Goal: Task Accomplishment & Management: Manage account settings

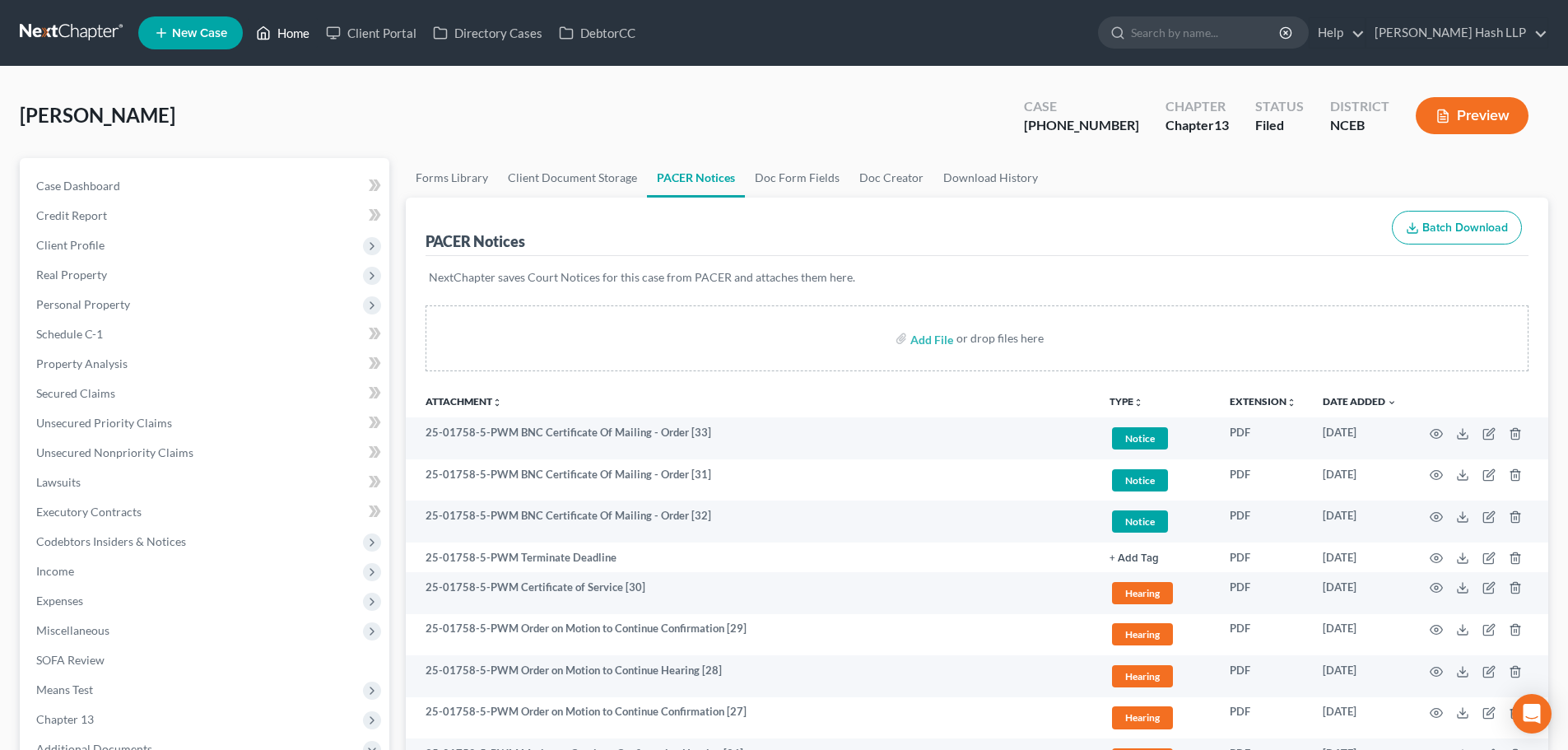
click at [290, 29] on link "Home" at bounding box center [282, 33] width 70 height 30
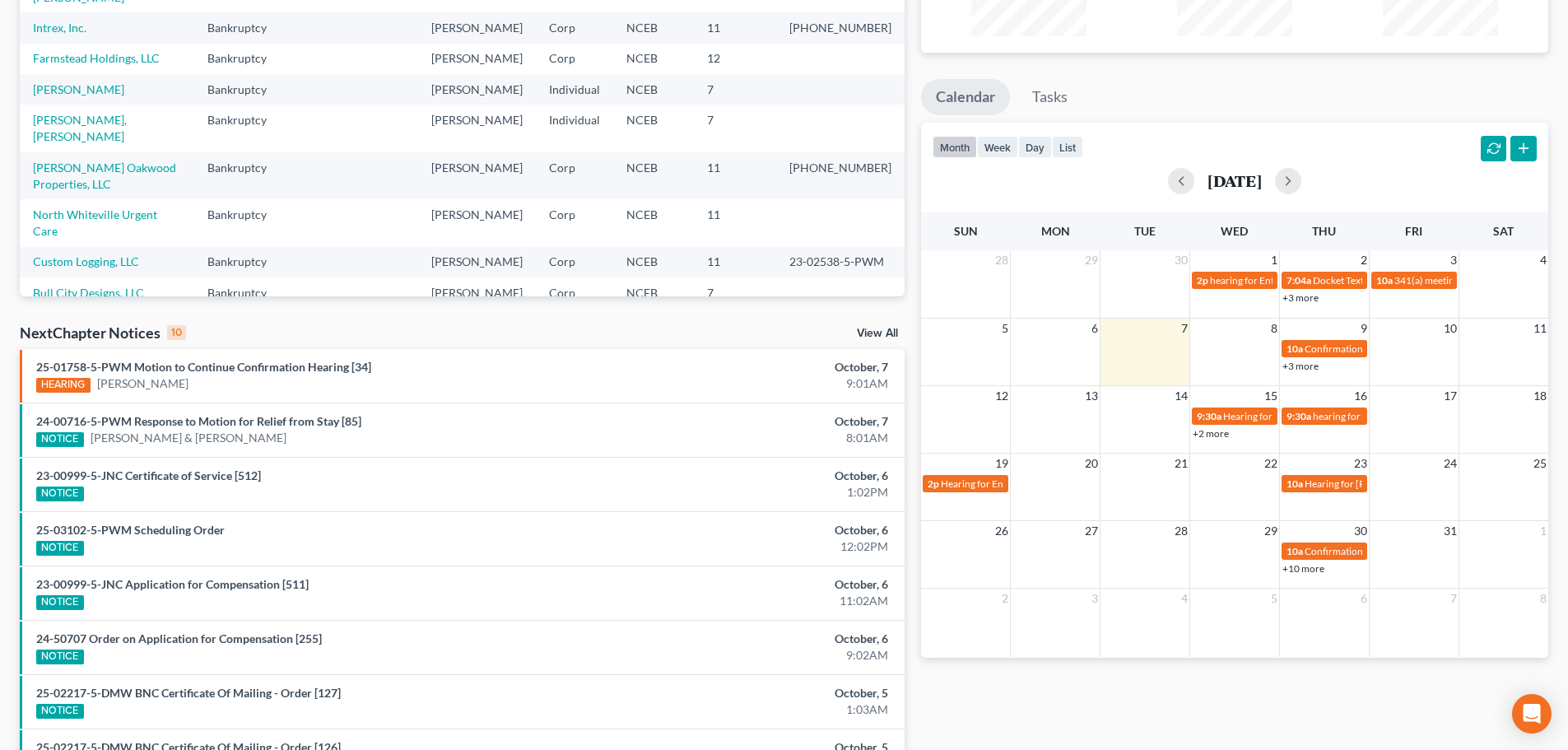
scroll to position [247, 0]
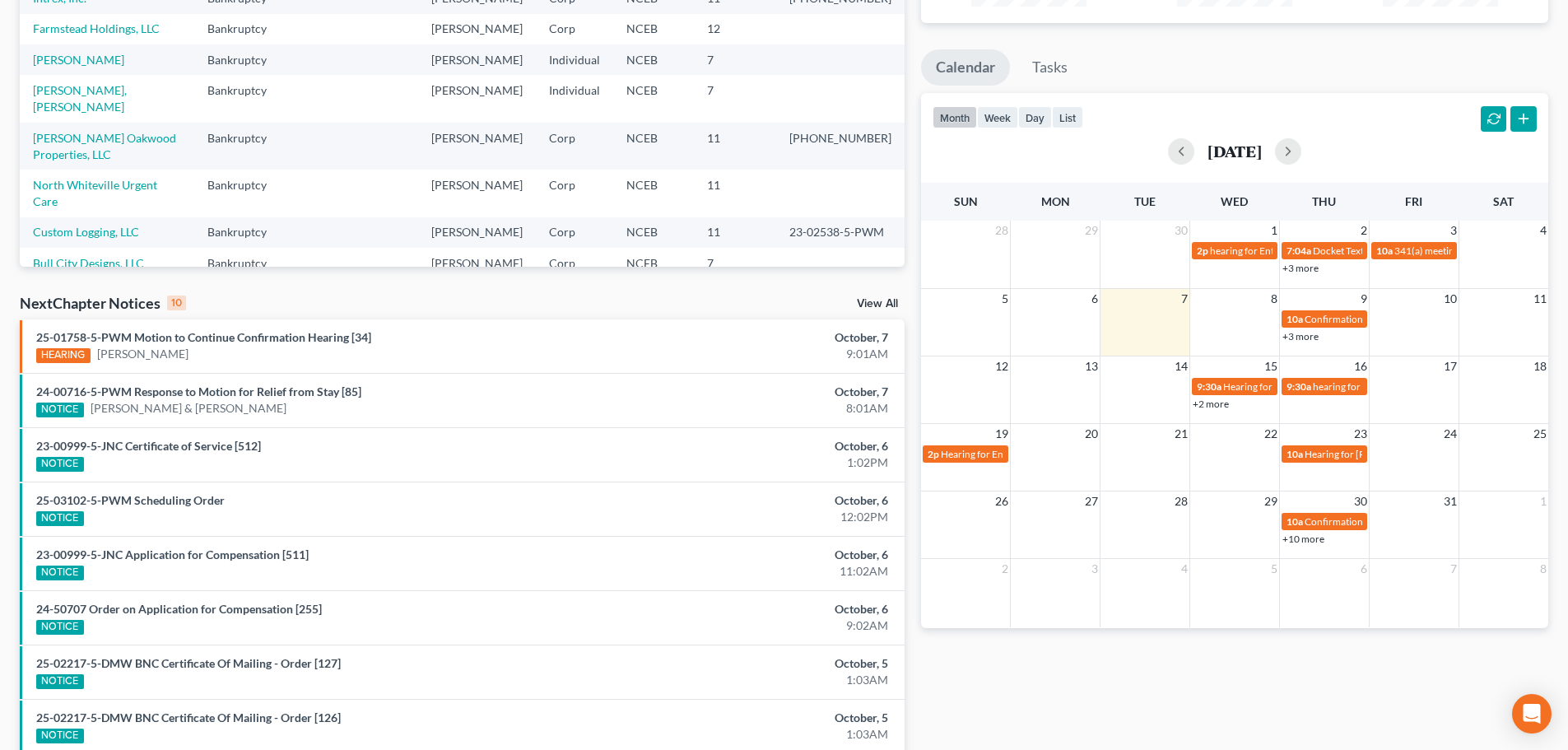
click at [867, 303] on link "View All" at bounding box center [877, 304] width 42 height 12
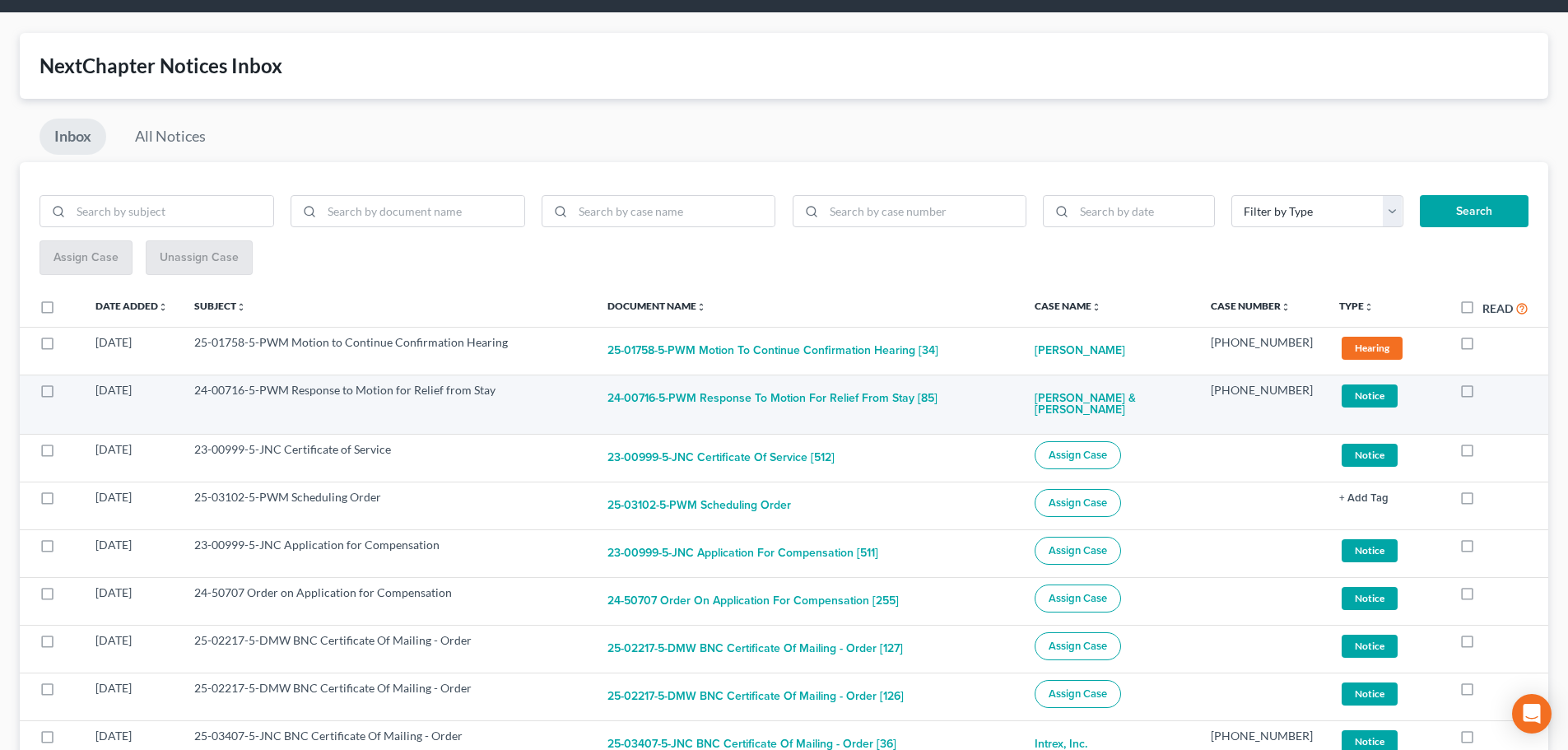
scroll to position [82, 0]
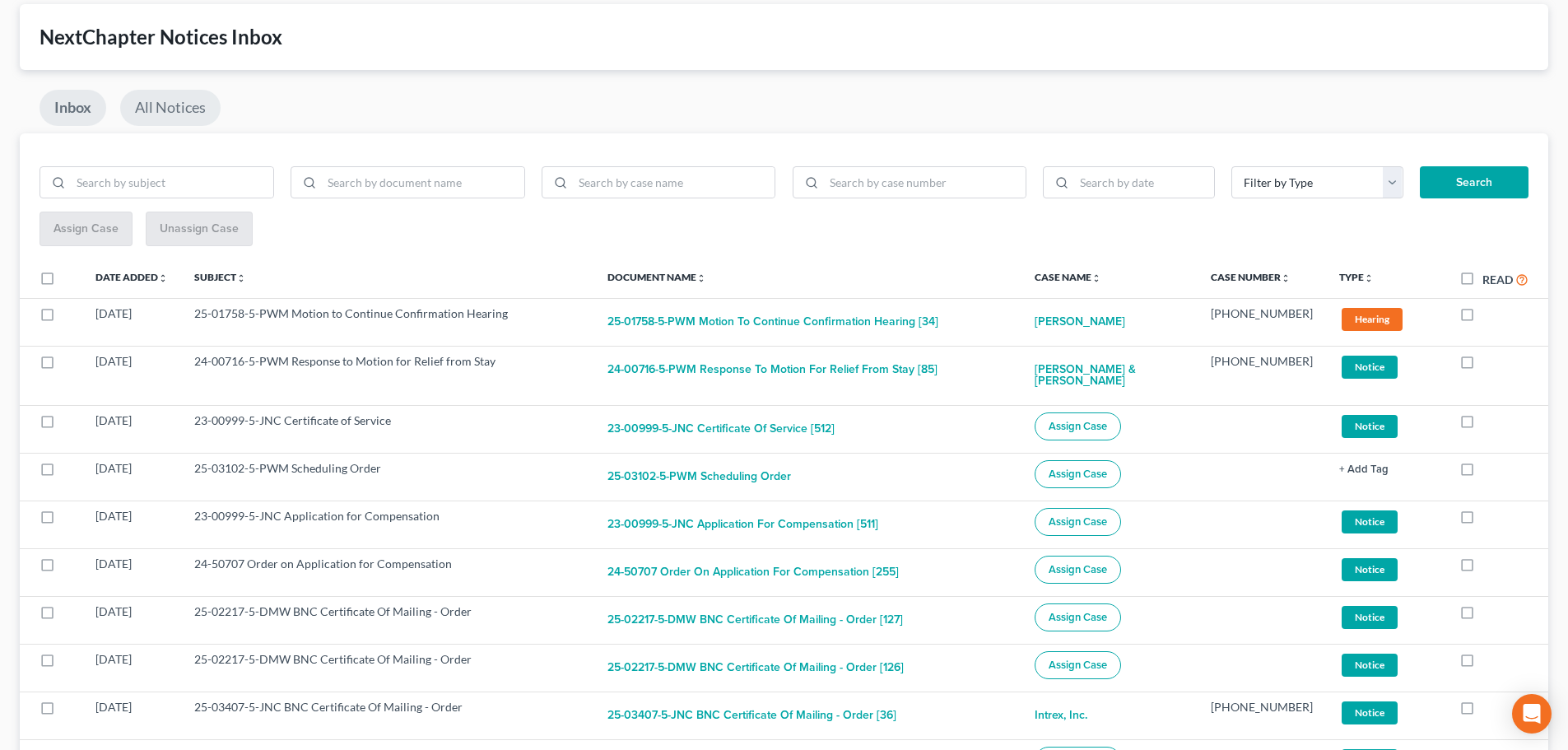
click at [189, 116] on link "All Notices" at bounding box center [170, 108] width 101 height 37
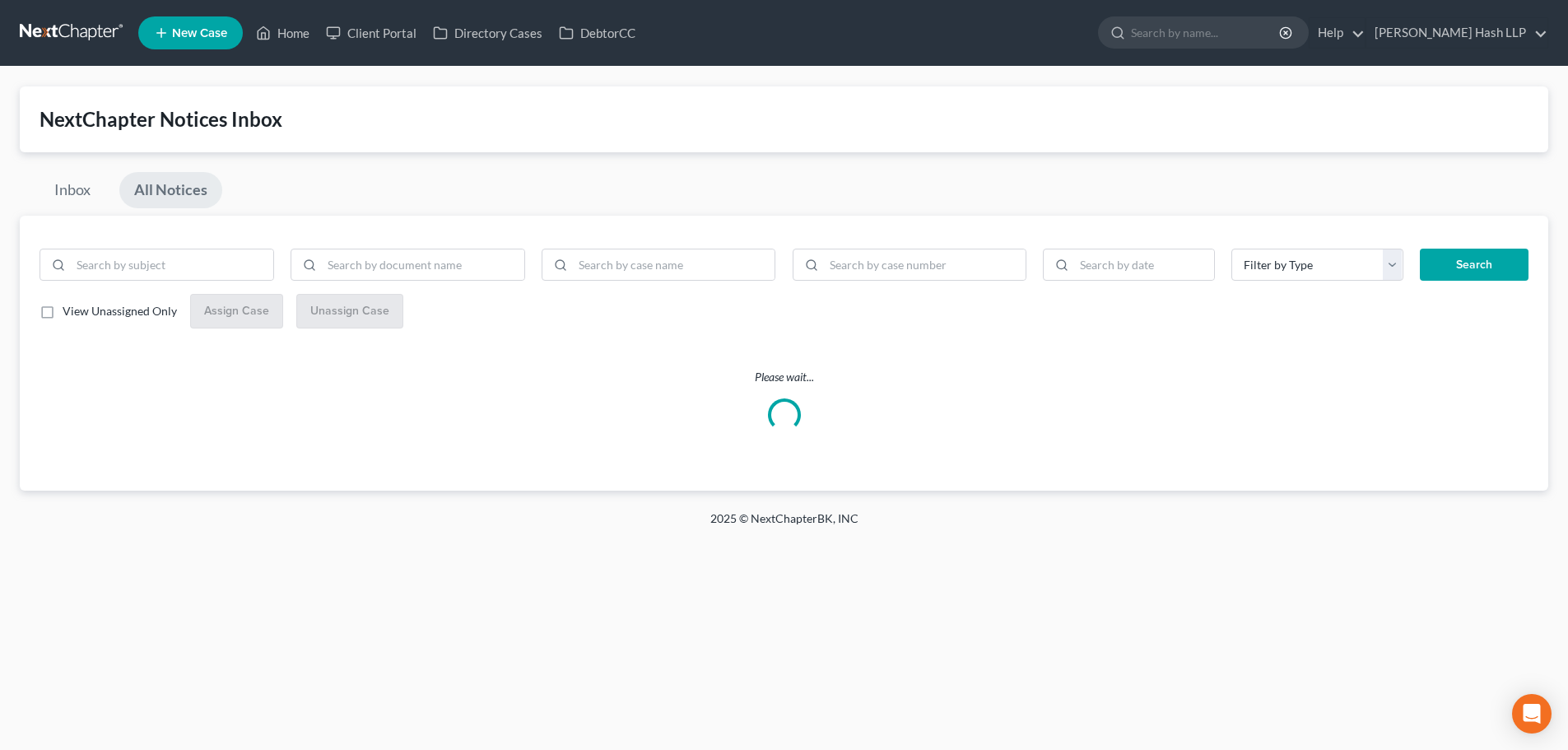
scroll to position [0, 0]
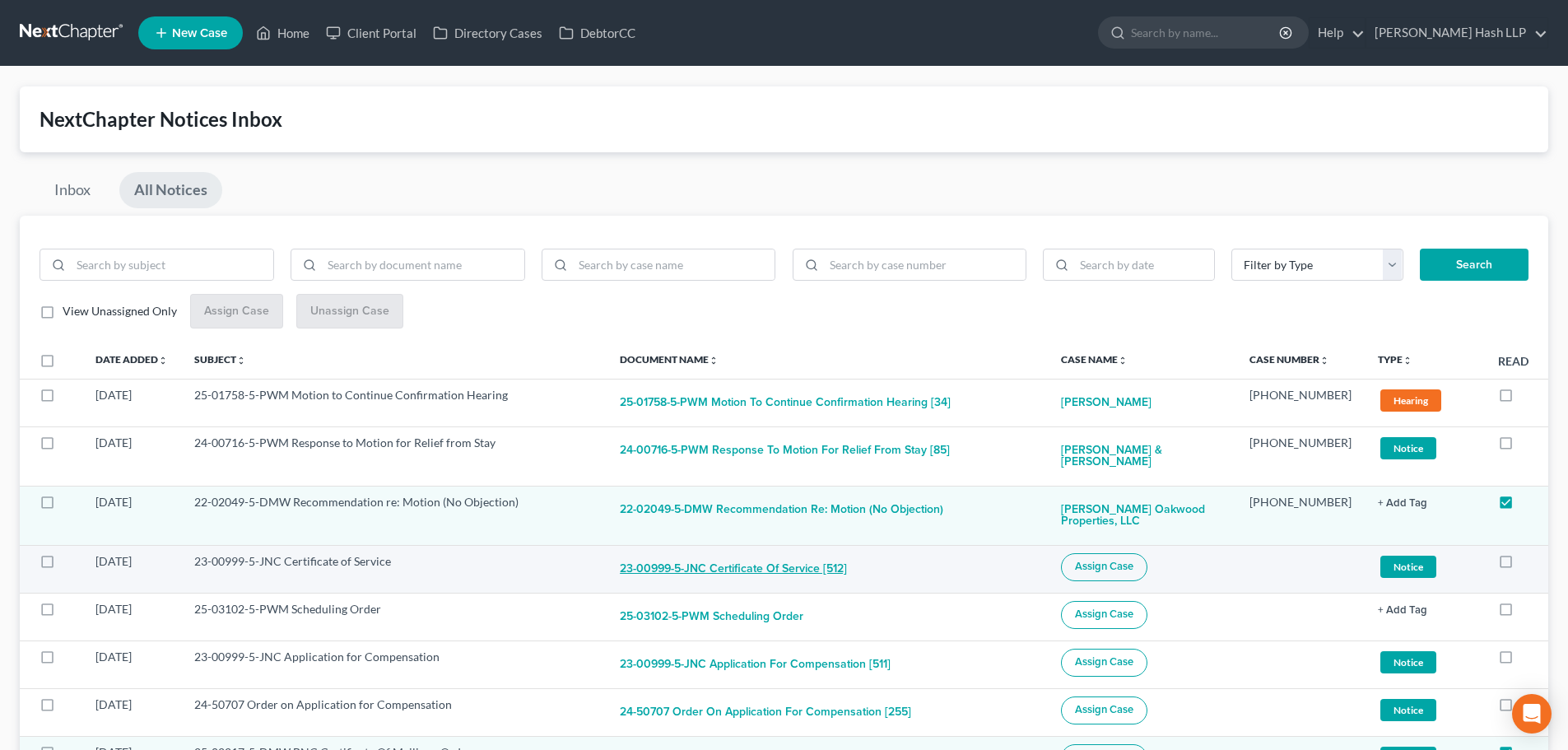
click at [684, 571] on button "23-00999-5-JNC Certificate of Service [512]" at bounding box center [734, 569] width 228 height 33
checkbox input "true"
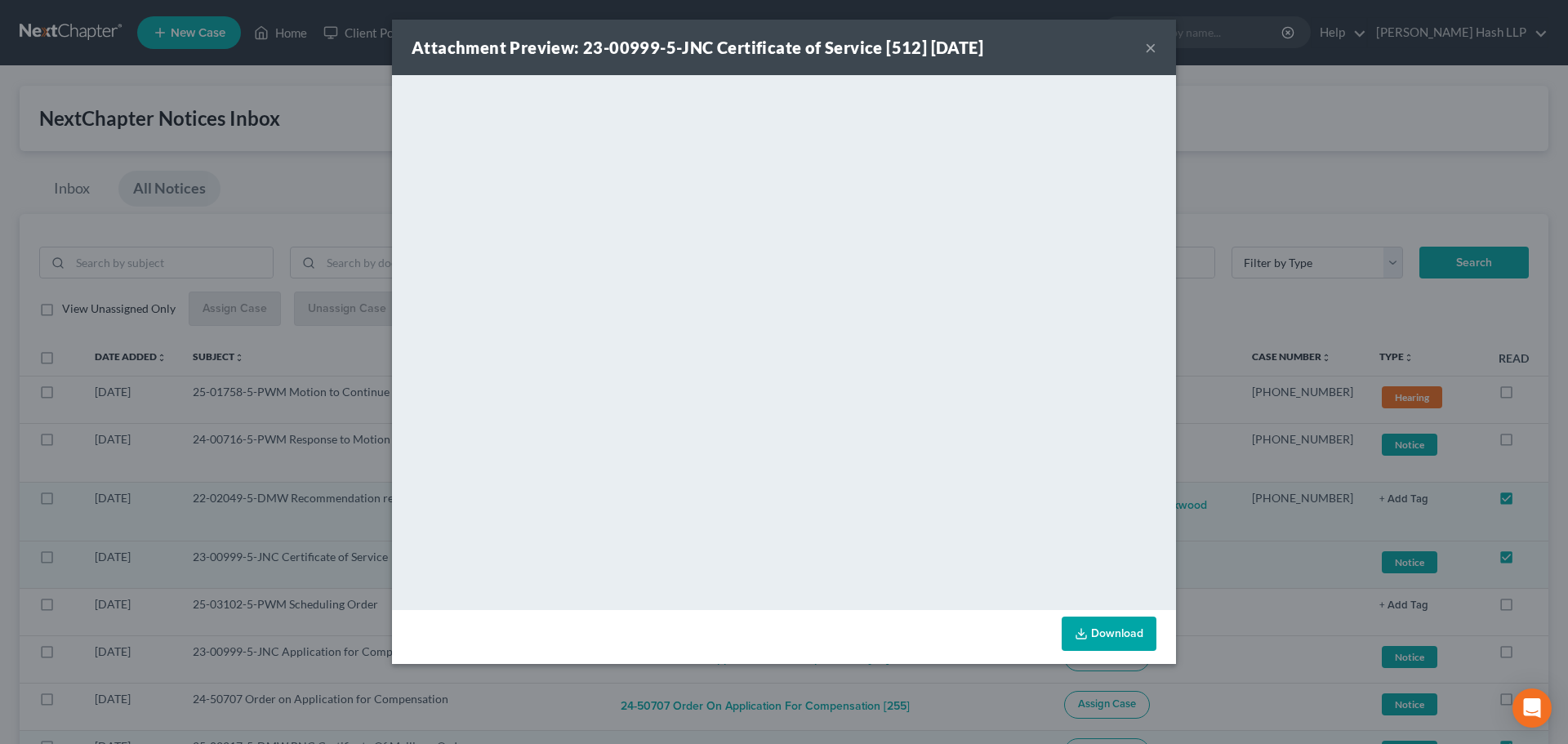
click at [1150, 48] on button "×" at bounding box center [1151, 47] width 12 height 20
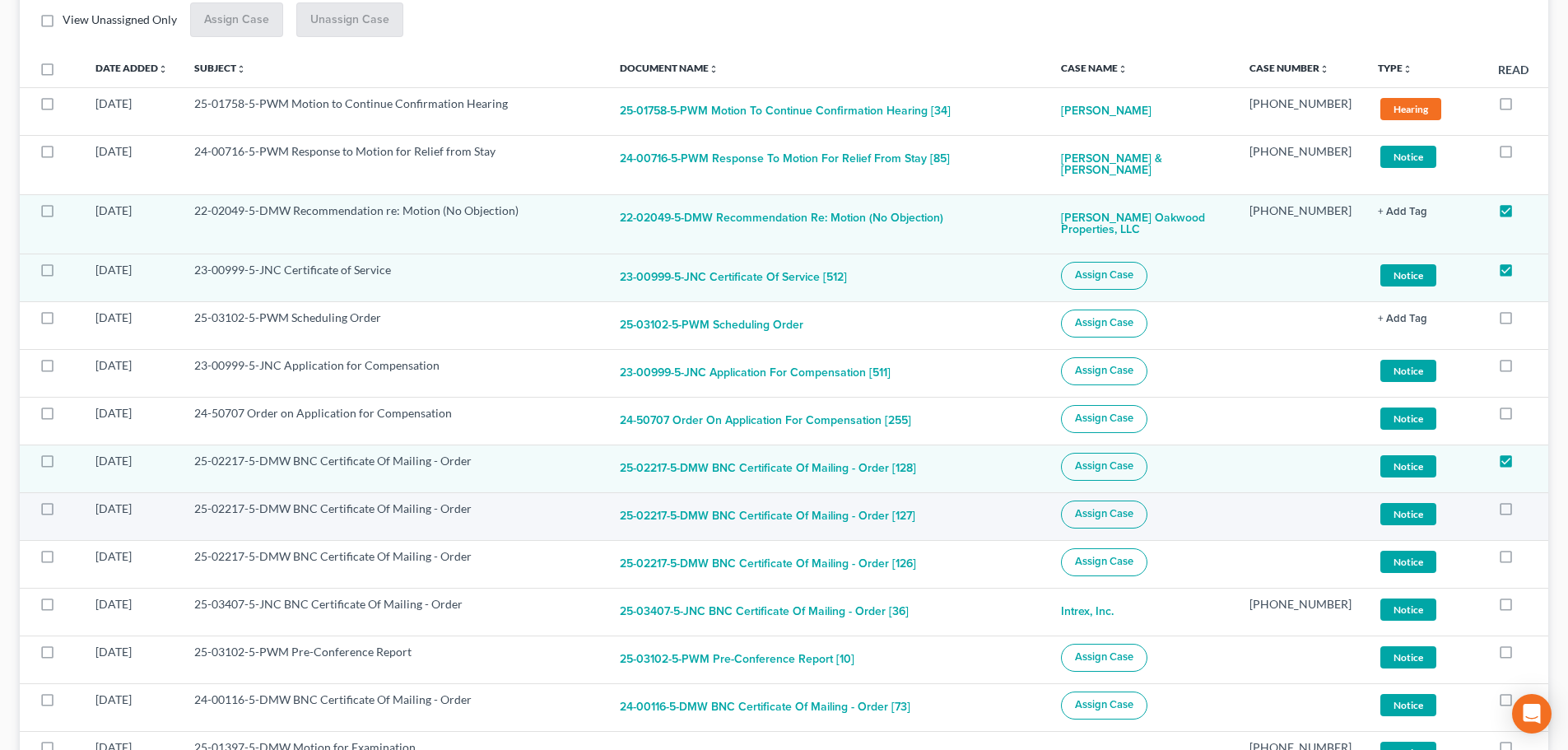
scroll to position [329, 0]
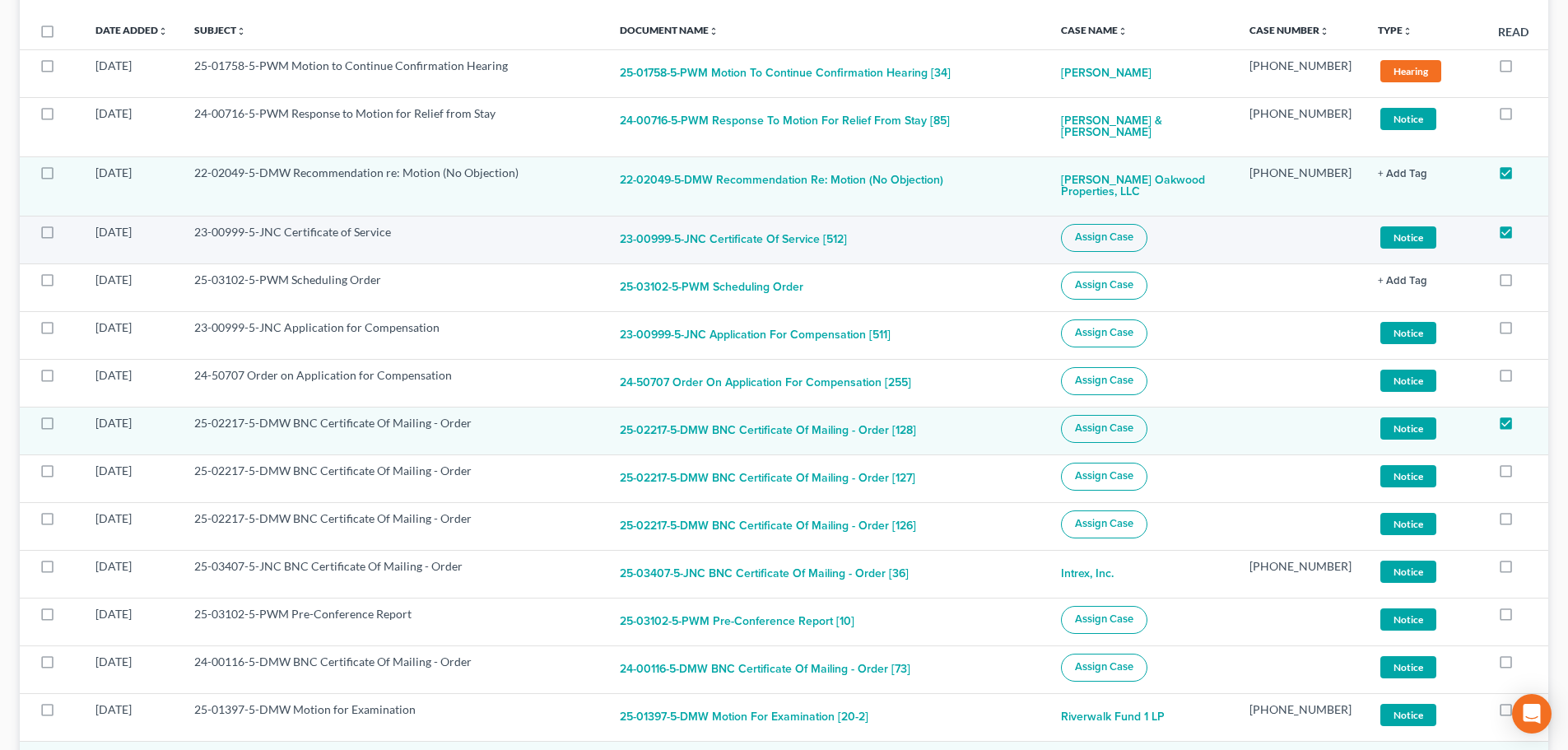
click at [62, 236] on label at bounding box center [62, 236] width 0 height 0
click at [69, 234] on input "checkbox" at bounding box center [74, 229] width 11 height 11
checkbox input "true"
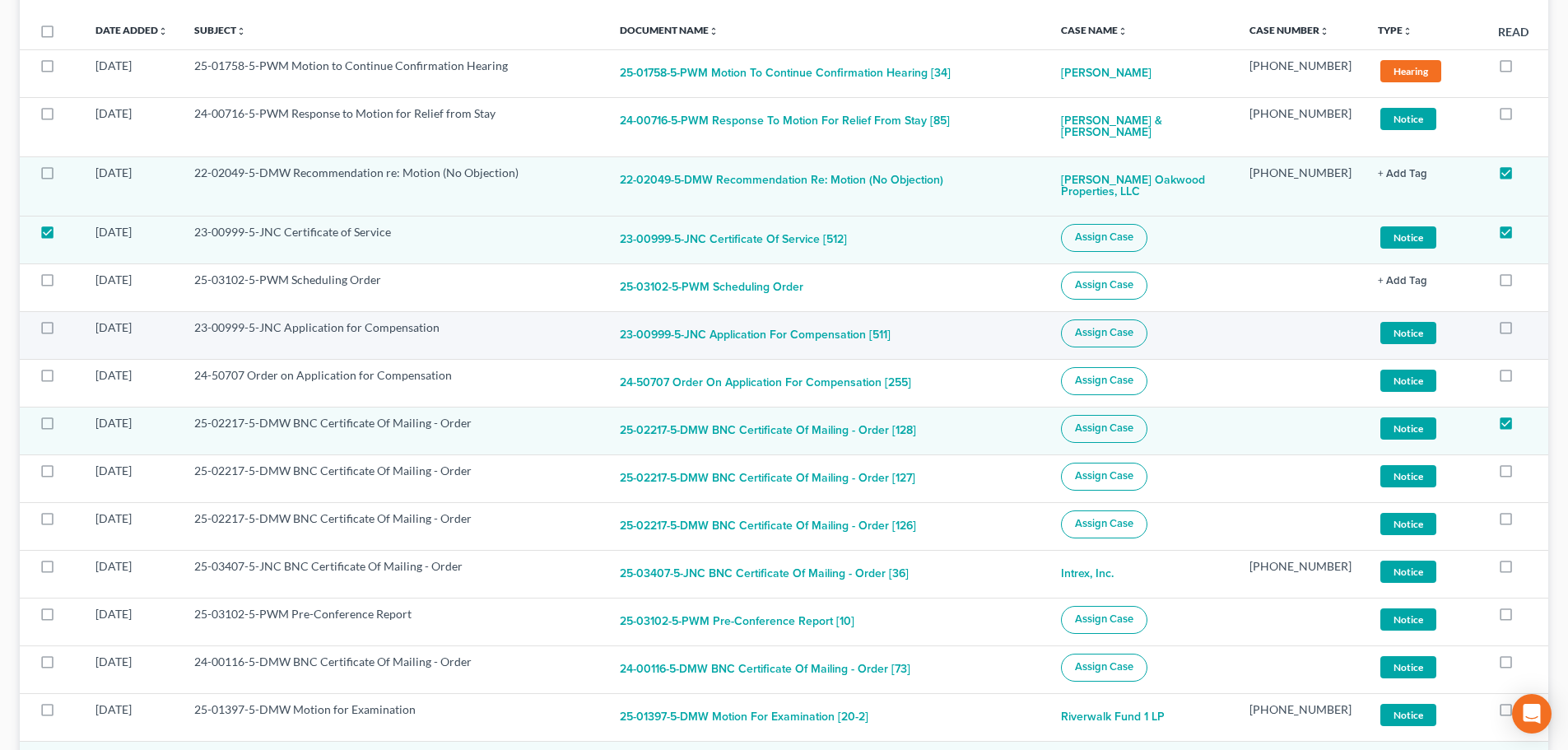
click at [62, 331] on label at bounding box center [62, 331] width 0 height 0
click at [69, 327] on input "checkbox" at bounding box center [74, 325] width 11 height 11
checkbox input "true"
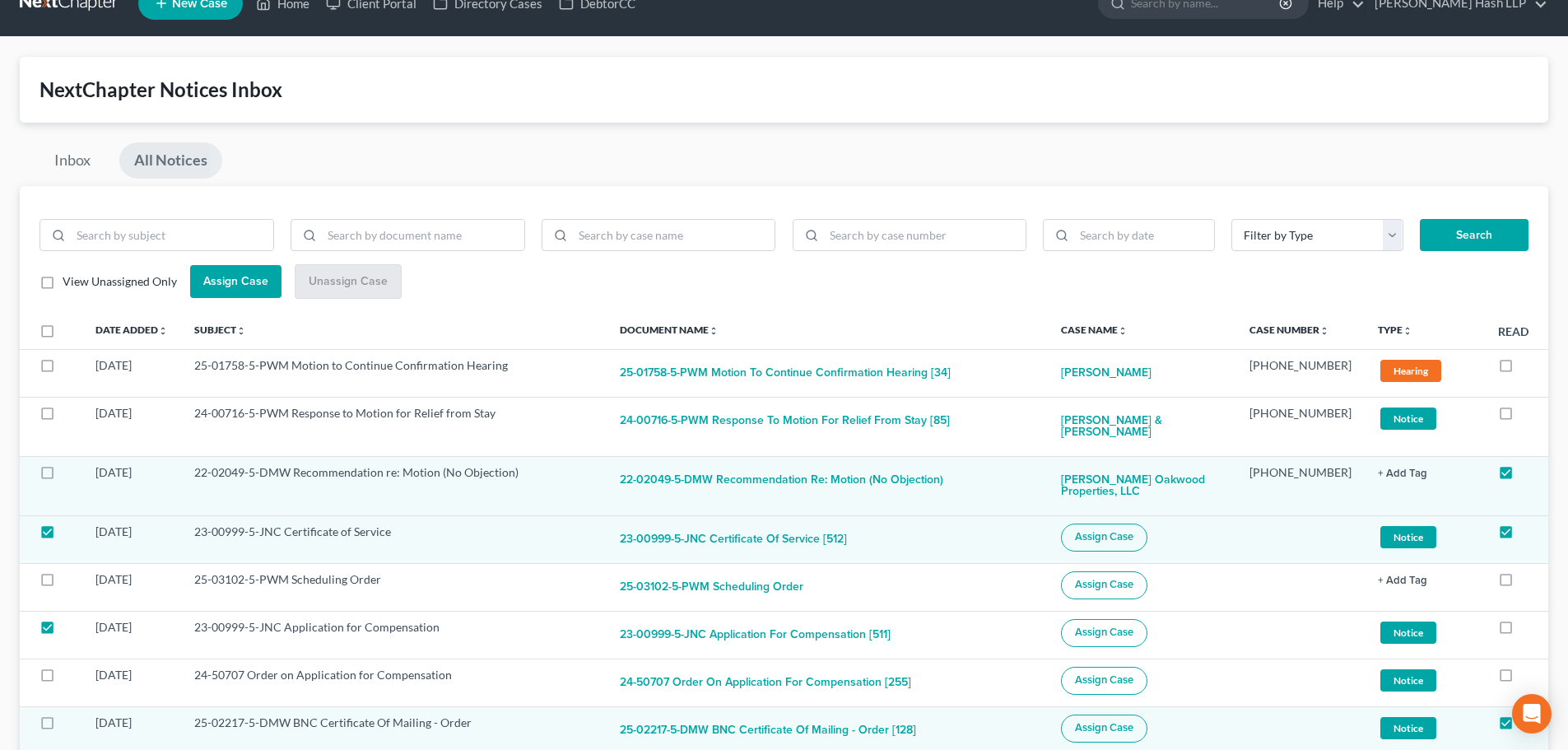
scroll to position [0, 0]
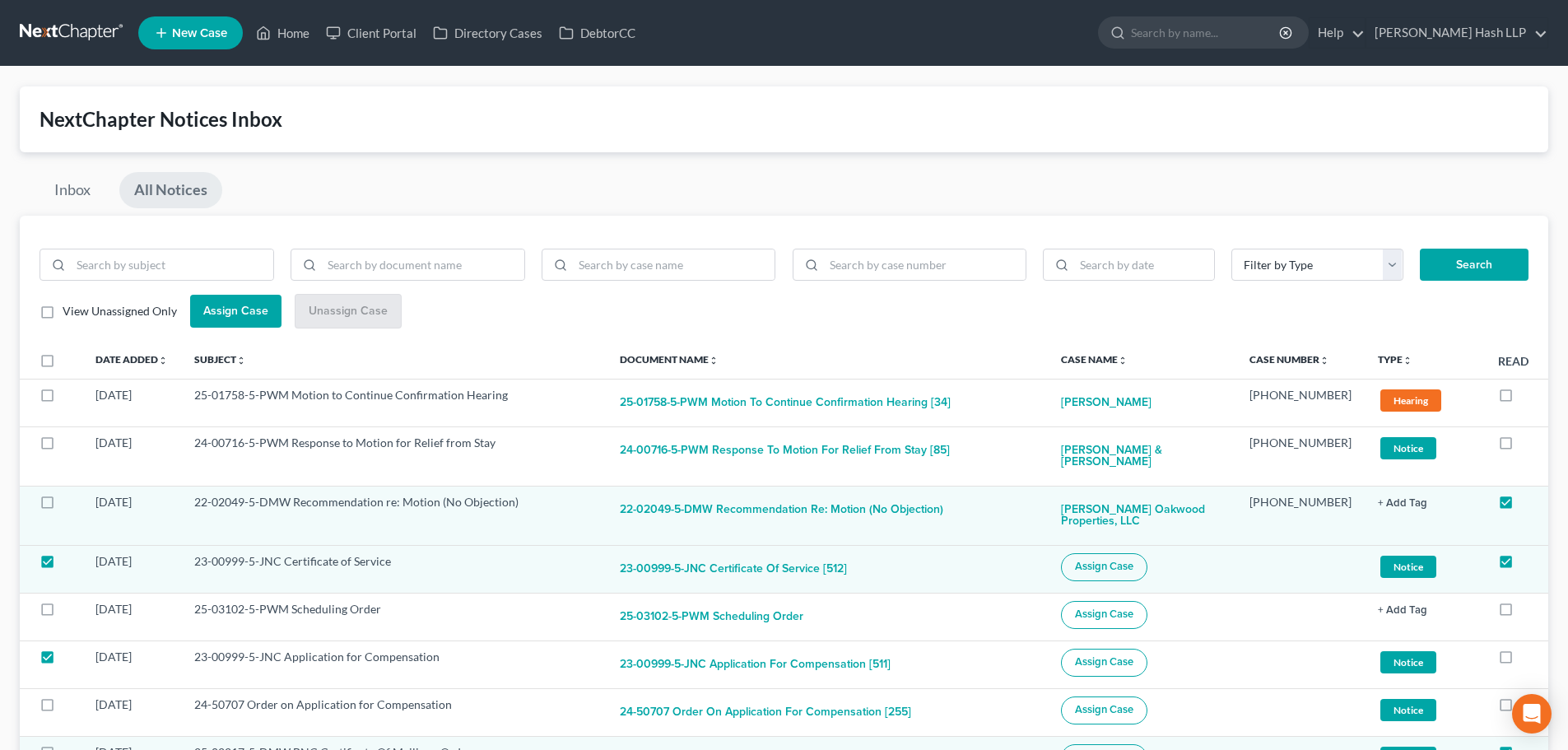
click at [62, 314] on label "View Unassigned Only" at bounding box center [120, 311] width 115 height 17
click at [69, 314] on input "View Unassigned Only" at bounding box center [74, 308] width 11 height 11
checkbox input "true"
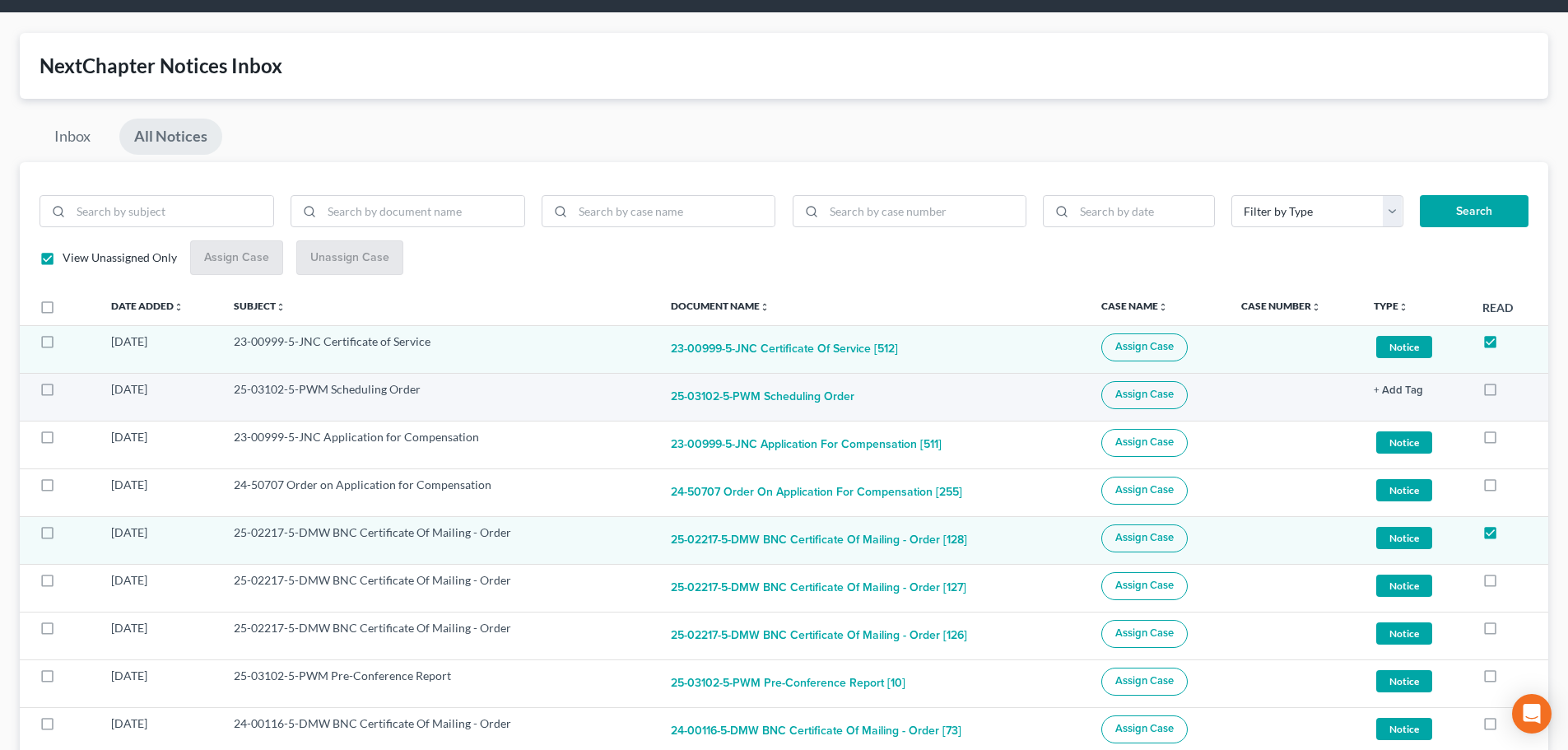
scroll to position [82, 0]
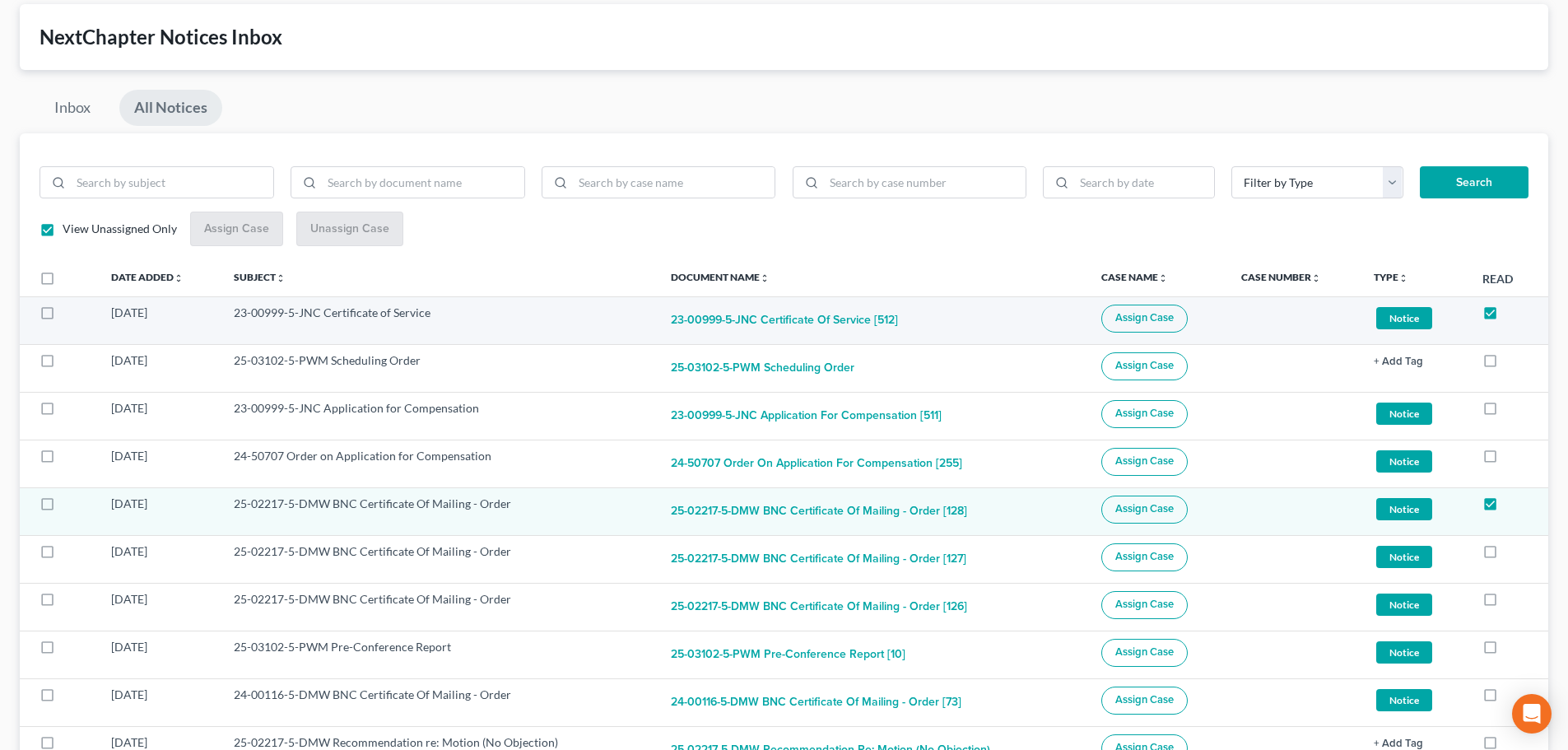
click at [62, 317] on label at bounding box center [62, 317] width 0 height 0
click at [69, 314] on input "checkbox" at bounding box center [74, 310] width 11 height 11
checkbox input "true"
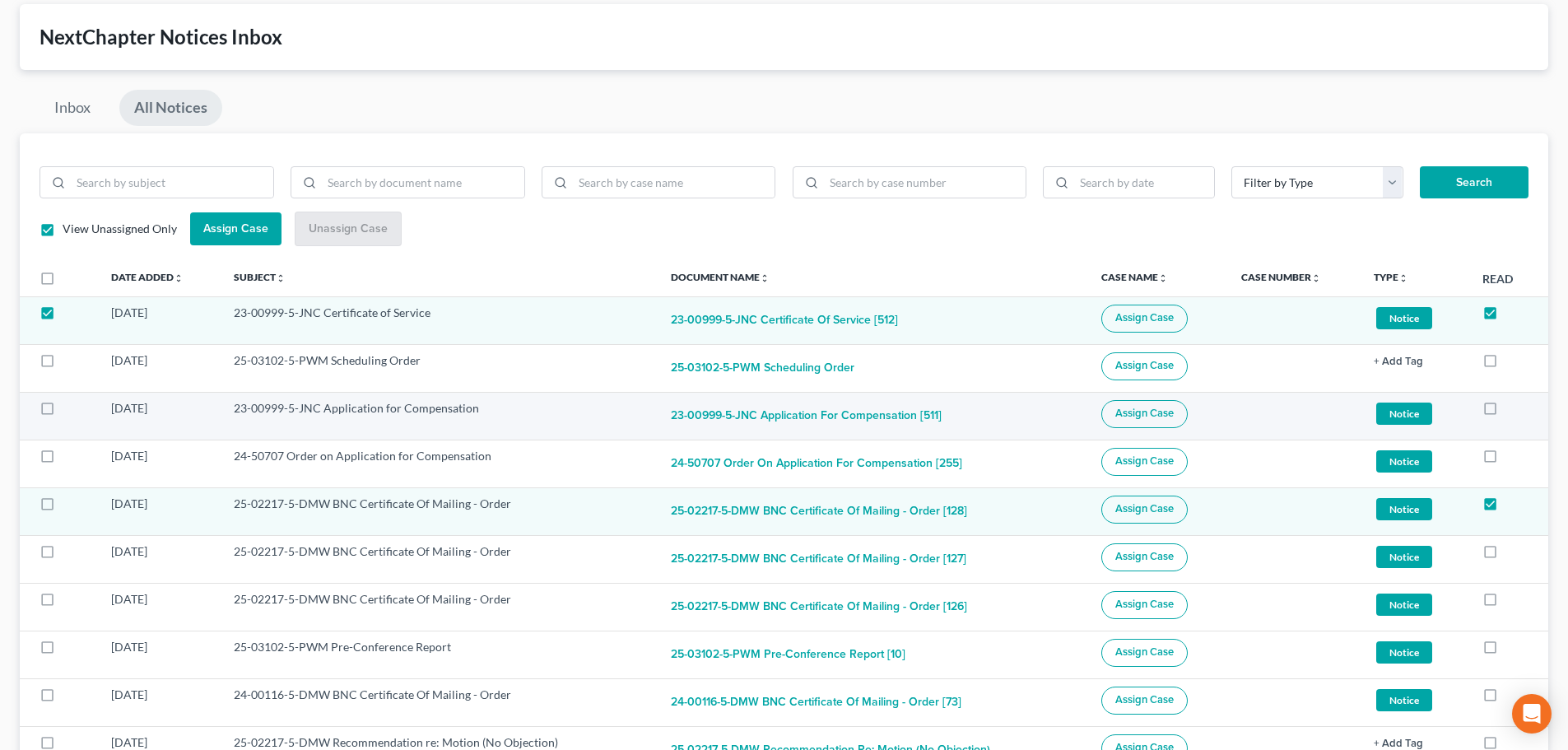
click at [62, 413] on label at bounding box center [62, 413] width 0 height 0
click at [69, 409] on input "checkbox" at bounding box center [74, 405] width 11 height 11
checkbox input "true"
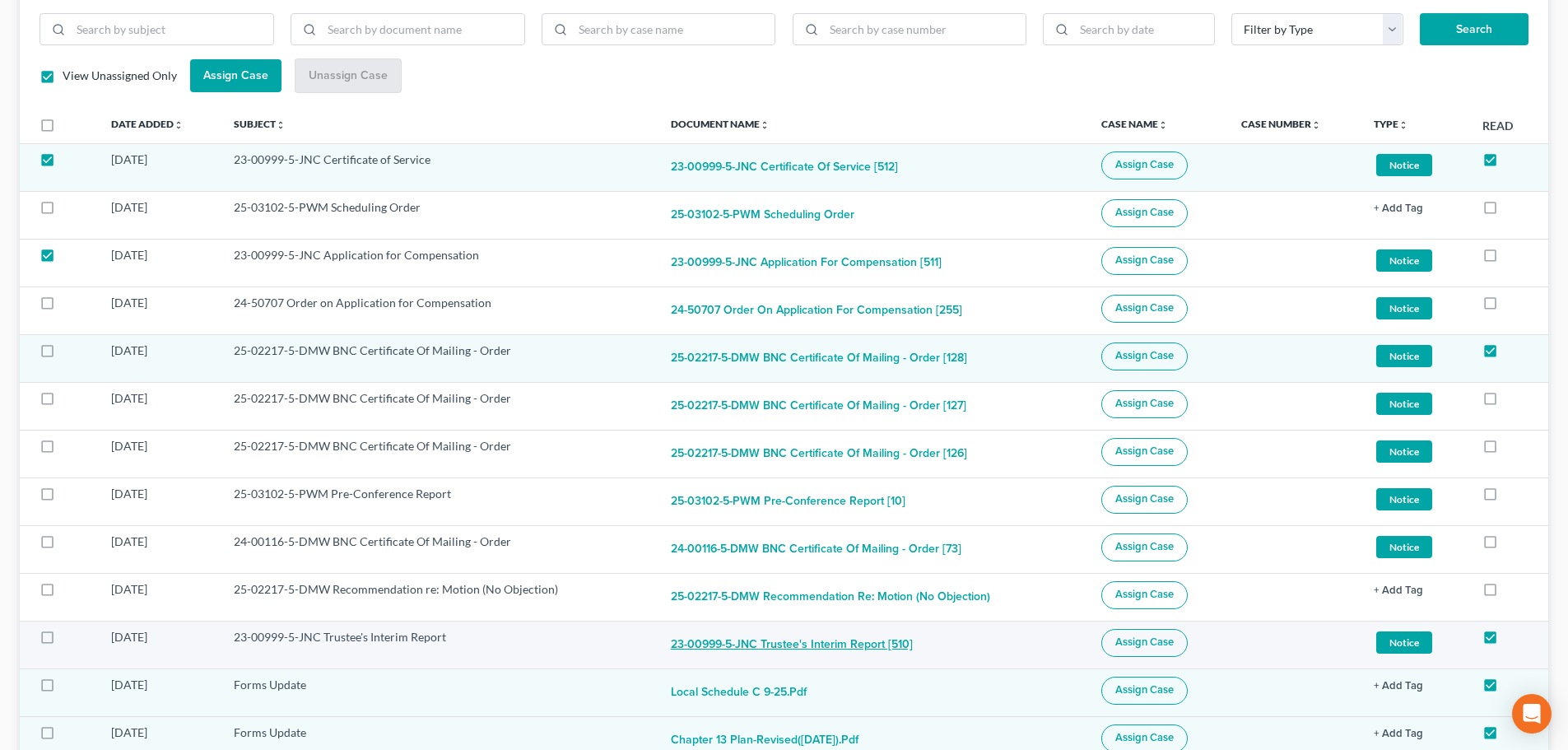
scroll to position [247, 0]
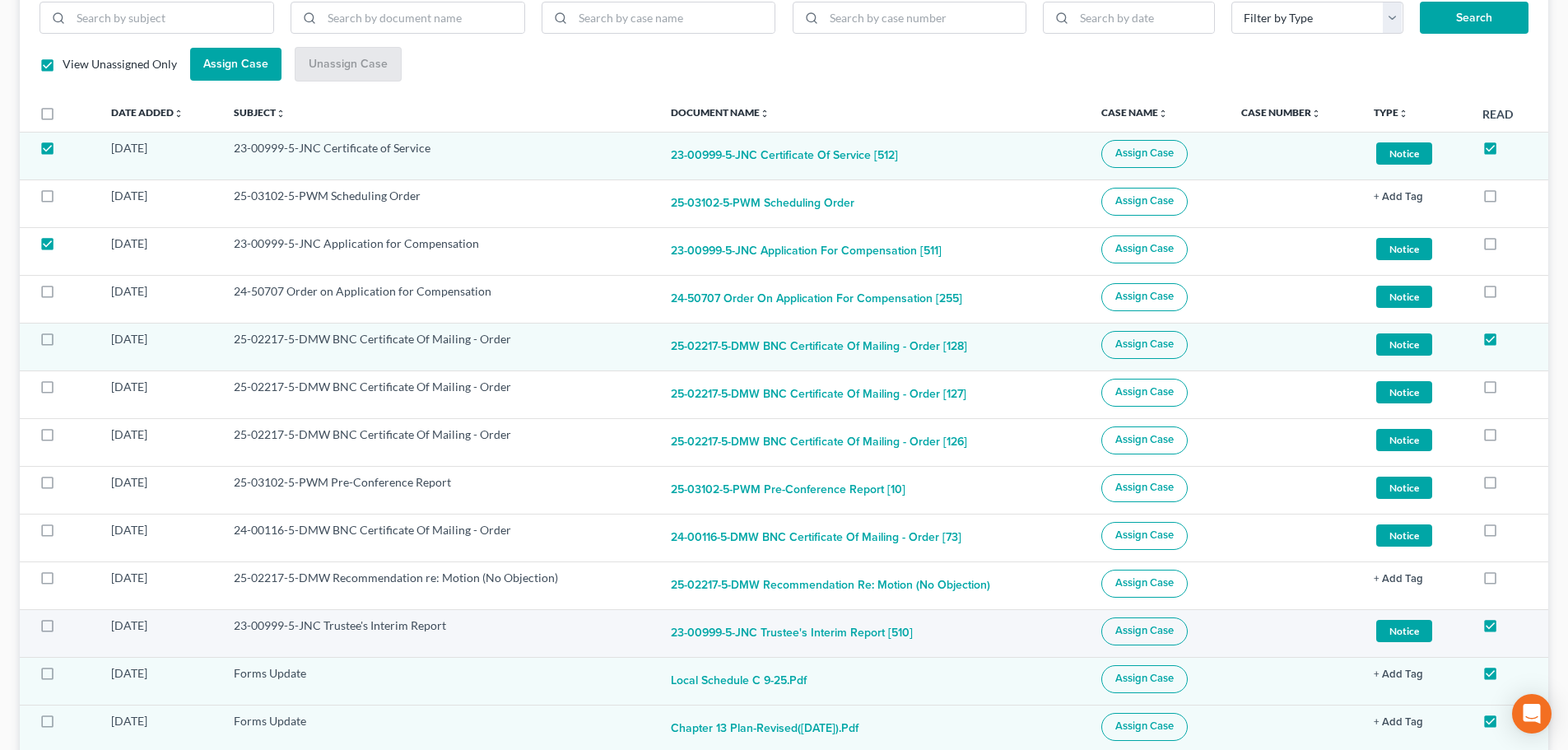
click at [62, 630] on label at bounding box center [62, 630] width 0 height 0
click at [69, 627] on input "checkbox" at bounding box center [74, 622] width 11 height 11
checkbox input "true"
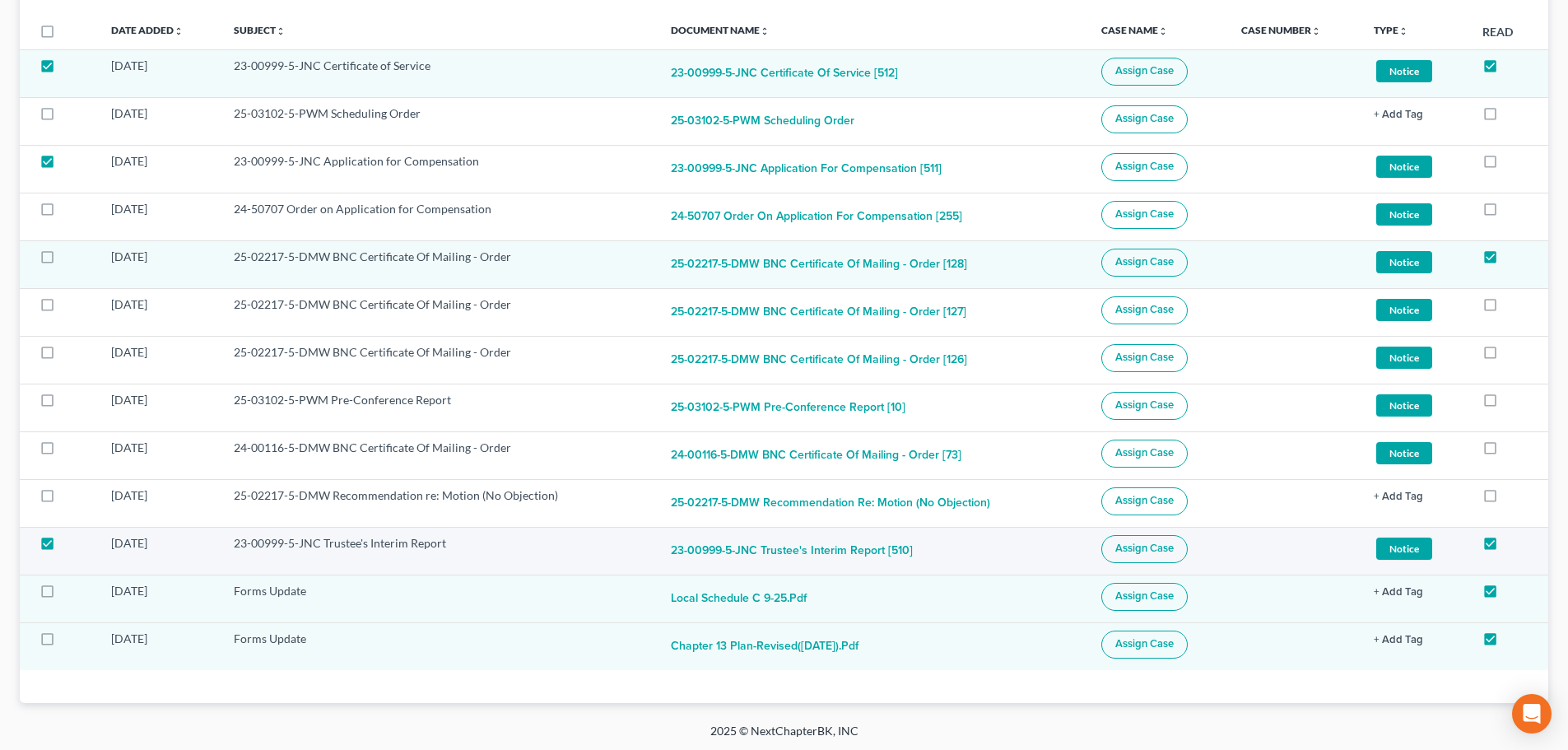
click at [1150, 554] on span "Assign Case" at bounding box center [1145, 548] width 58 height 13
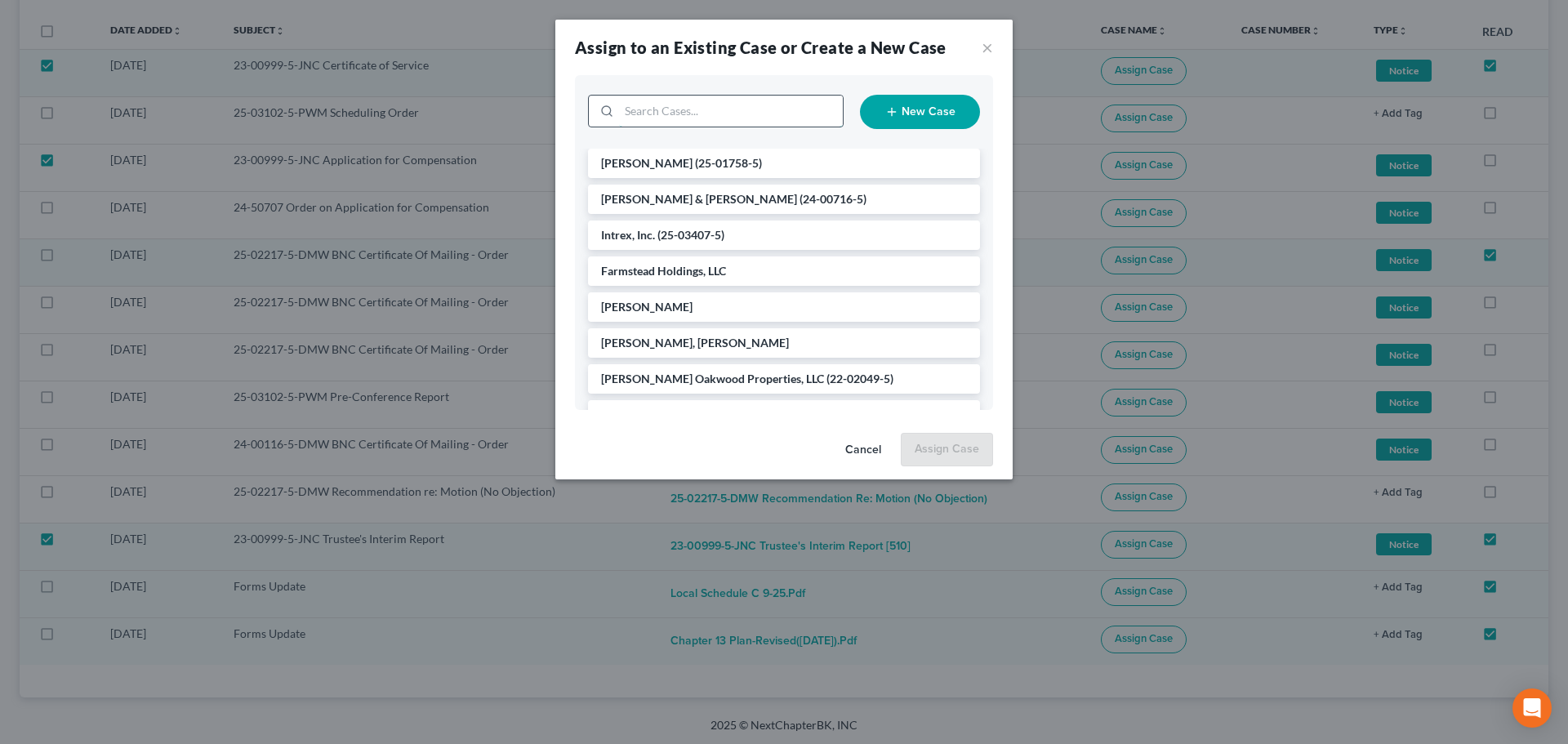
click at [697, 115] on input "search" at bounding box center [731, 111] width 224 height 31
type input "coven"
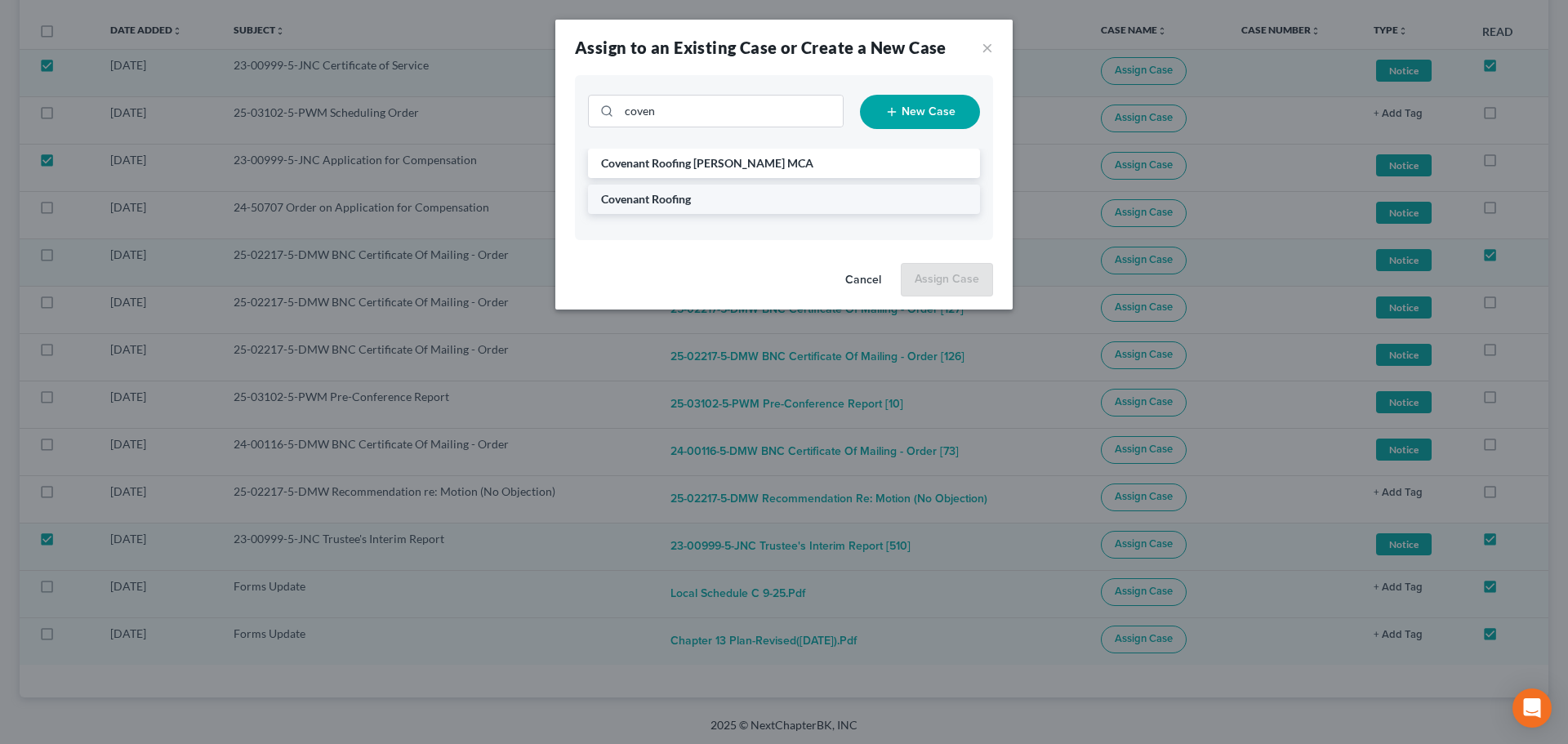
click at [668, 201] on span "Covenant Roofing" at bounding box center [646, 199] width 90 height 14
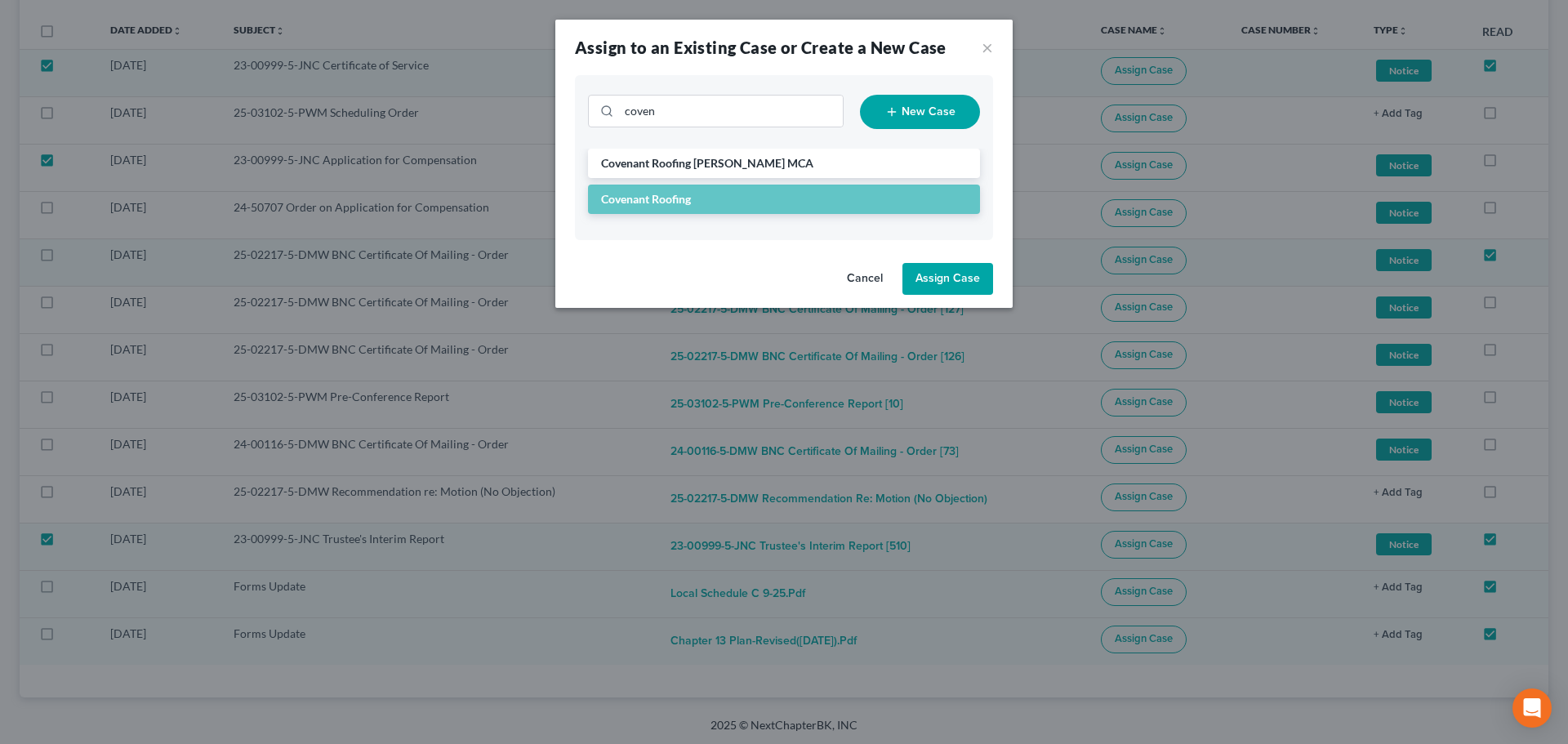
click at [951, 278] on button "Assign Case" at bounding box center [947, 279] width 90 height 32
checkbox input "false"
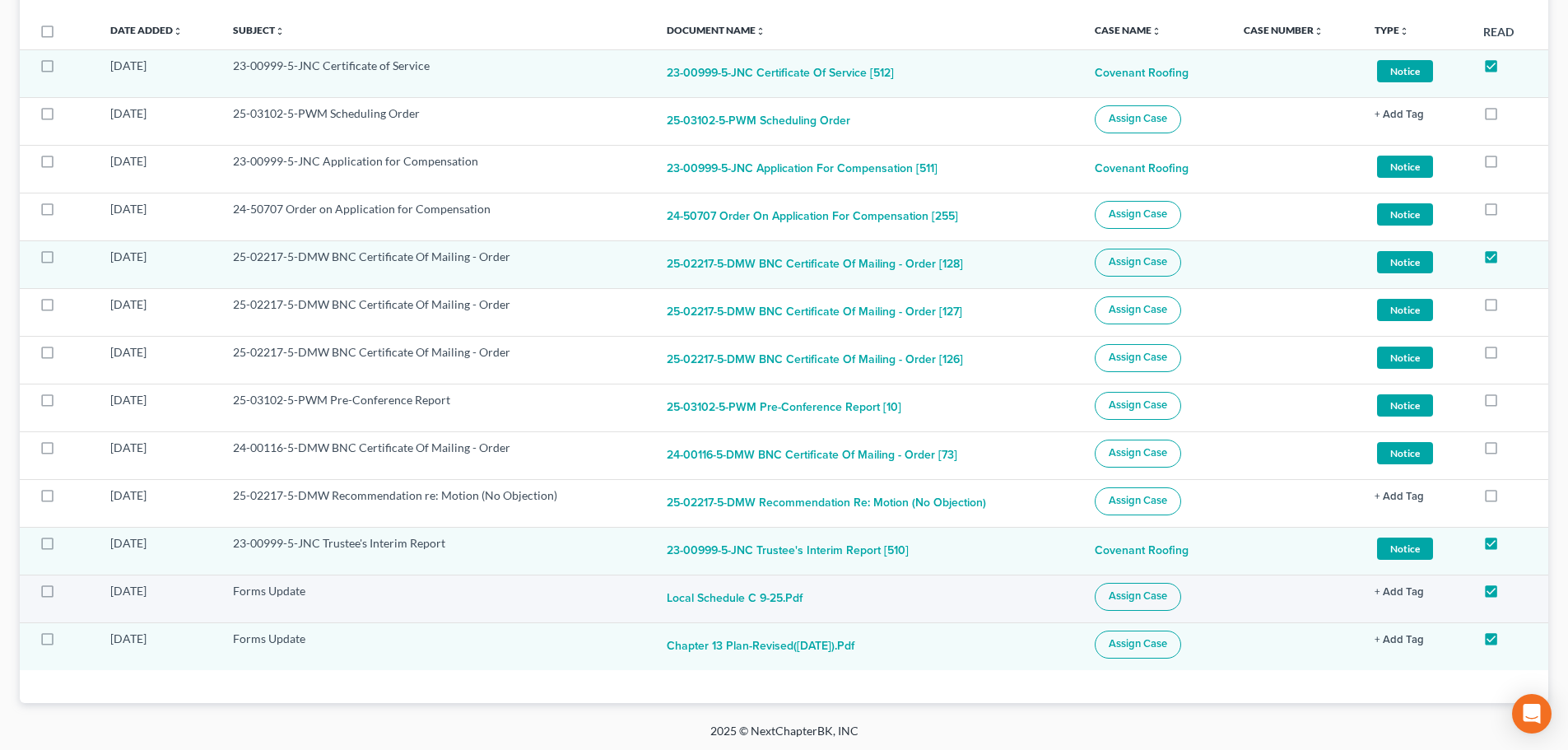
click at [62, 596] on label at bounding box center [62, 596] width 0 height 0
click at [69, 594] on input "checkbox" at bounding box center [74, 588] width 11 height 11
checkbox input "true"
click at [62, 643] on label at bounding box center [62, 643] width 0 height 0
click at [69, 635] on input "checkbox" at bounding box center [74, 635] width 11 height 11
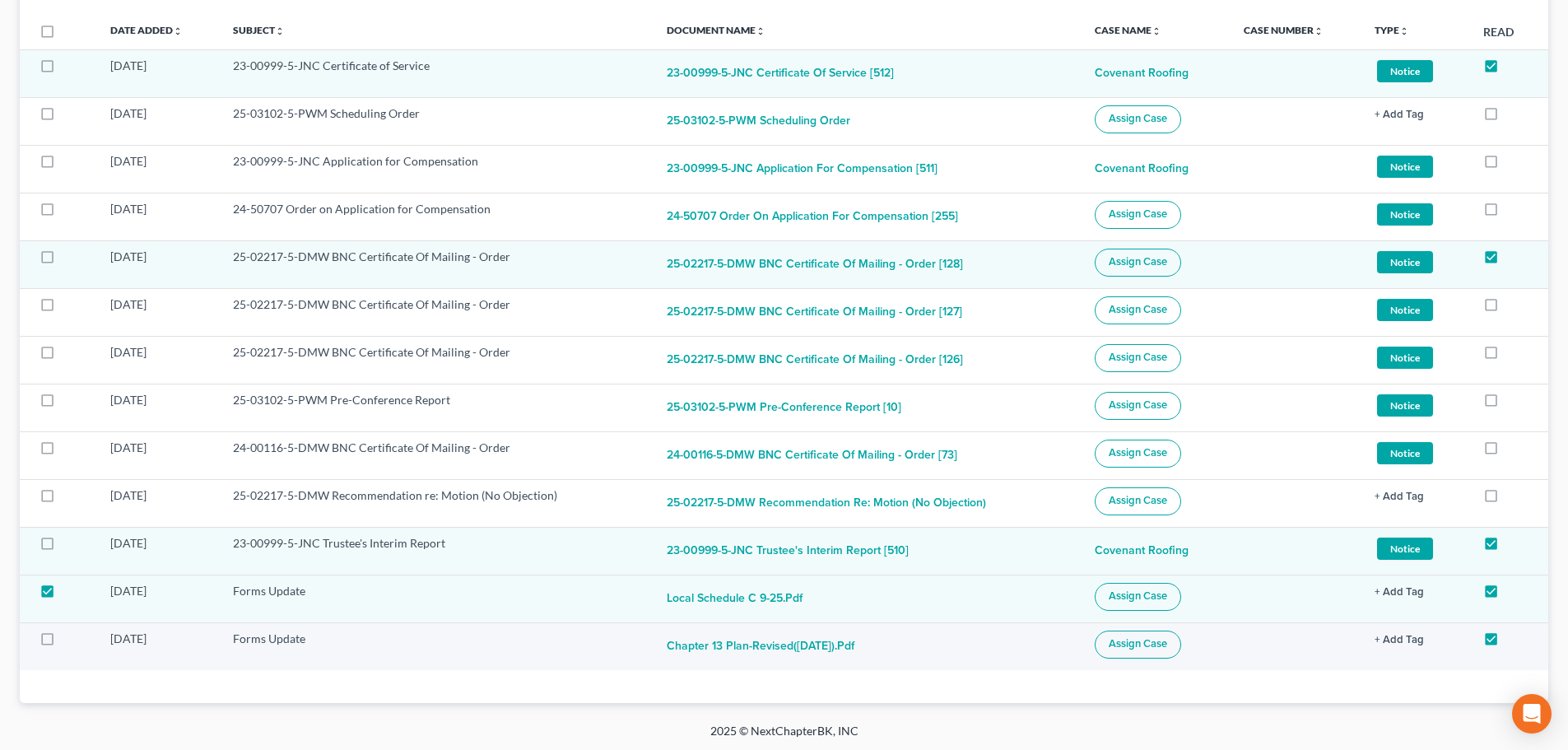
checkbox input "true"
click at [1153, 645] on span "Assign Case" at bounding box center [1138, 643] width 58 height 13
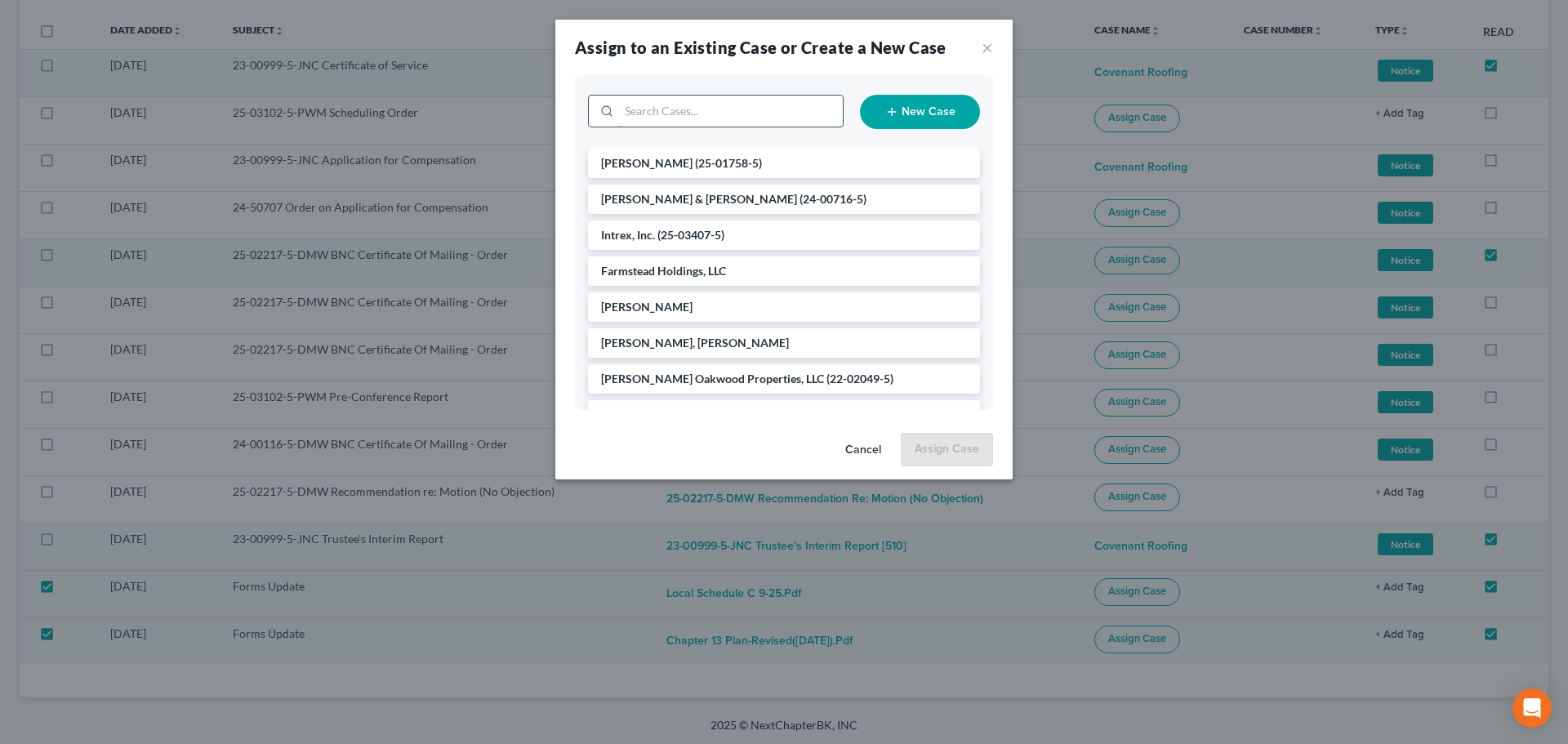
click at [689, 106] on input "search" at bounding box center [731, 111] width 224 height 31
type input "bank"
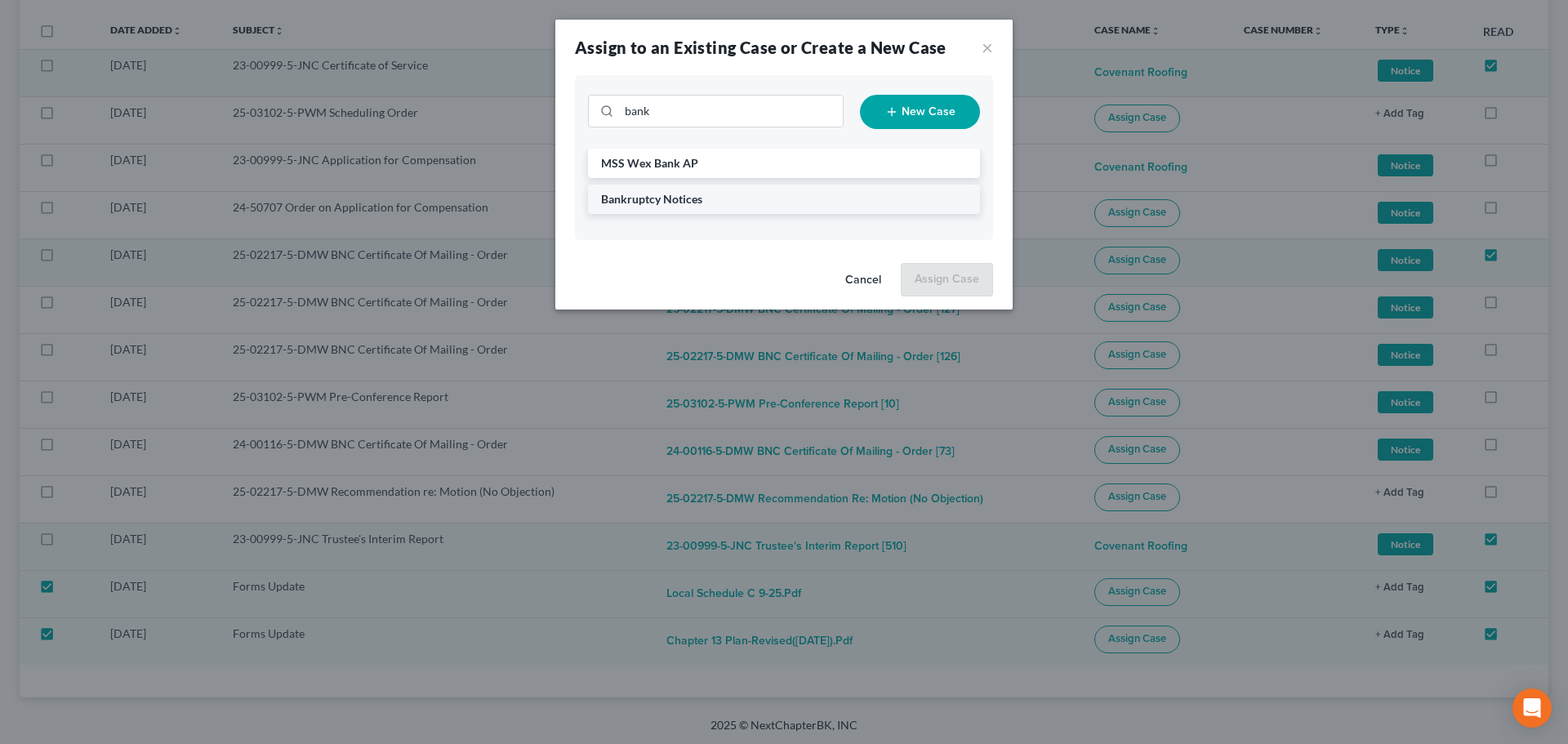
click at [689, 193] on span "Bankruptcy Notices" at bounding box center [651, 199] width 101 height 14
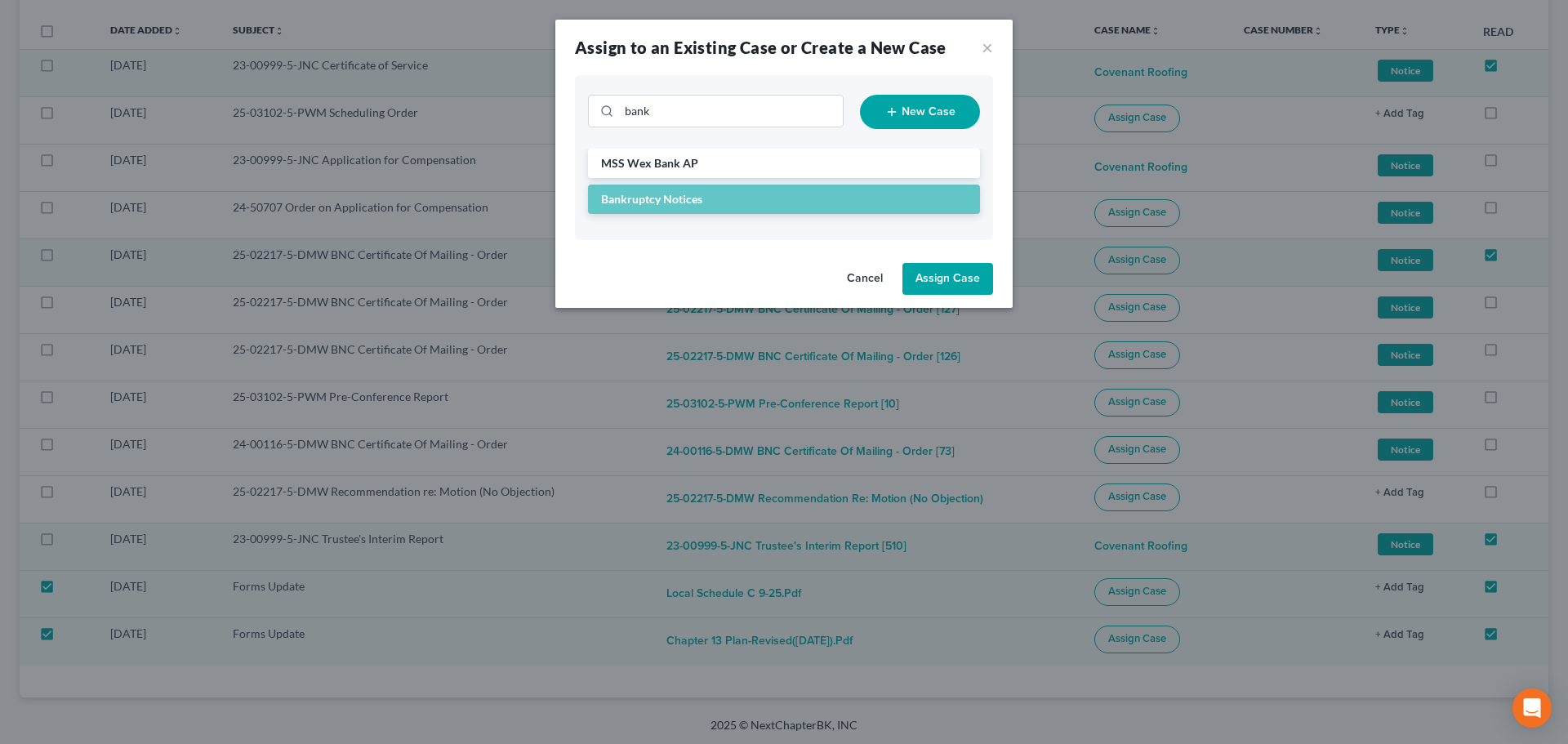
click at [974, 275] on button "Assign Case" at bounding box center [947, 279] width 90 height 32
checkbox input "false"
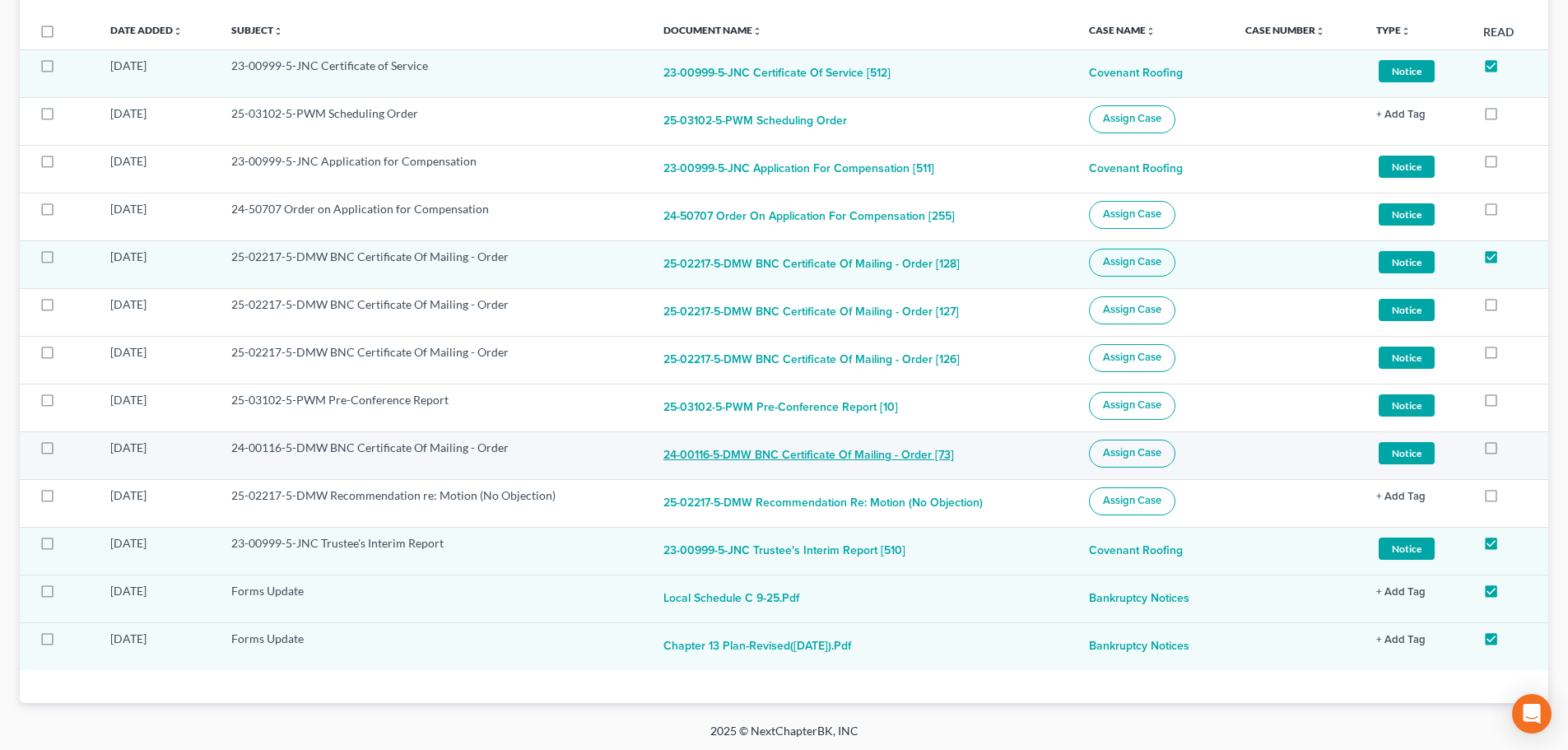
scroll to position [247, 0]
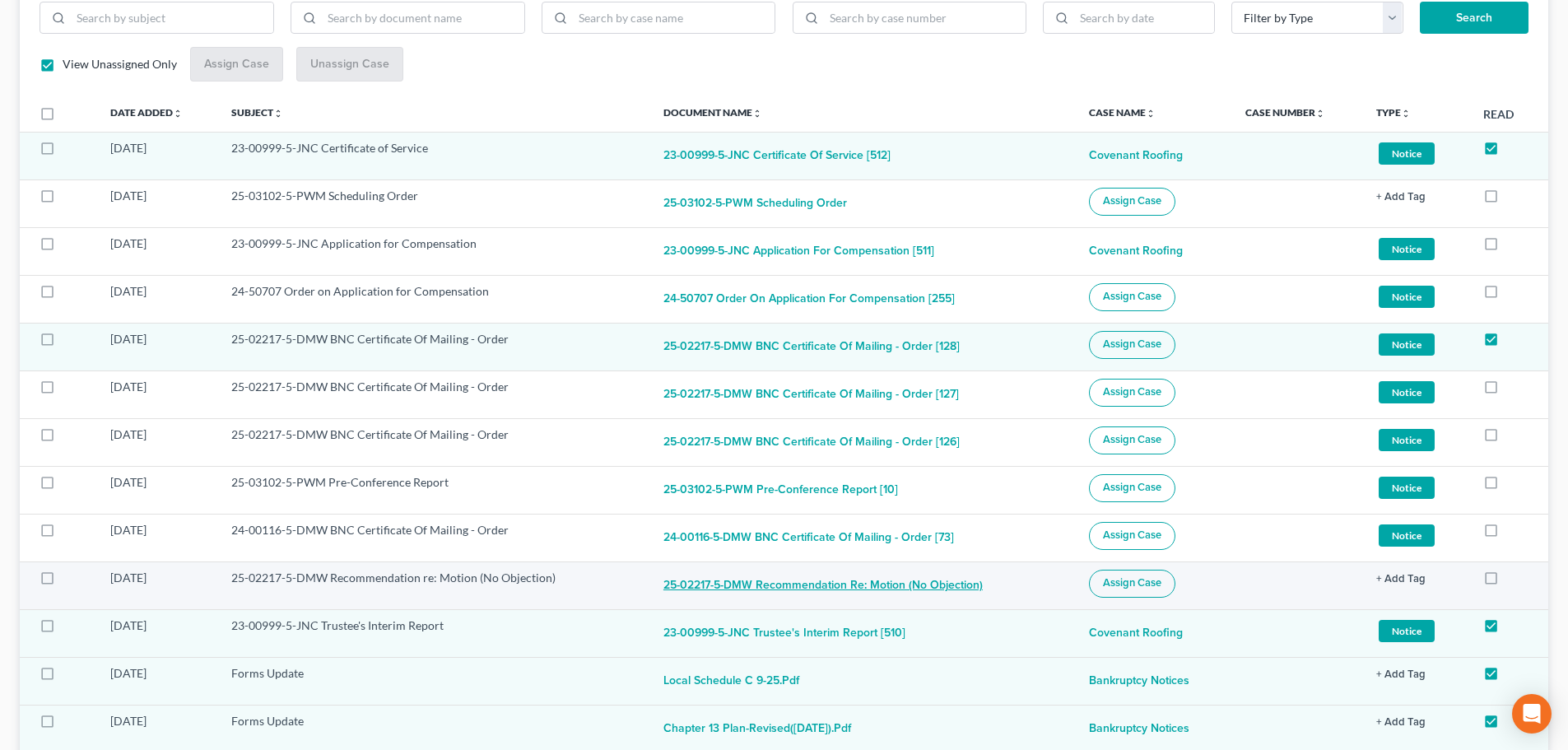
click at [803, 586] on button "25-02217-5-DMW Recommendation re: Motion (No Objection)" at bounding box center [823, 586] width 320 height 33
checkbox input "true"
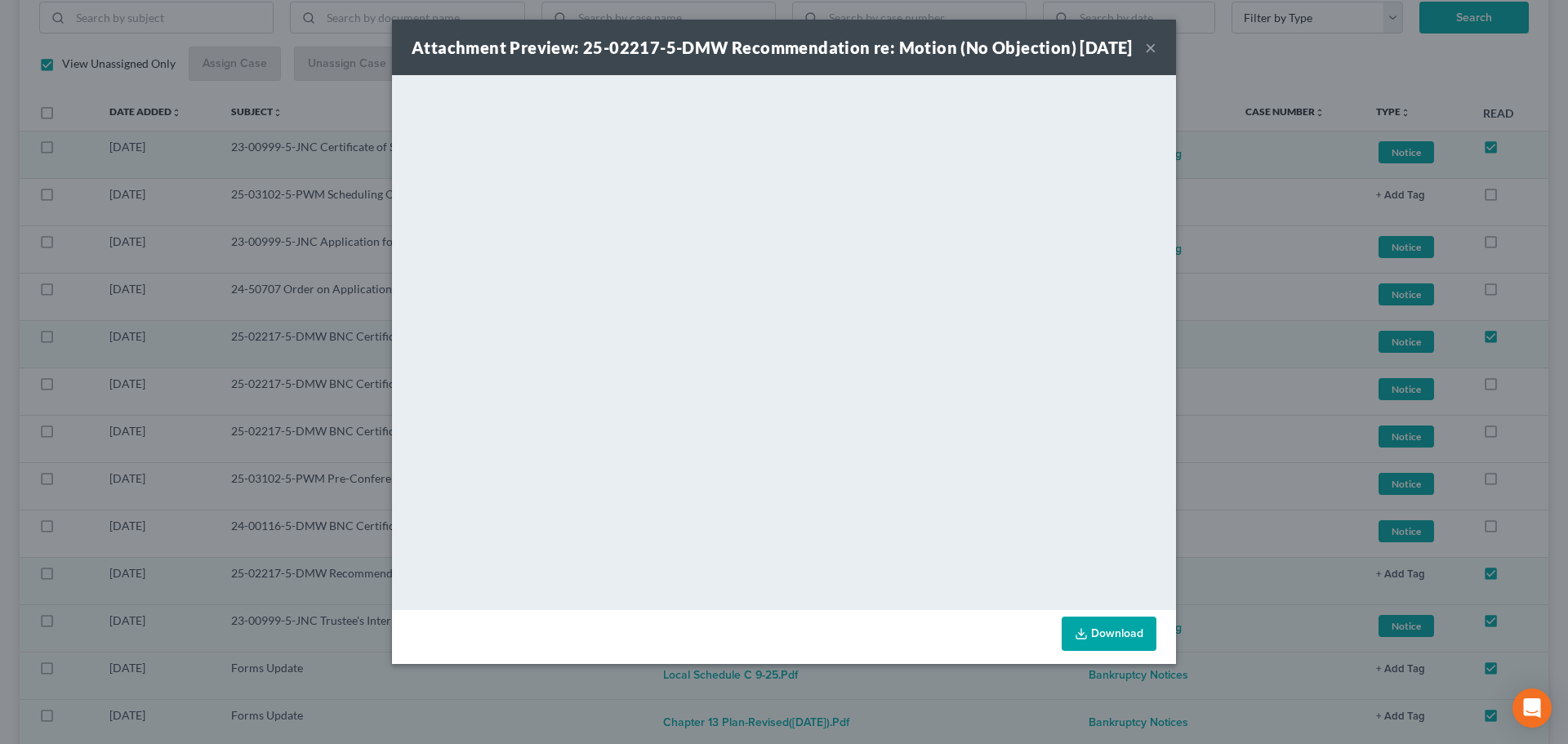
click at [1148, 54] on button "×" at bounding box center [1151, 47] width 12 height 20
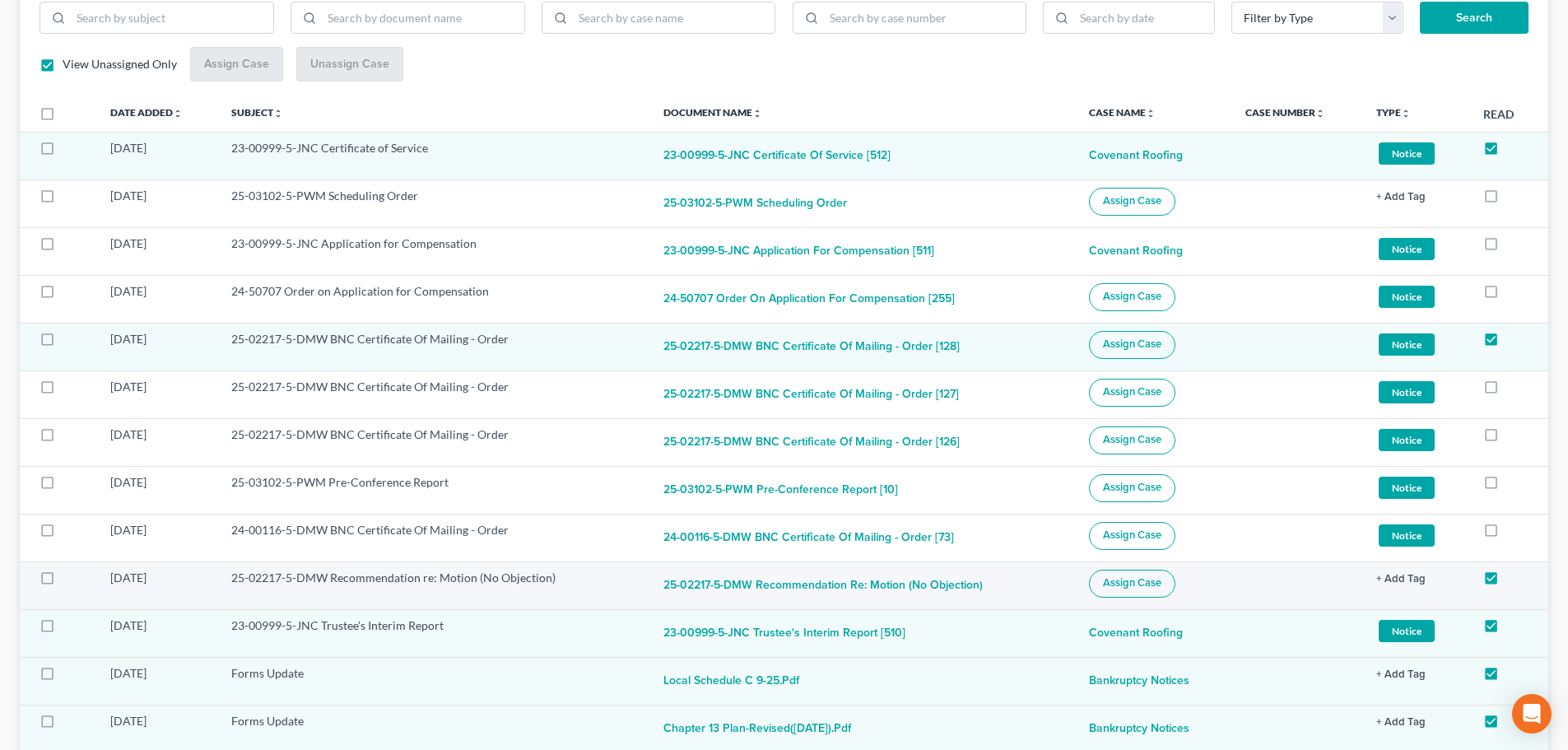
click at [62, 582] on label at bounding box center [62, 582] width 0 height 0
click at [69, 576] on input "checkbox" at bounding box center [74, 575] width 11 height 11
checkbox input "true"
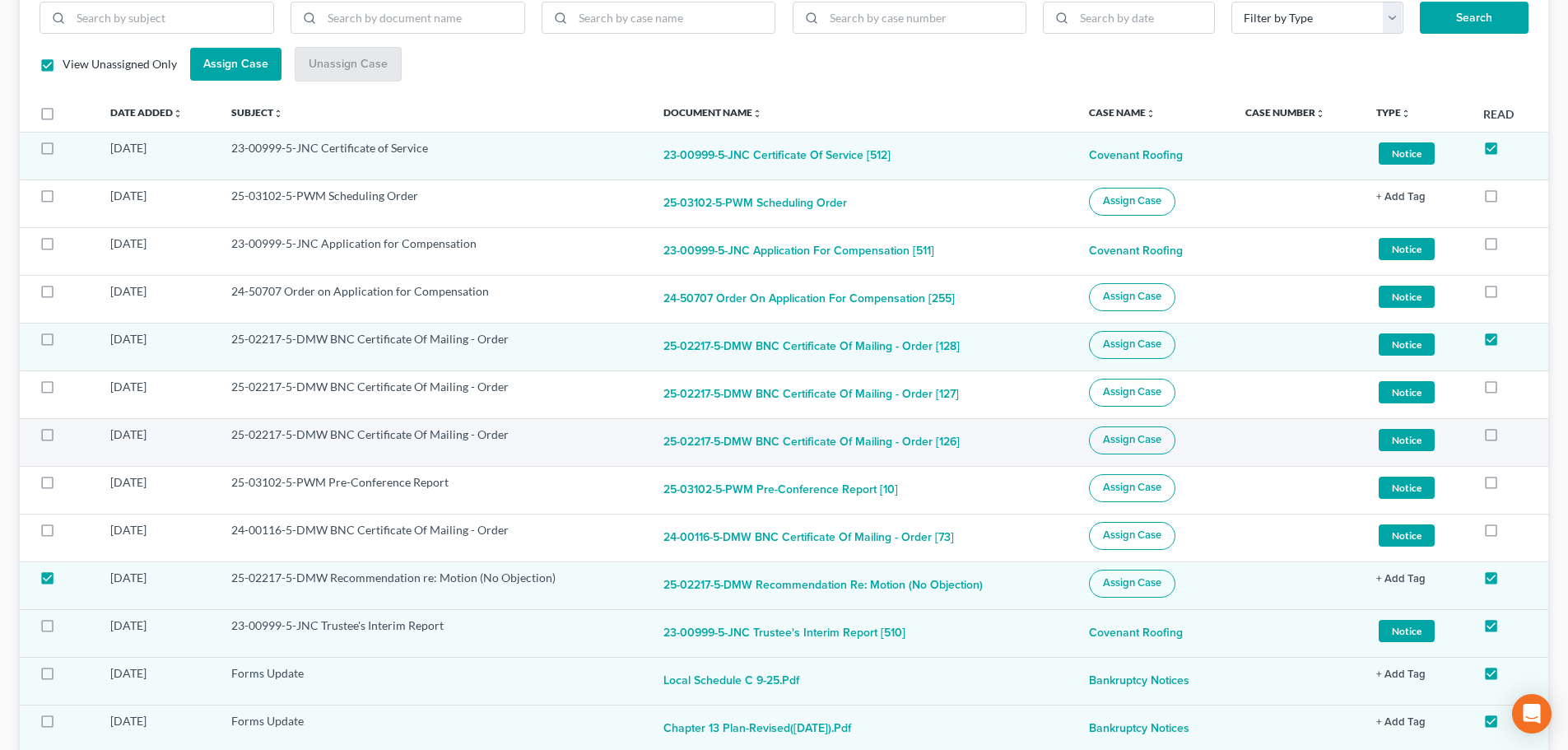
click at [62, 439] on label at bounding box center [62, 439] width 0 height 0
click at [69, 436] on input "checkbox" at bounding box center [74, 431] width 11 height 11
checkbox input "true"
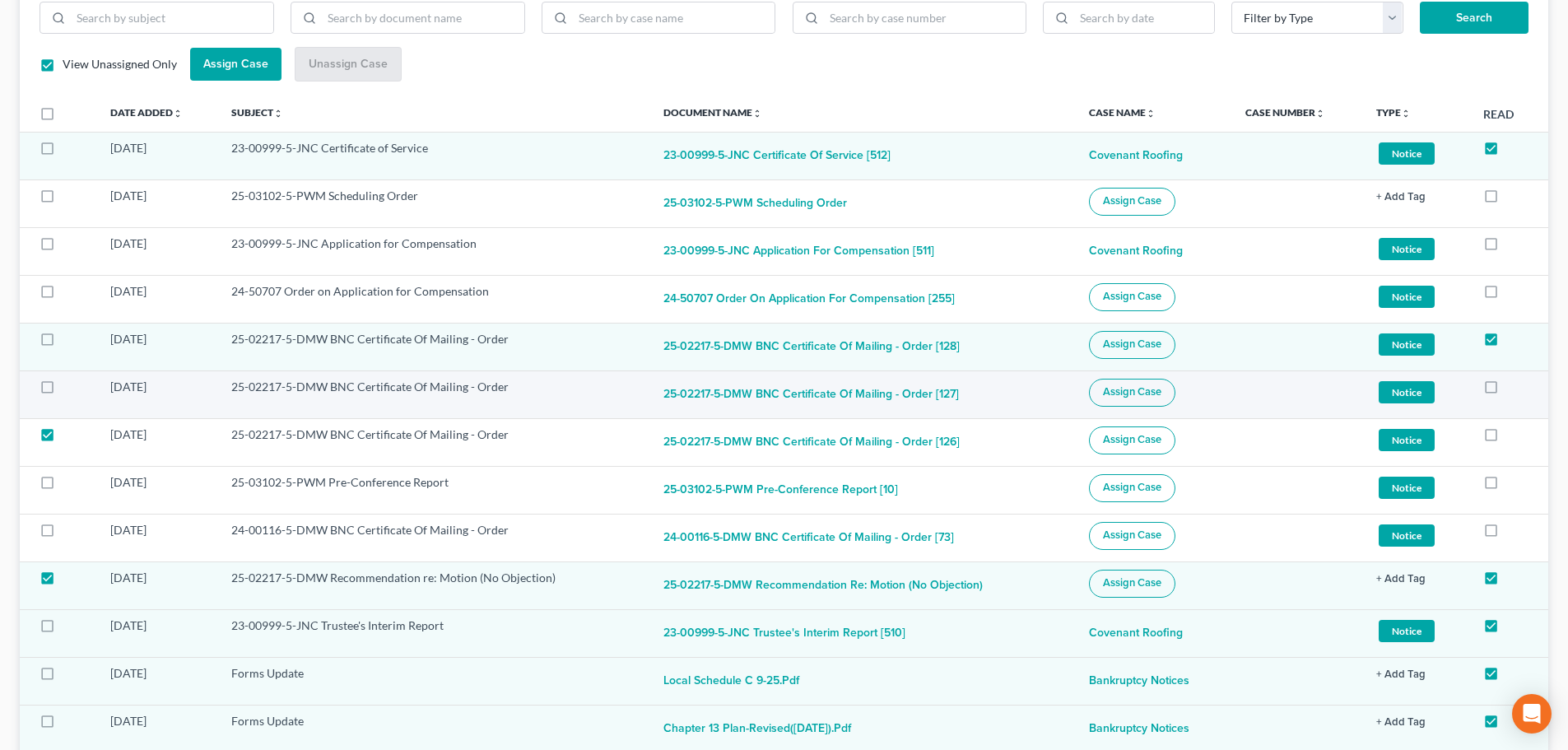
click at [62, 391] on label at bounding box center [62, 391] width 0 height 0
click at [69, 388] on input "checkbox" at bounding box center [74, 384] width 11 height 11
checkbox input "true"
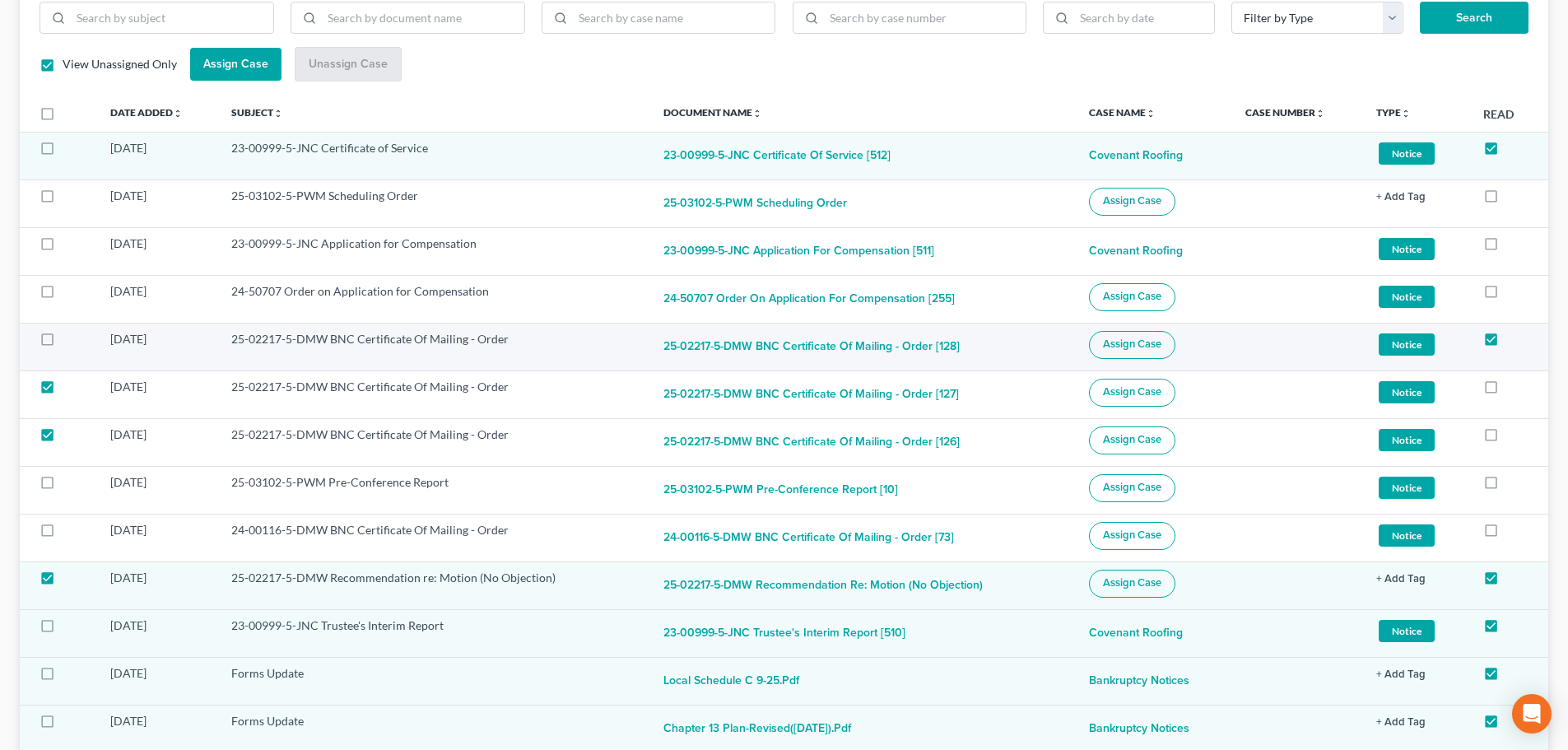
click at [62, 343] on label at bounding box center [62, 343] width 0 height 0
click at [69, 340] on input "checkbox" at bounding box center [74, 336] width 11 height 11
checkbox input "true"
click at [1118, 338] on span "Assign Case" at bounding box center [1132, 343] width 58 height 13
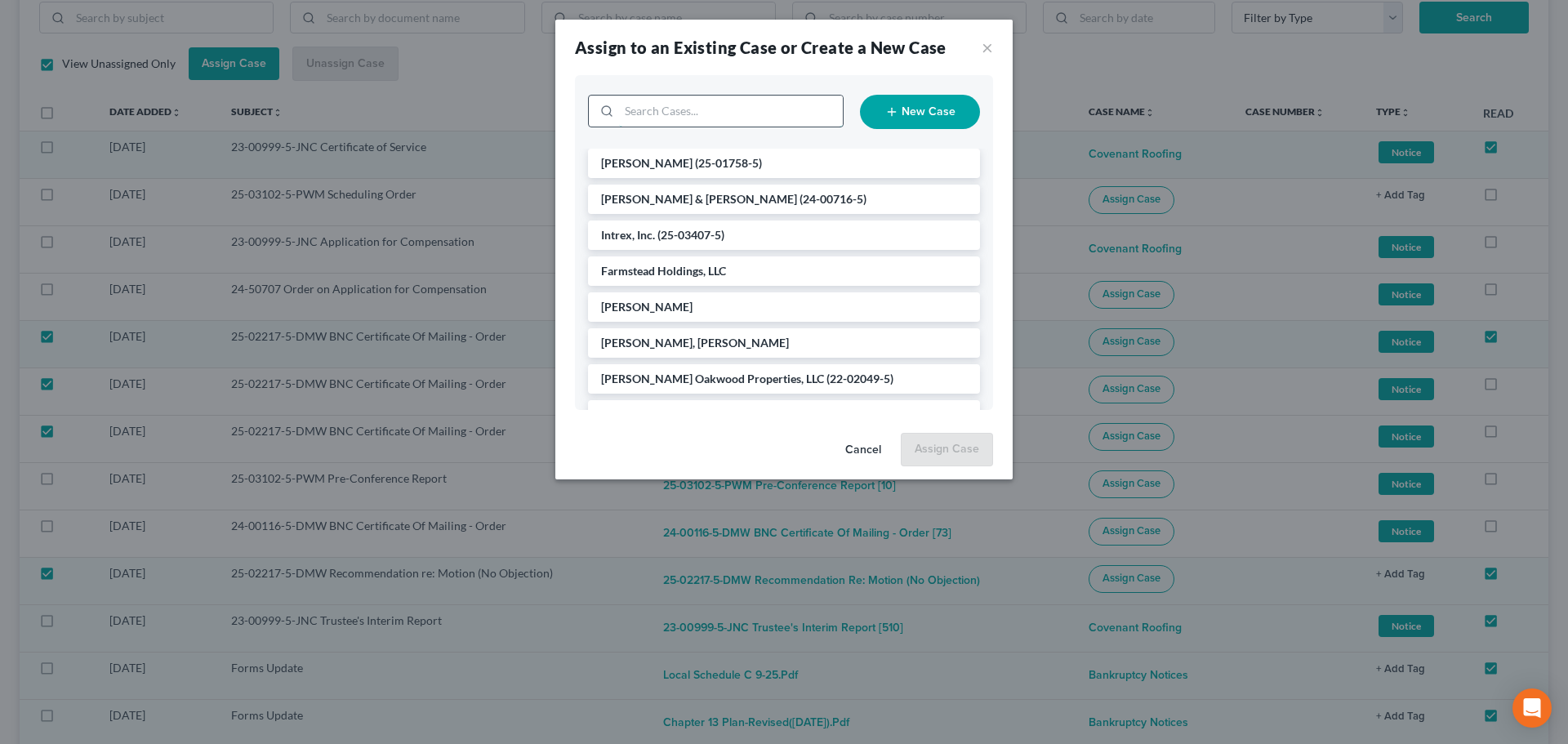
click at [712, 112] on input "search" at bounding box center [731, 111] width 224 height 31
type input "north"
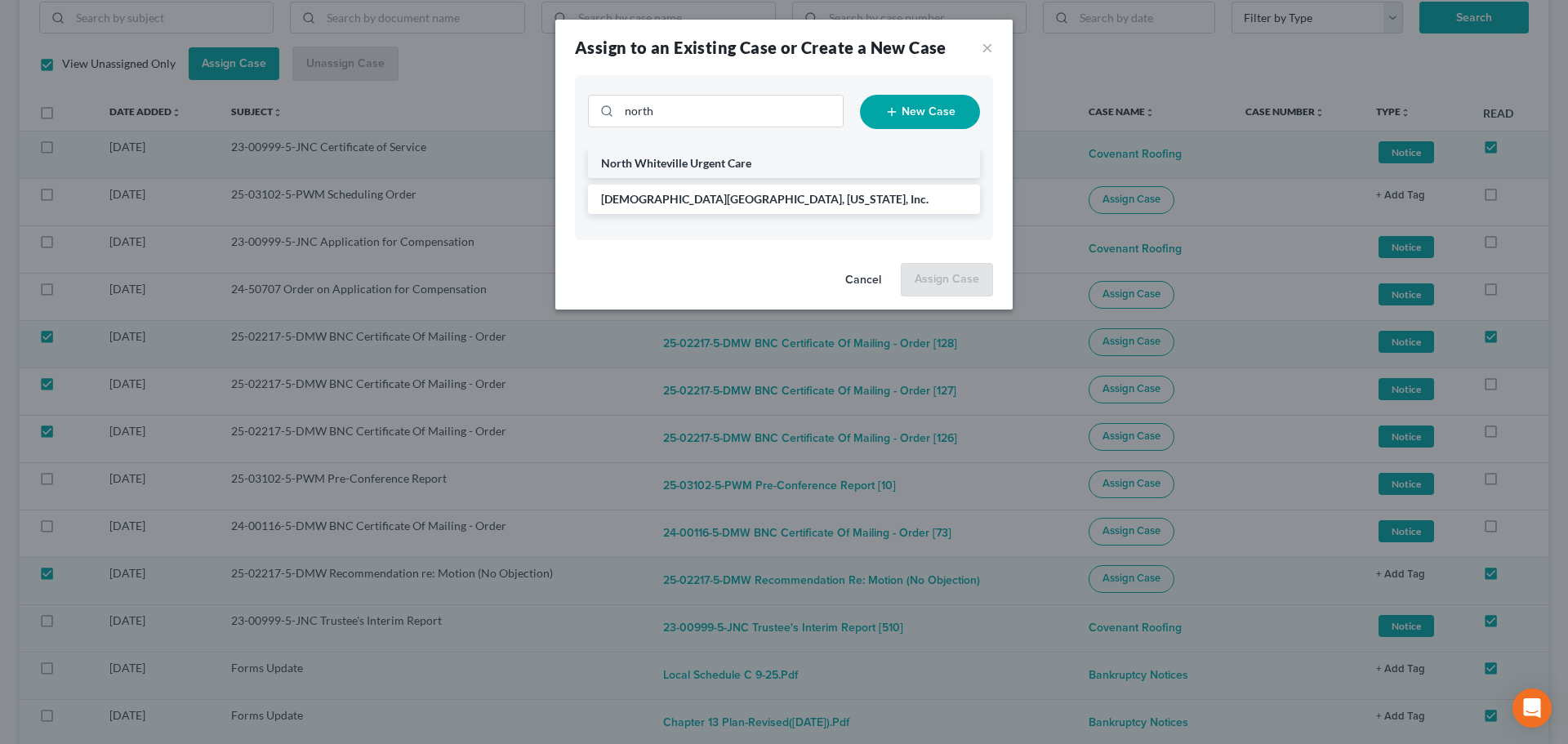
click at [659, 163] on span "North Whiteville Urgent Care" at bounding box center [675, 163] width 150 height 14
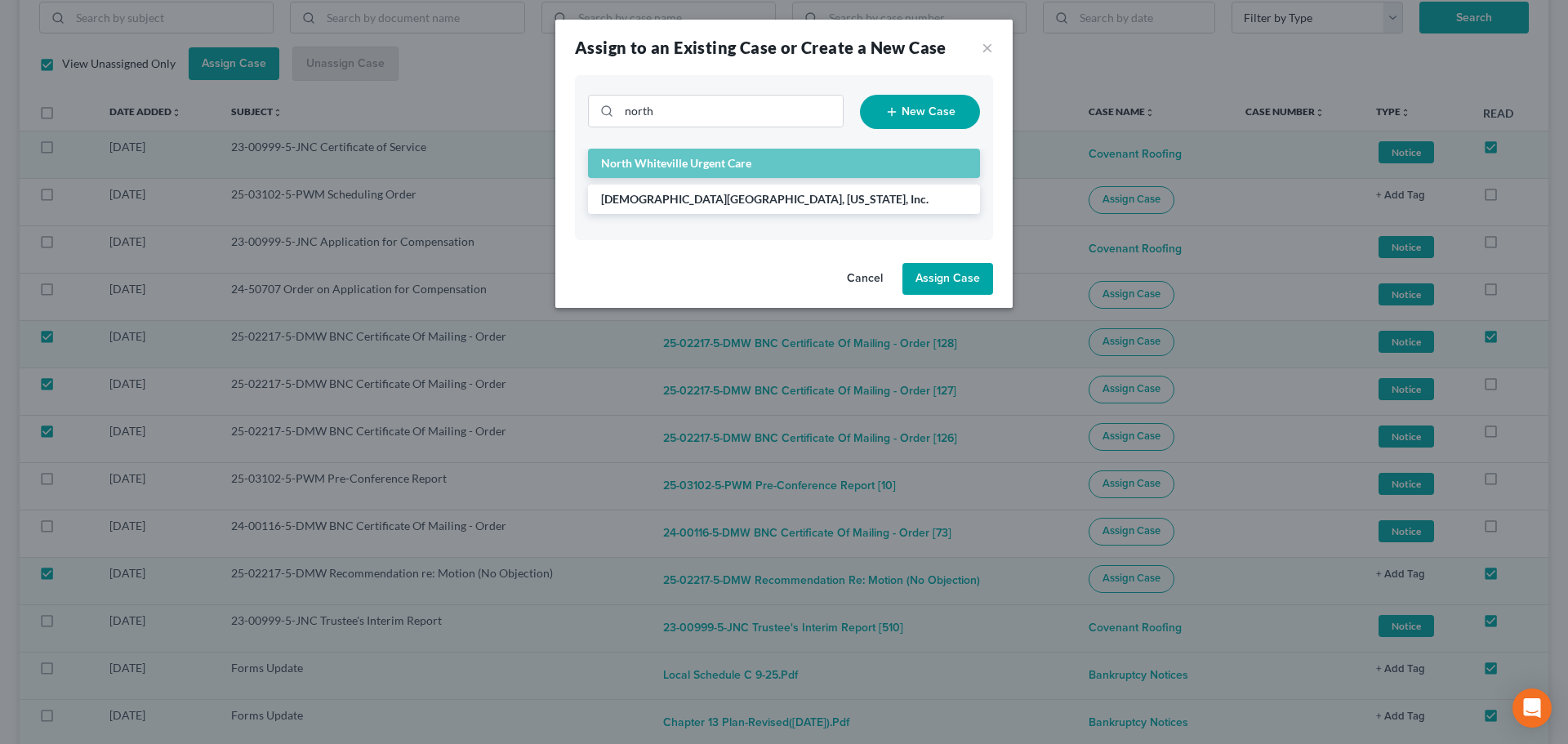
click at [984, 276] on button "Assign Case" at bounding box center [947, 279] width 90 height 32
checkbox input "false"
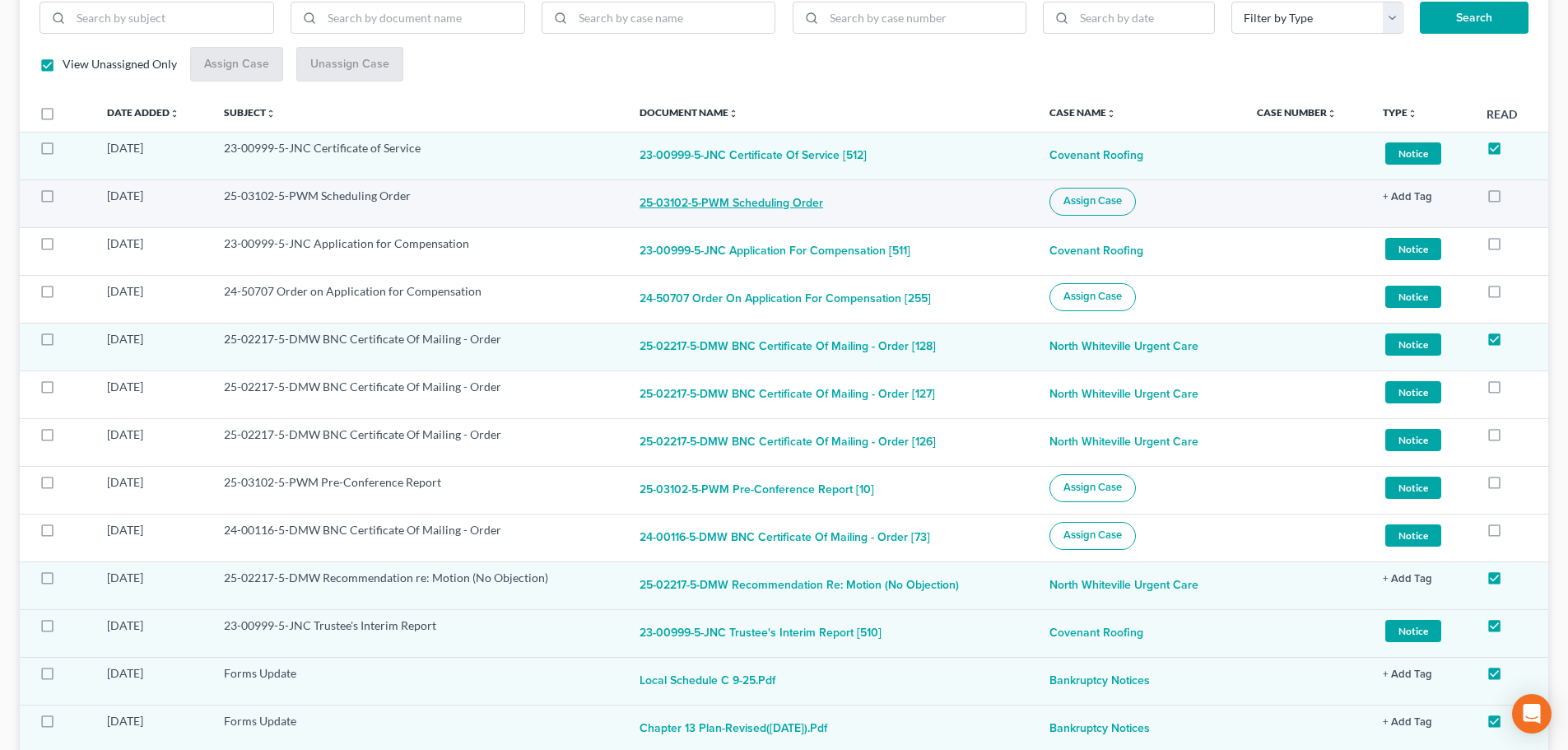
click at [737, 209] on button "25-03102-5-PWM Scheduling Order" at bounding box center [732, 204] width 184 height 33
checkbox input "true"
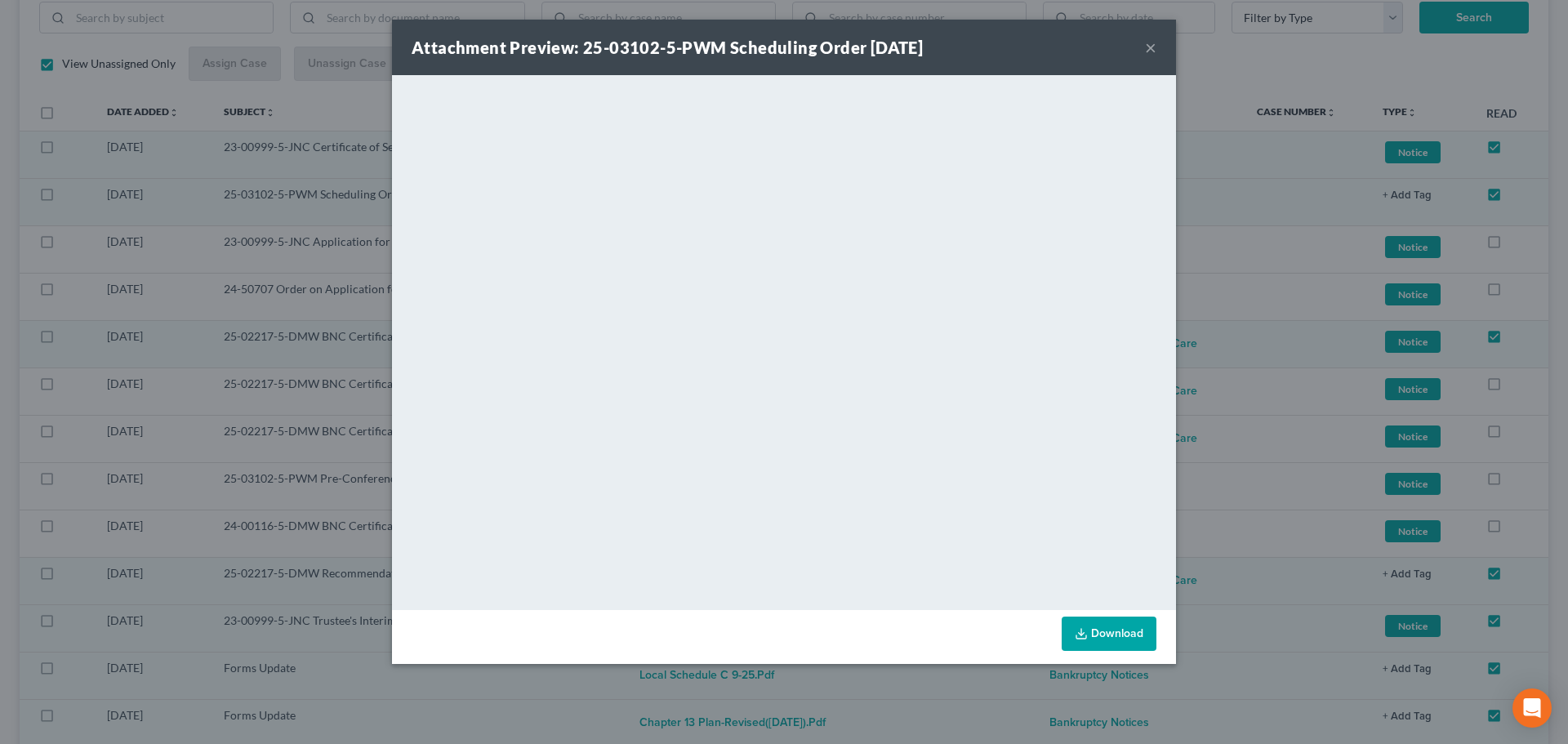
click at [1146, 46] on button "×" at bounding box center [1151, 47] width 12 height 20
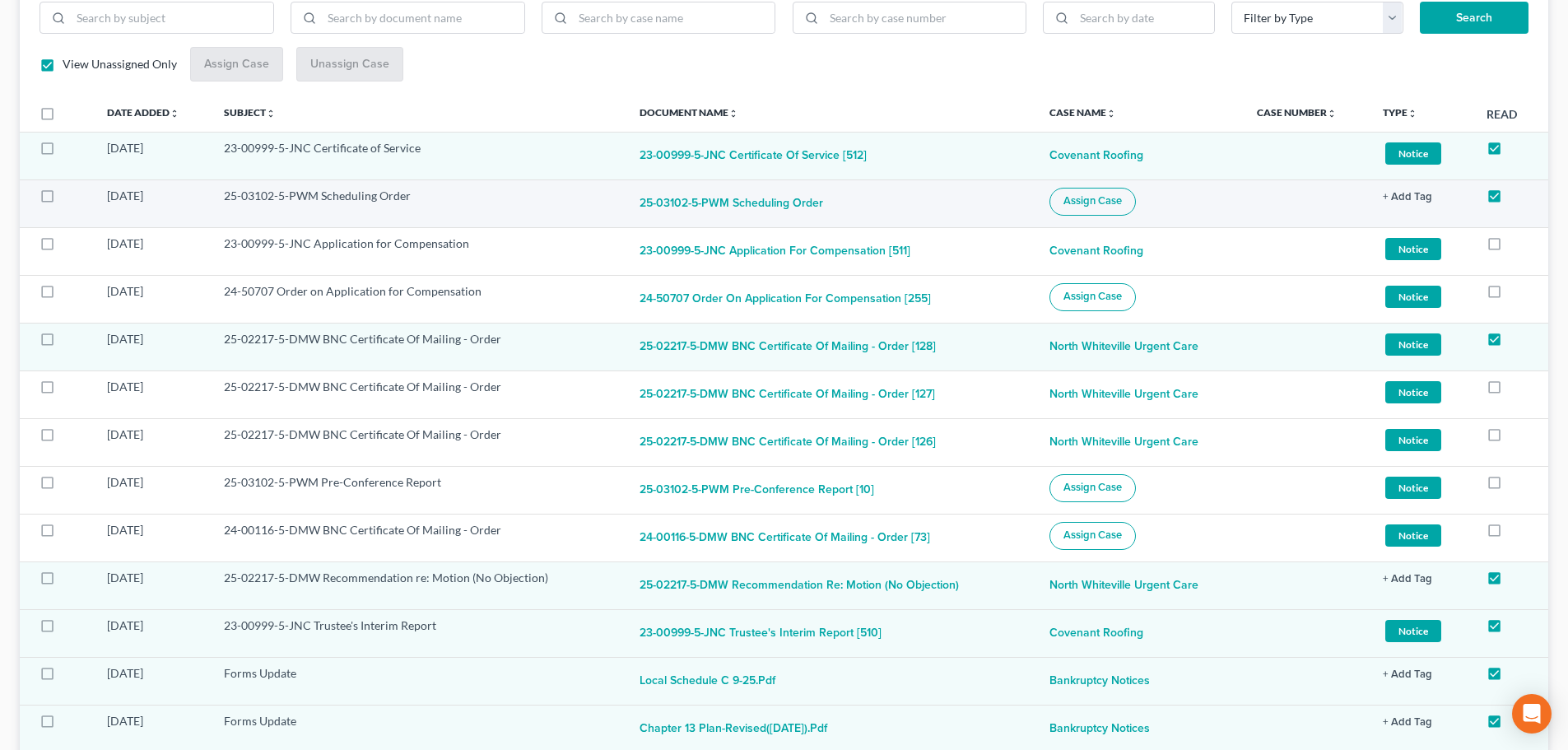
click at [1066, 199] on span "Assign Case" at bounding box center [1092, 200] width 58 height 13
checkbox input "true"
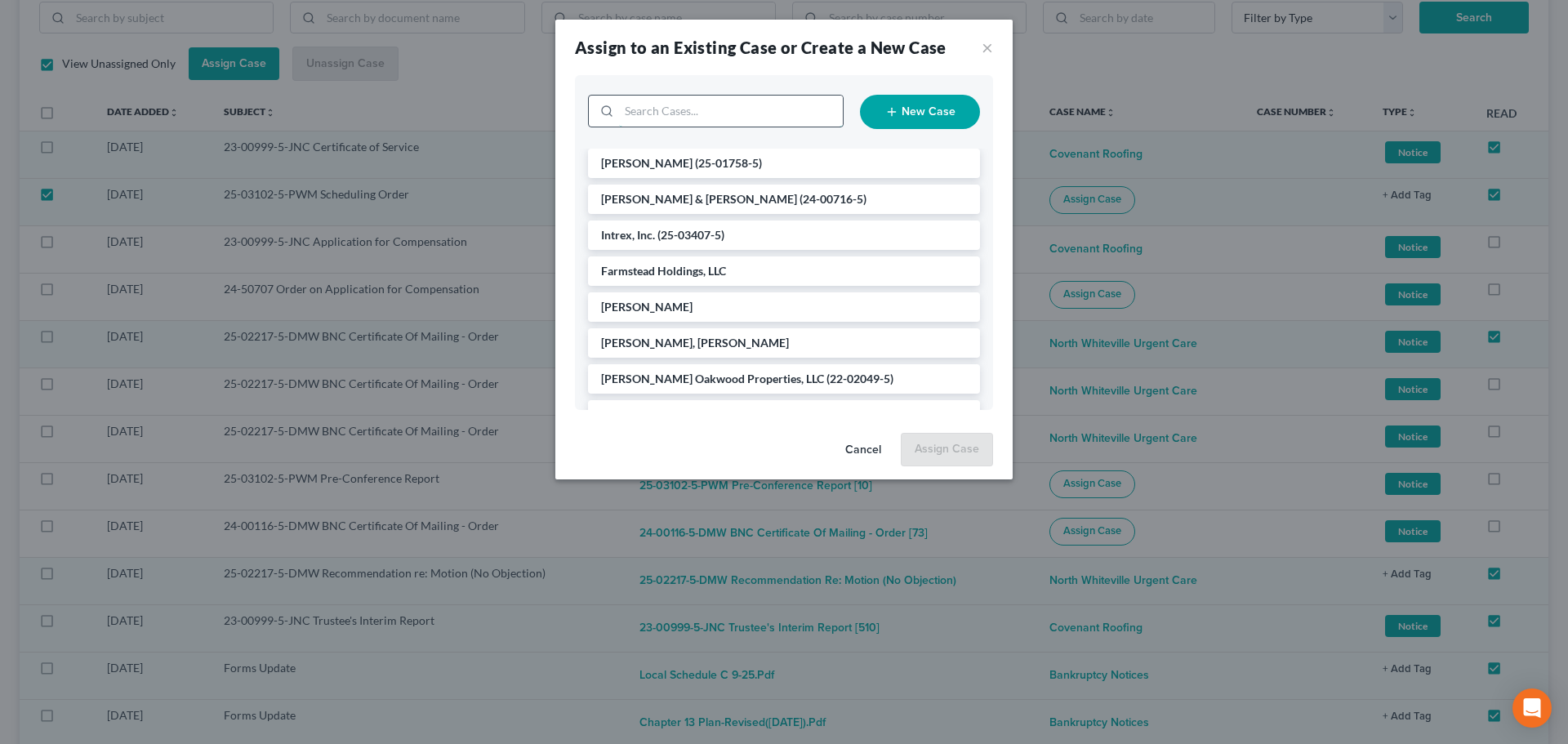
click at [684, 113] on input "search" at bounding box center [731, 111] width 224 height 31
type input "bull"
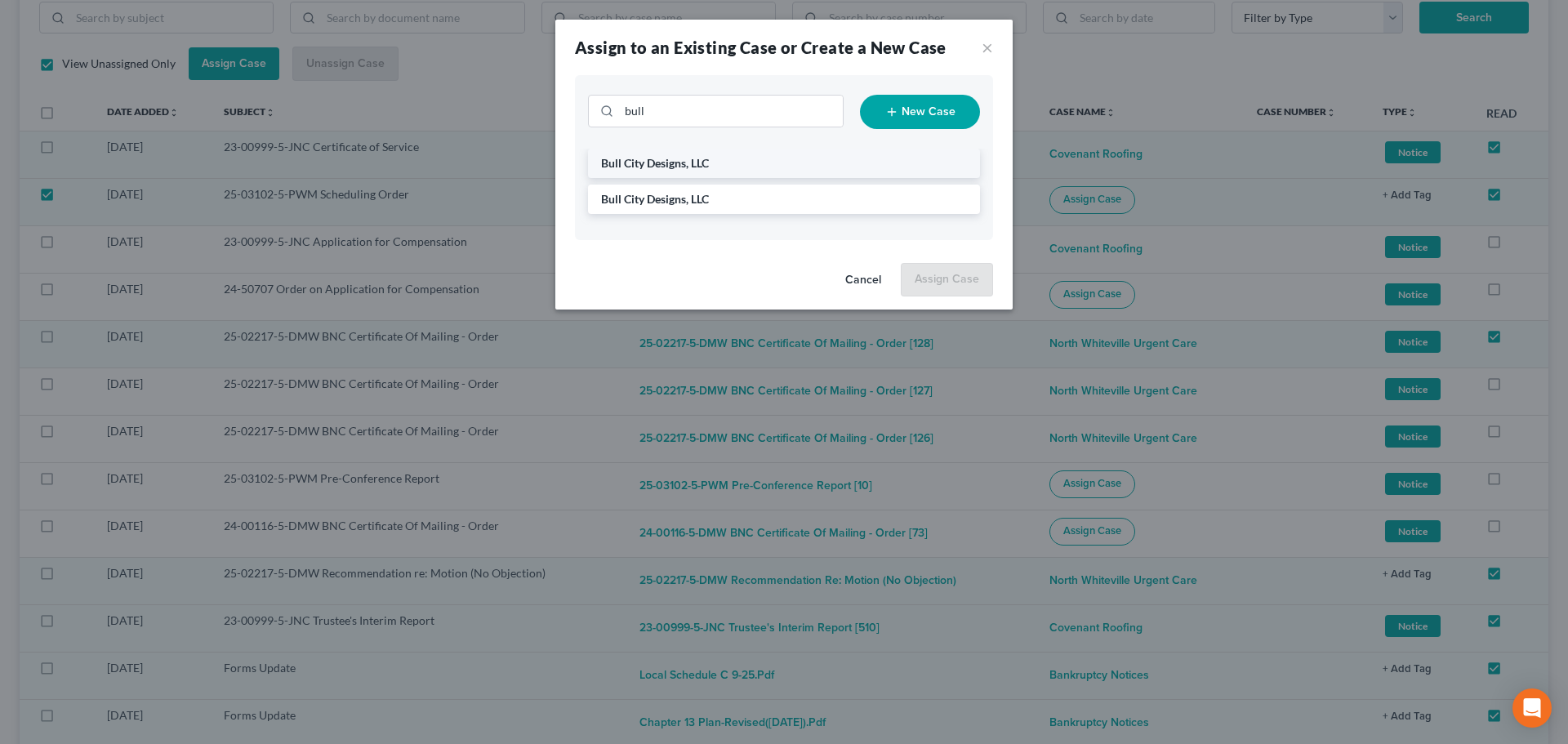
drag, startPoint x: 684, startPoint y: 162, endPoint x: 776, endPoint y: 154, distance: 92.3
click at [688, 162] on span "Bull City Designs, LLC" at bounding box center [654, 163] width 108 height 14
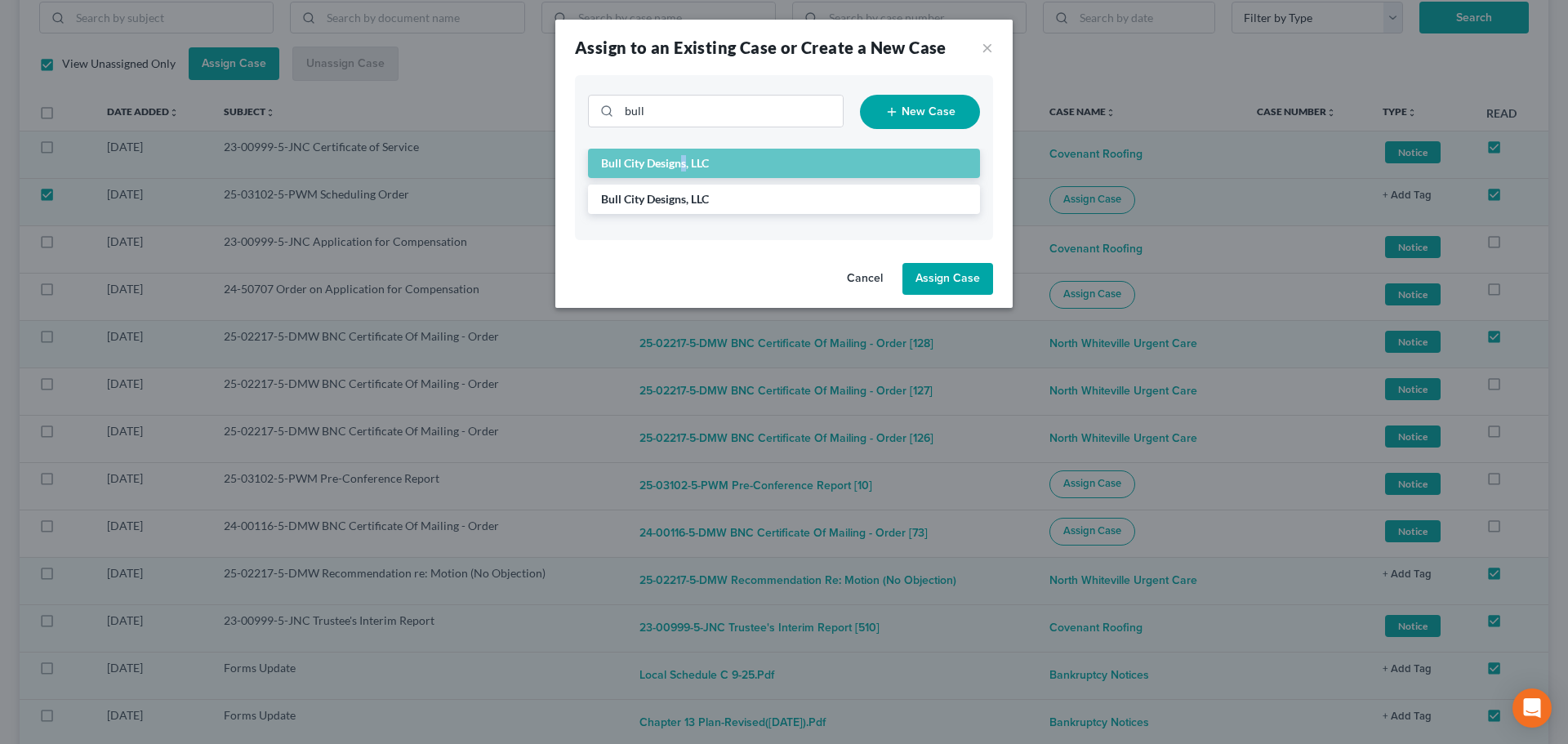
click at [961, 279] on button "Assign Case" at bounding box center [947, 279] width 90 height 32
checkbox input "false"
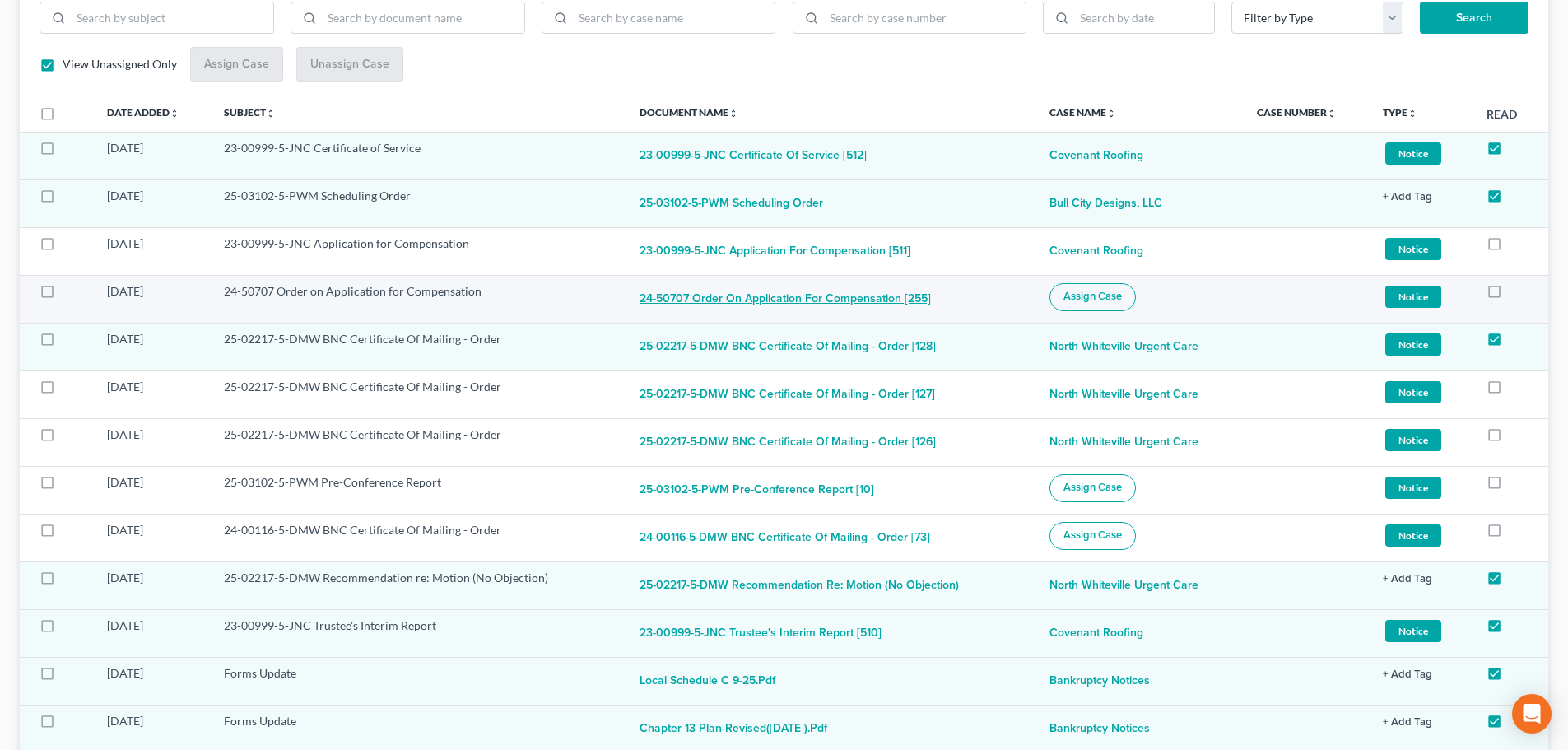
click at [738, 300] on button "24-50707 Order on Application for Compensation [255]" at bounding box center [785, 299] width 292 height 33
checkbox input "true"
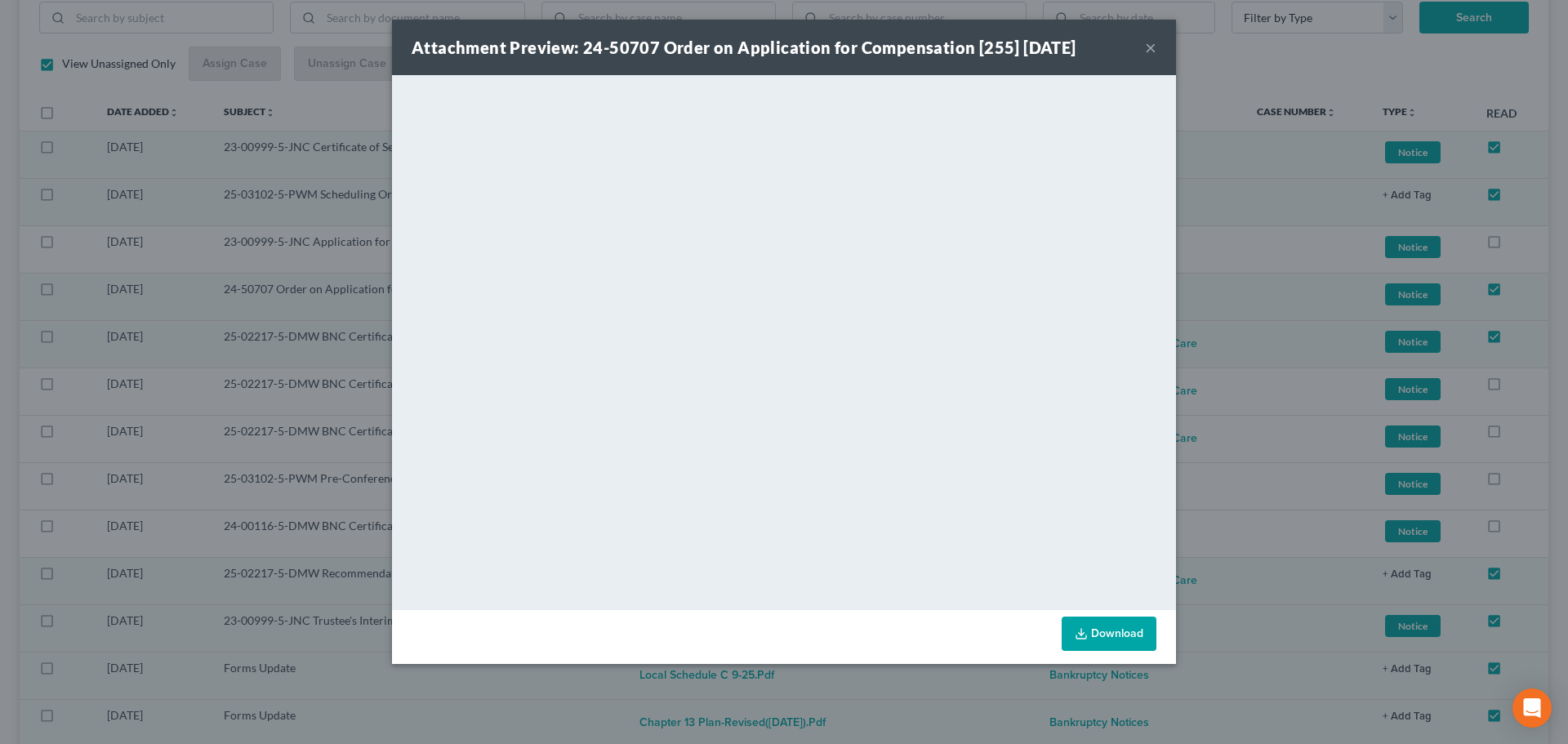
click at [1148, 42] on button "×" at bounding box center [1151, 47] width 12 height 20
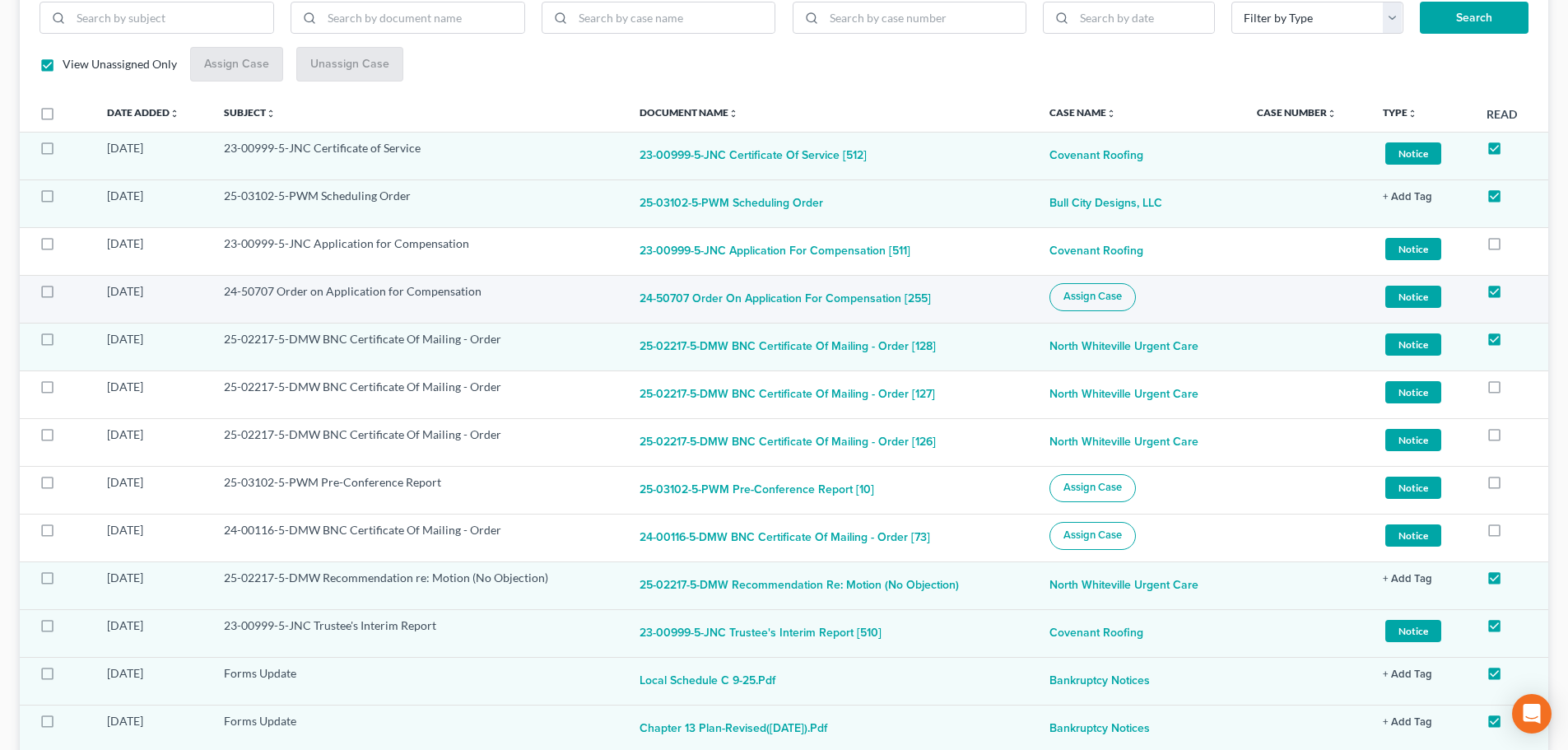
click at [62, 296] on label at bounding box center [62, 296] width 0 height 0
click at [69, 294] on input "checkbox" at bounding box center [74, 288] width 11 height 11
checkbox input "true"
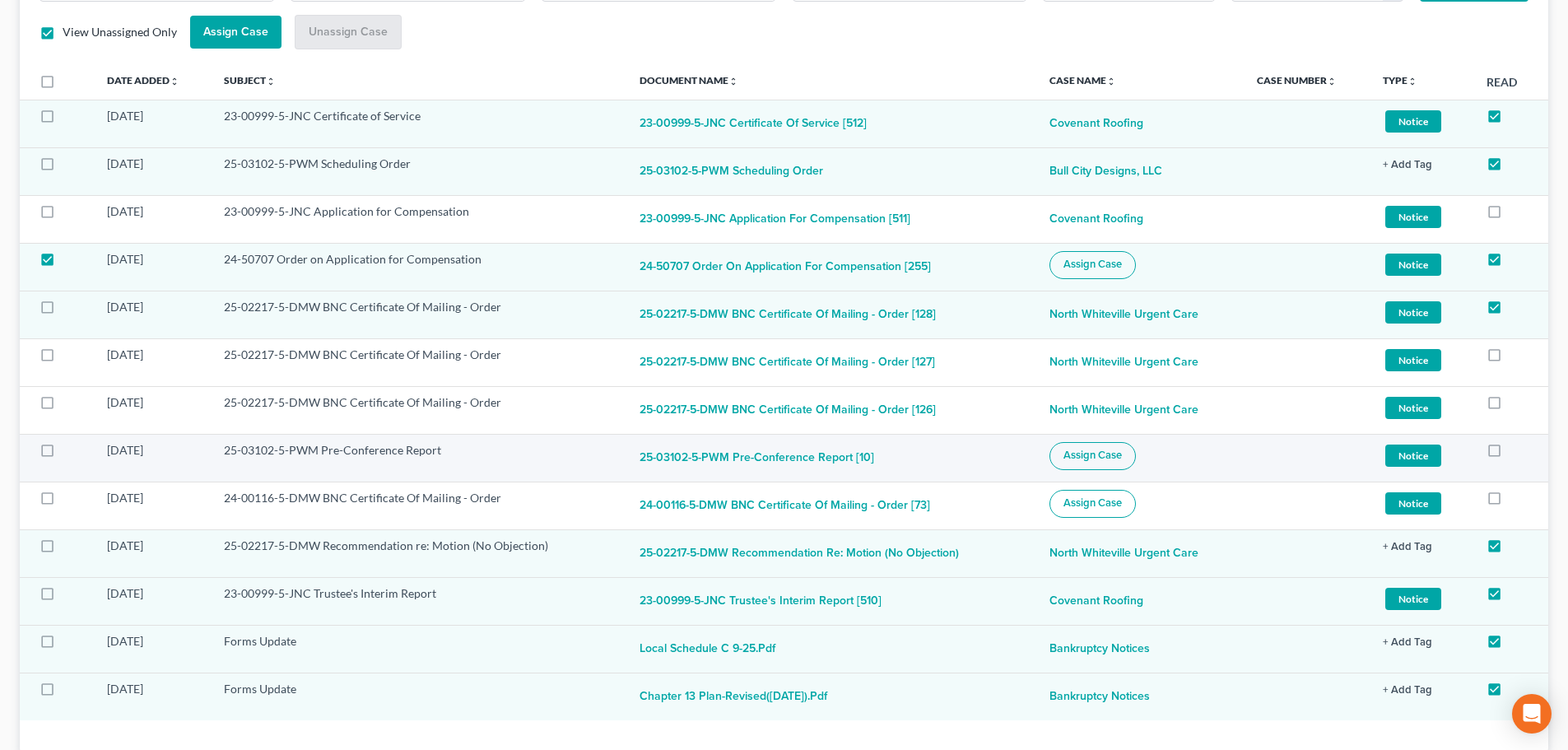
scroll to position [249, 0]
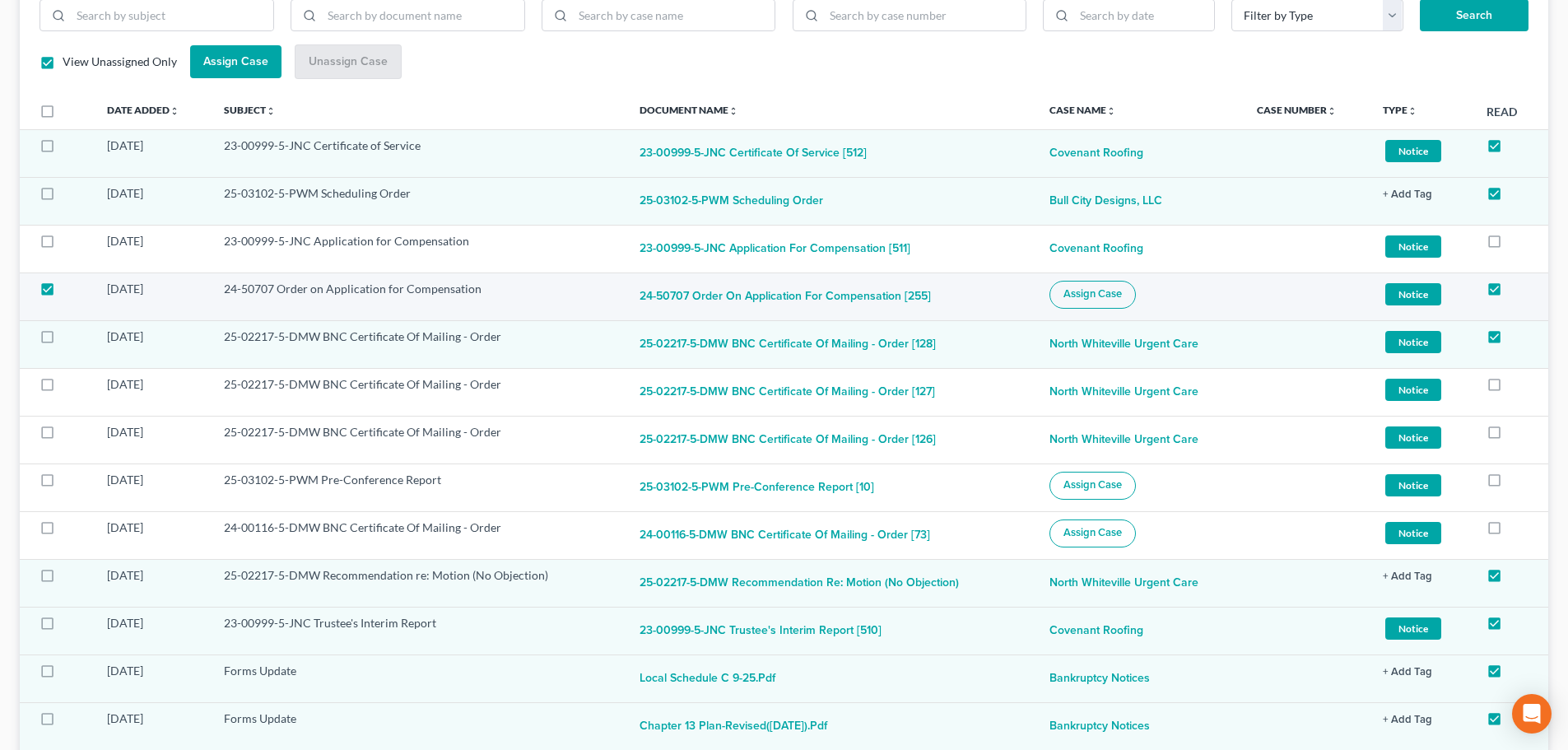
click at [1080, 297] on span "Assign Case" at bounding box center [1092, 293] width 58 height 13
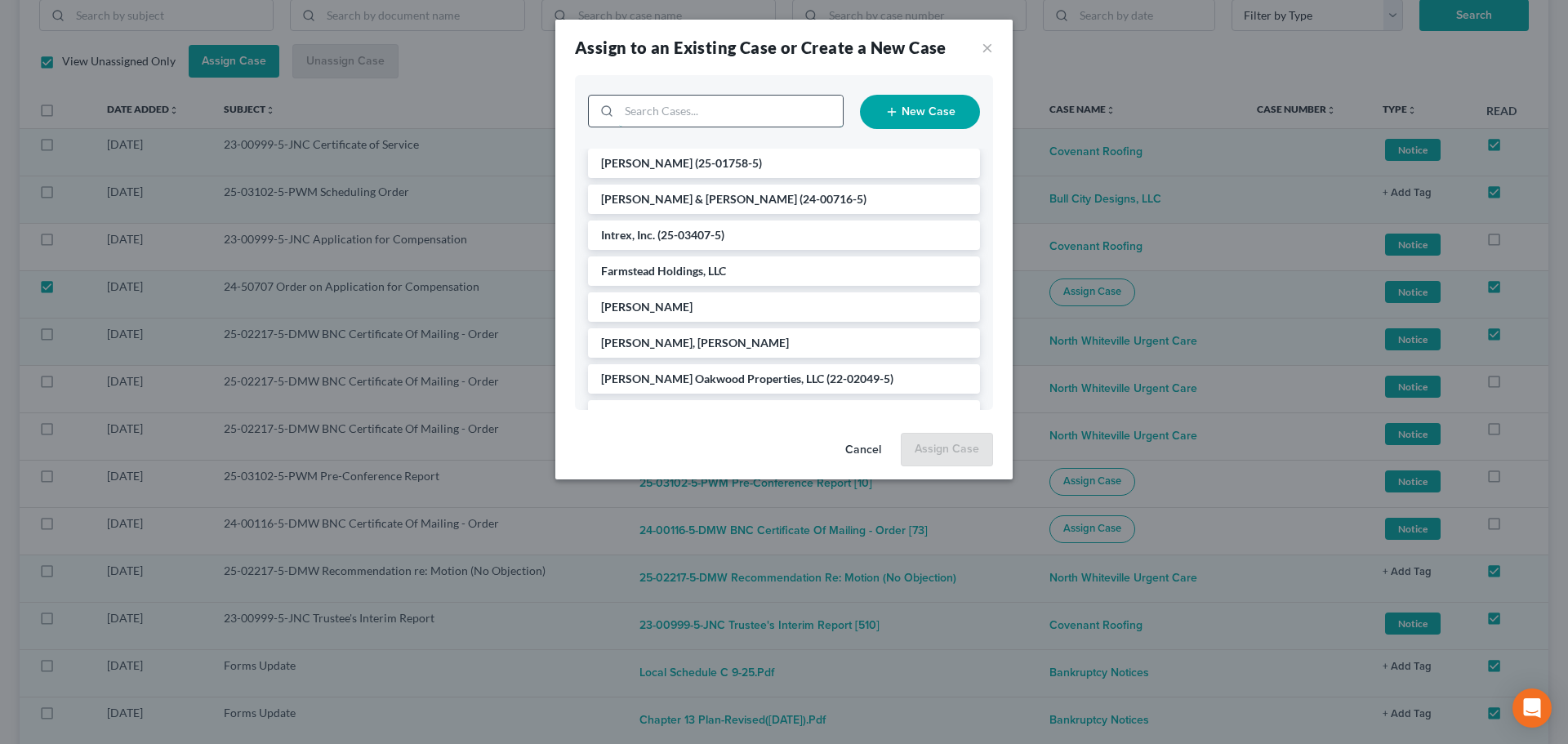
click at [724, 104] on input "search" at bounding box center [731, 111] width 224 height 31
type input "ente"
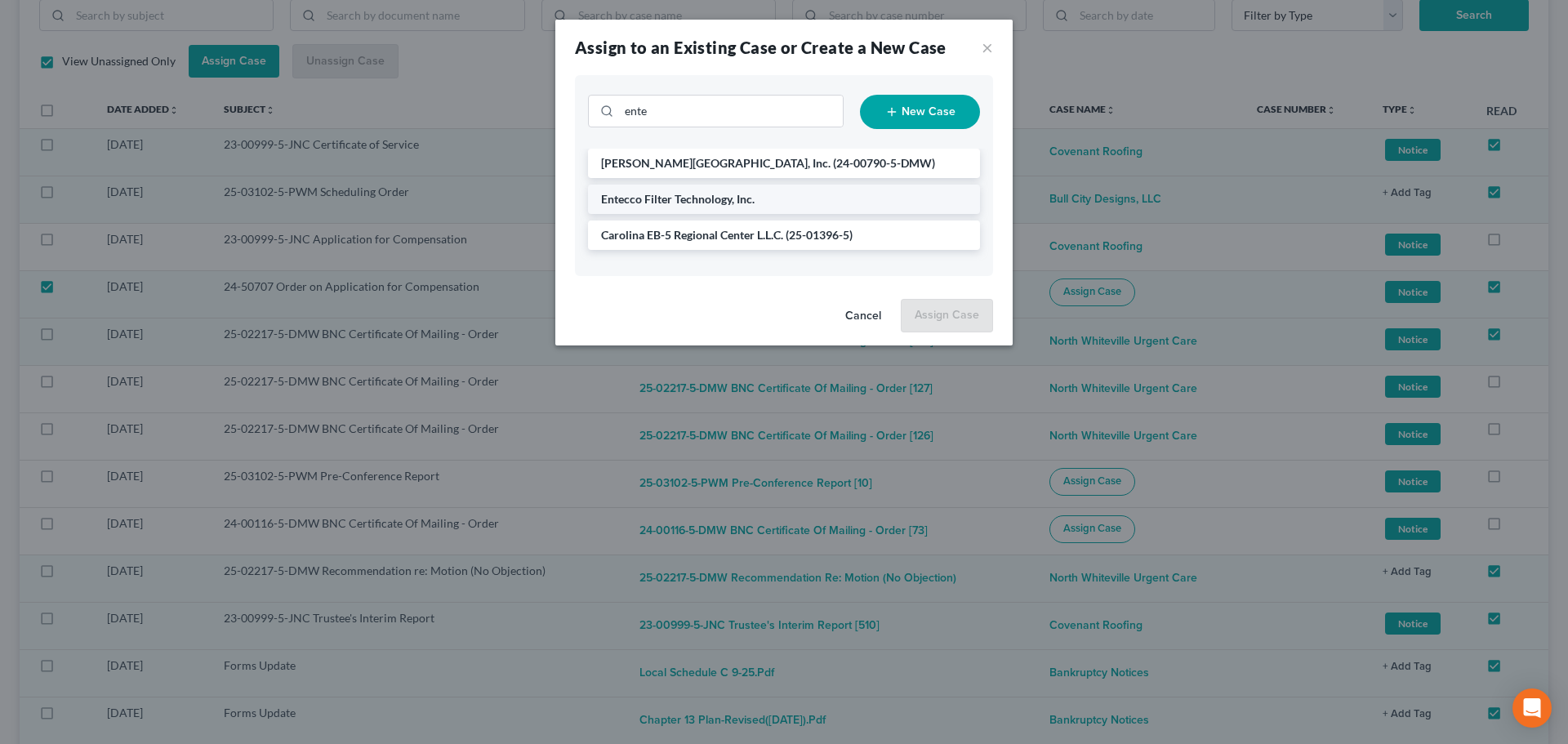
click at [663, 197] on span "Entecco Filter Technology, Inc." at bounding box center [677, 199] width 153 height 14
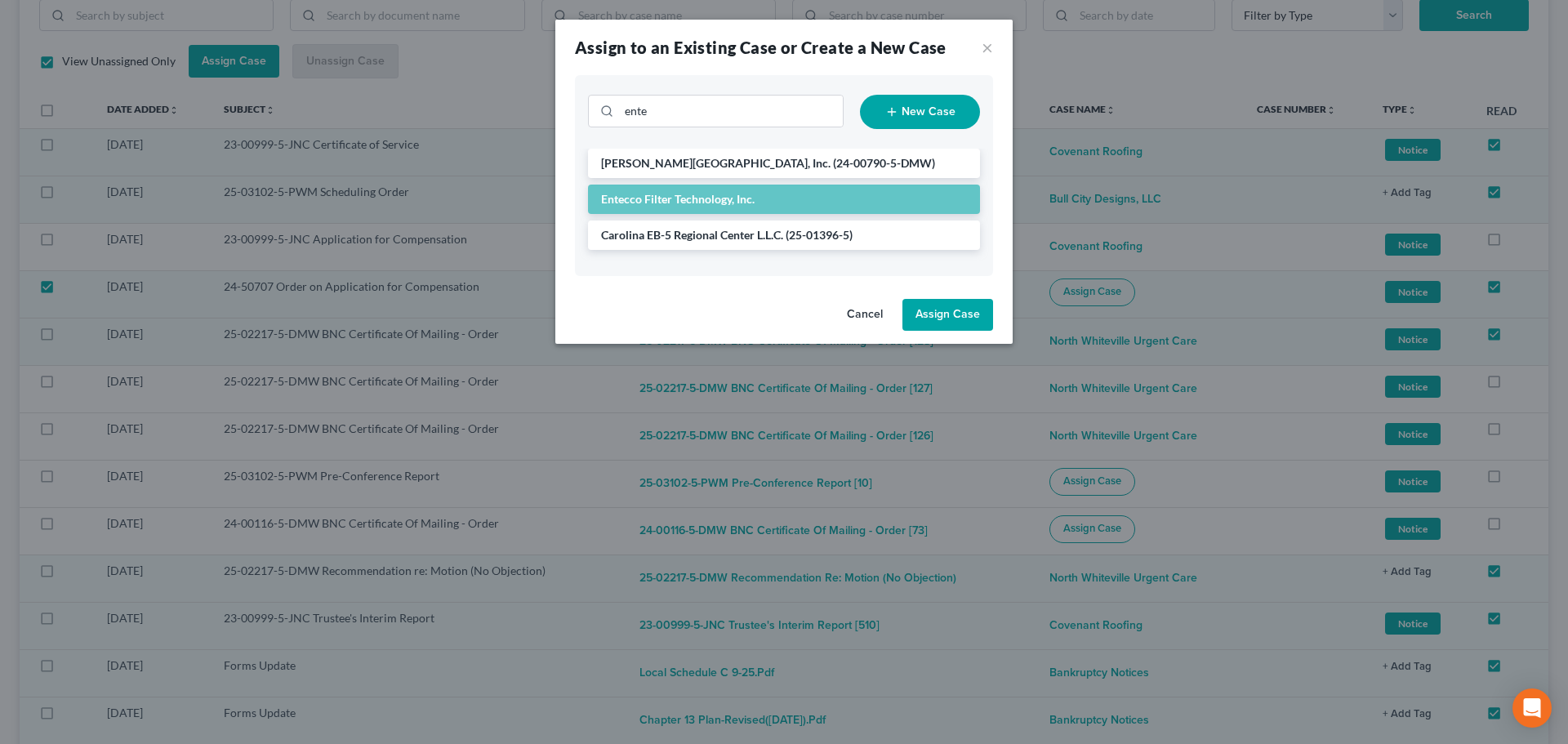
click at [967, 305] on button "Assign Case" at bounding box center [947, 315] width 90 height 32
checkbox input "false"
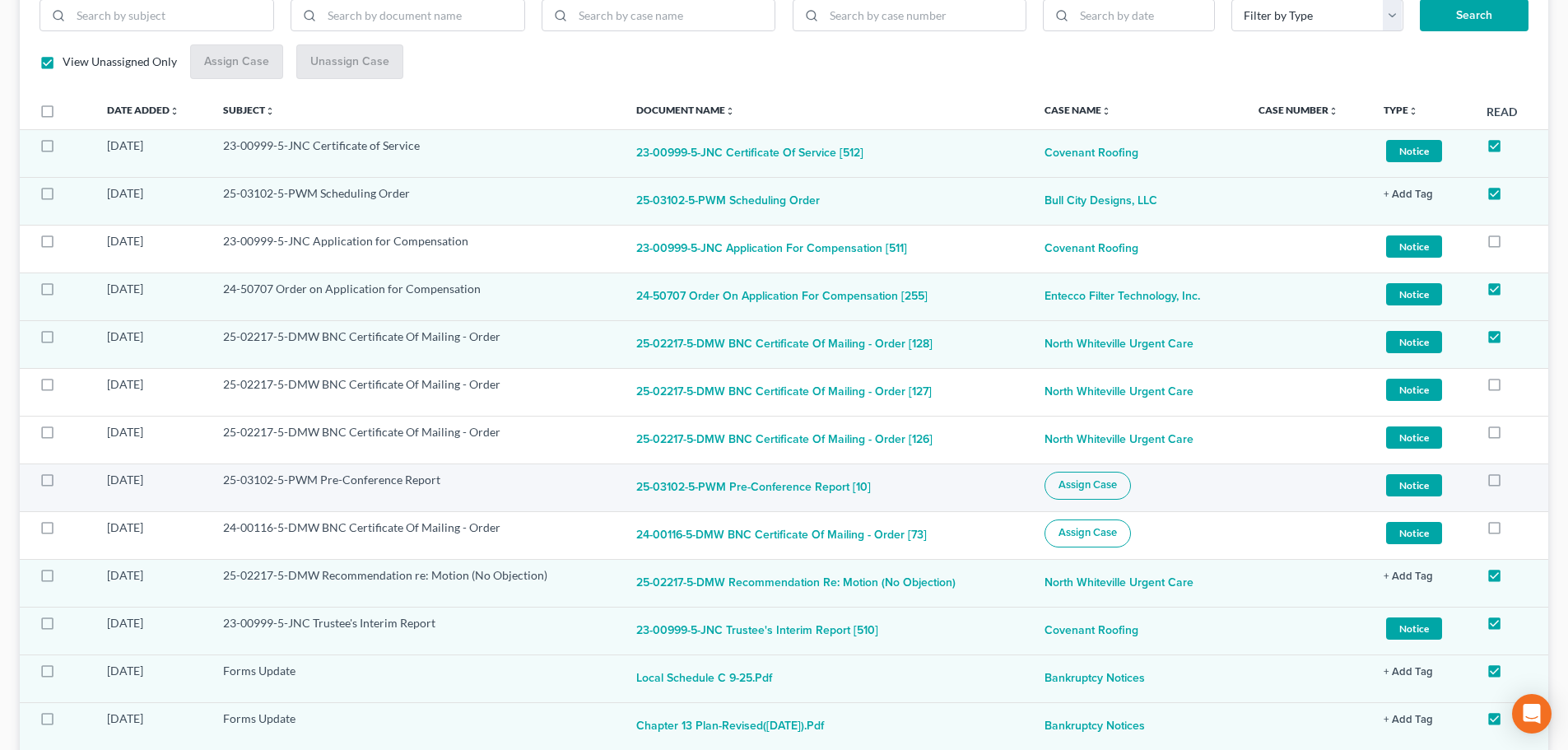
click at [1077, 484] on span "Assign Case" at bounding box center [1087, 484] width 58 height 13
checkbox input "true"
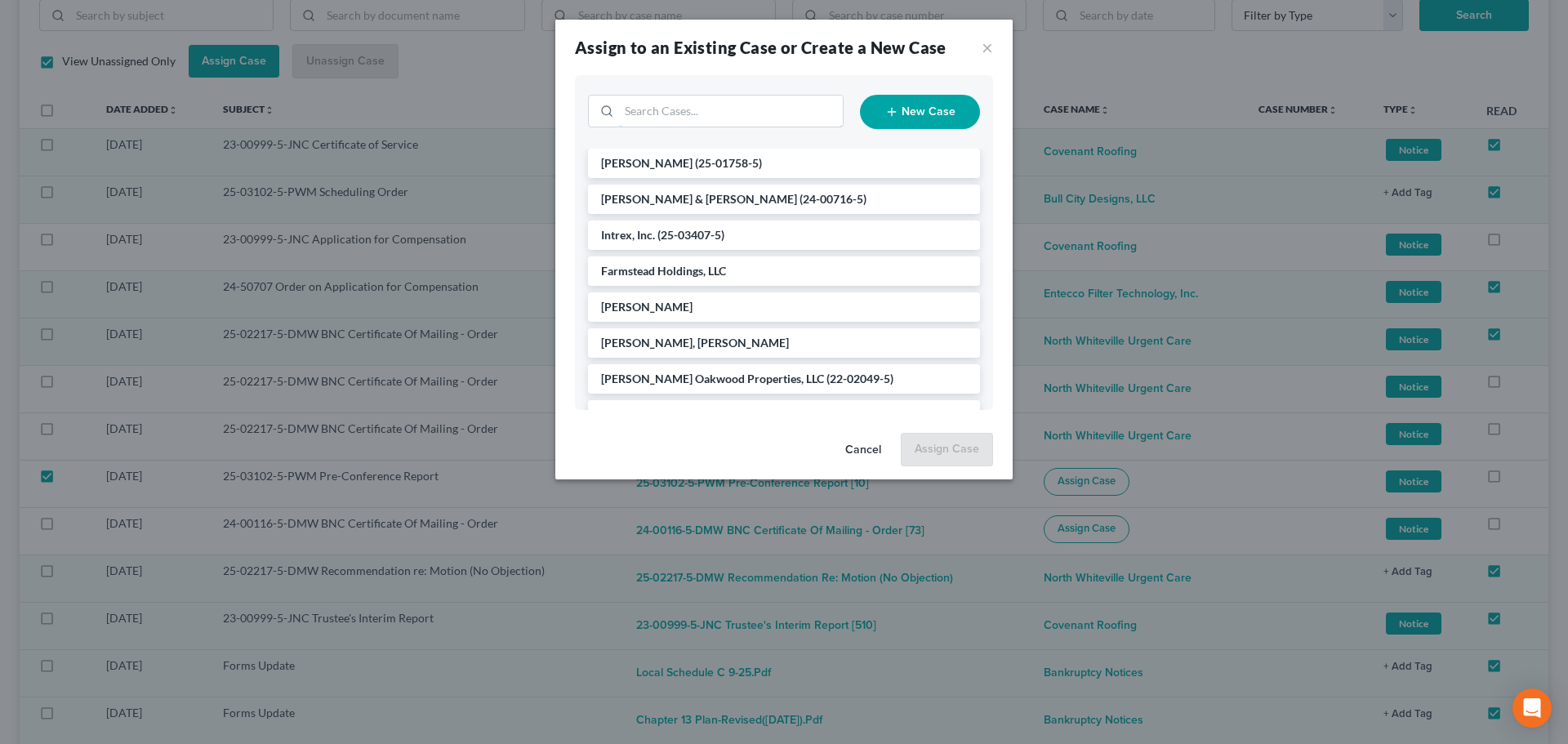
click at [705, 106] on input "search" at bounding box center [731, 111] width 224 height 31
type input "b"
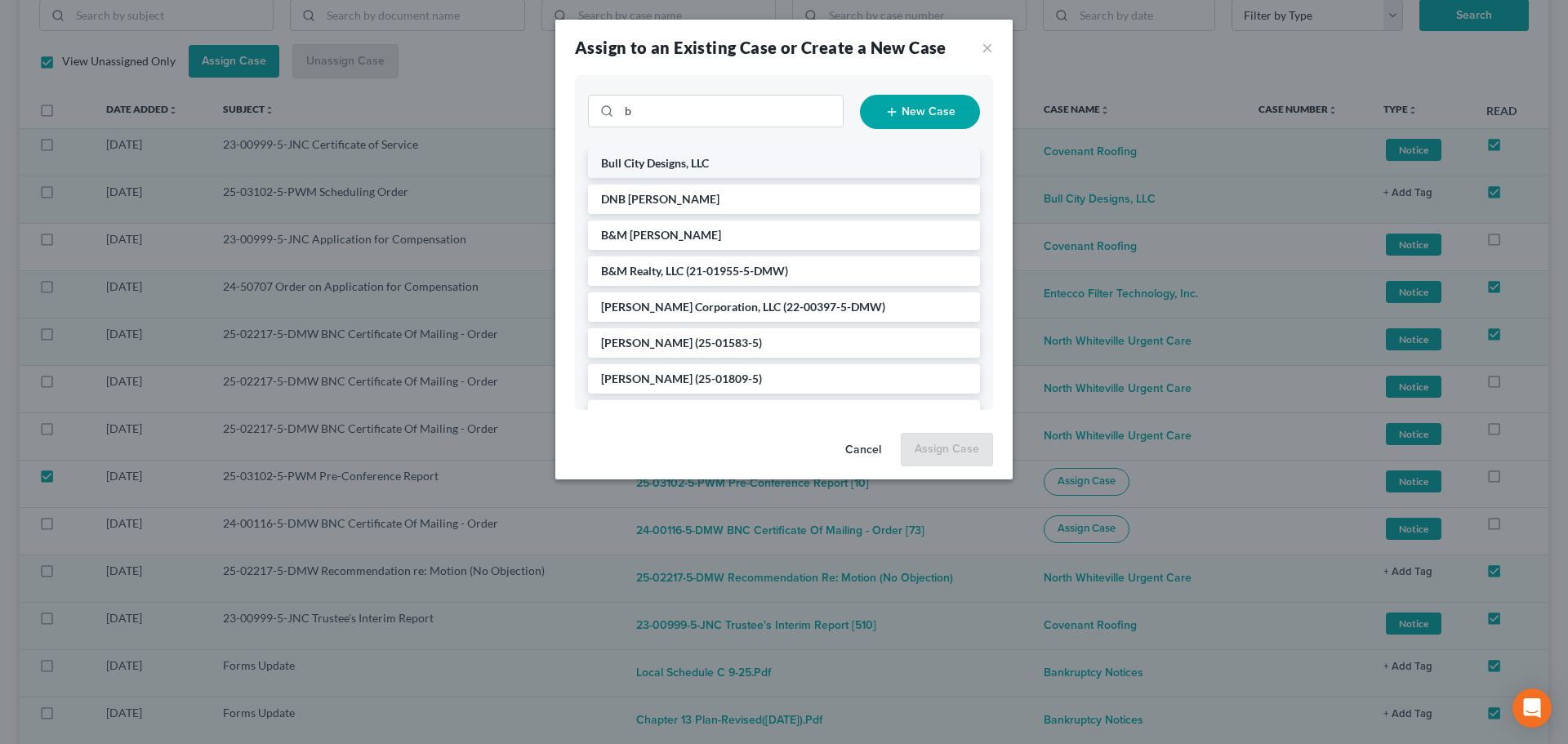
click at [688, 156] on span "Bull City Designs, LLC" at bounding box center [654, 163] width 108 height 14
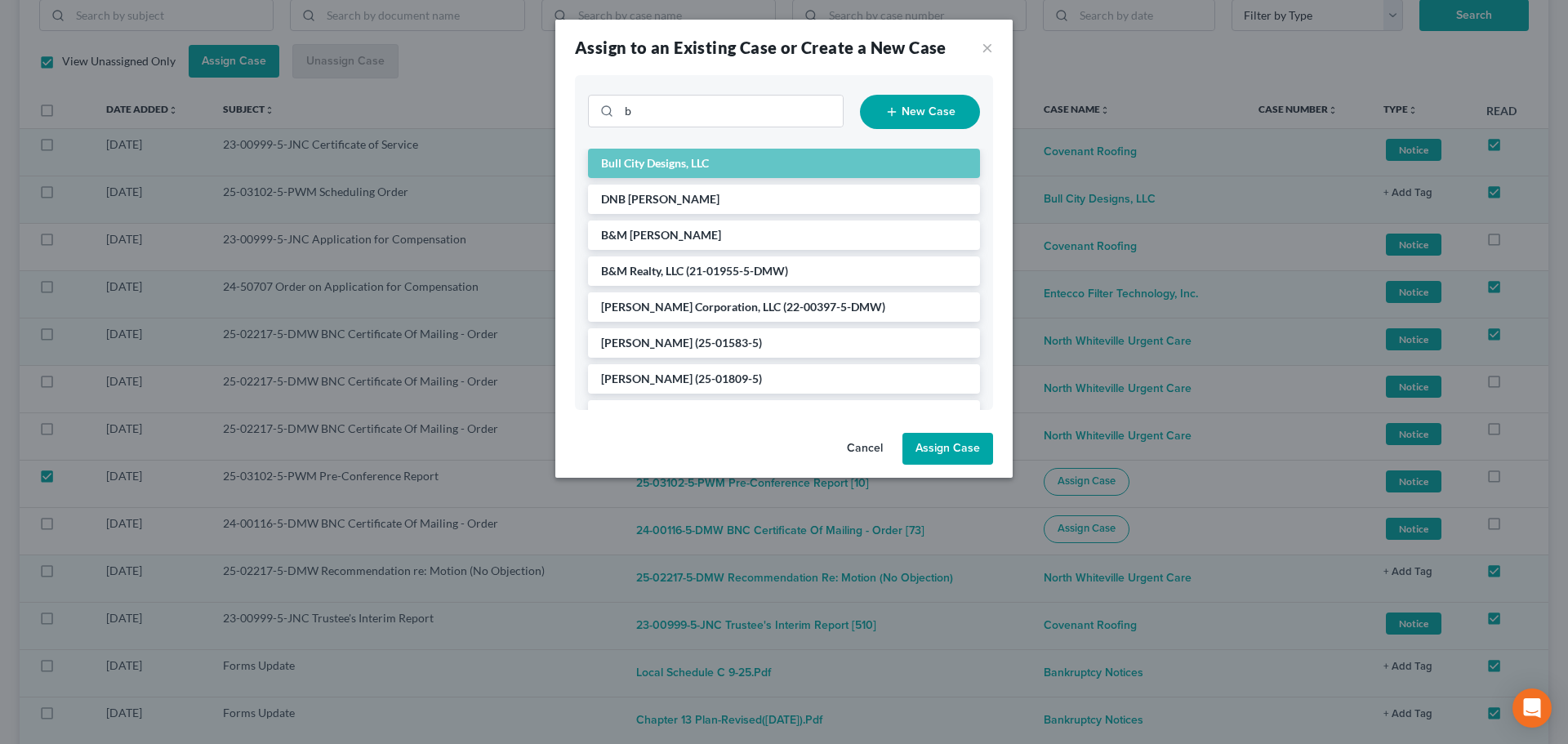
drag, startPoint x: 956, startPoint y: 445, endPoint x: 948, endPoint y: 426, distance: 20.6
click at [954, 442] on button "Assign Case" at bounding box center [947, 449] width 90 height 32
checkbox input "false"
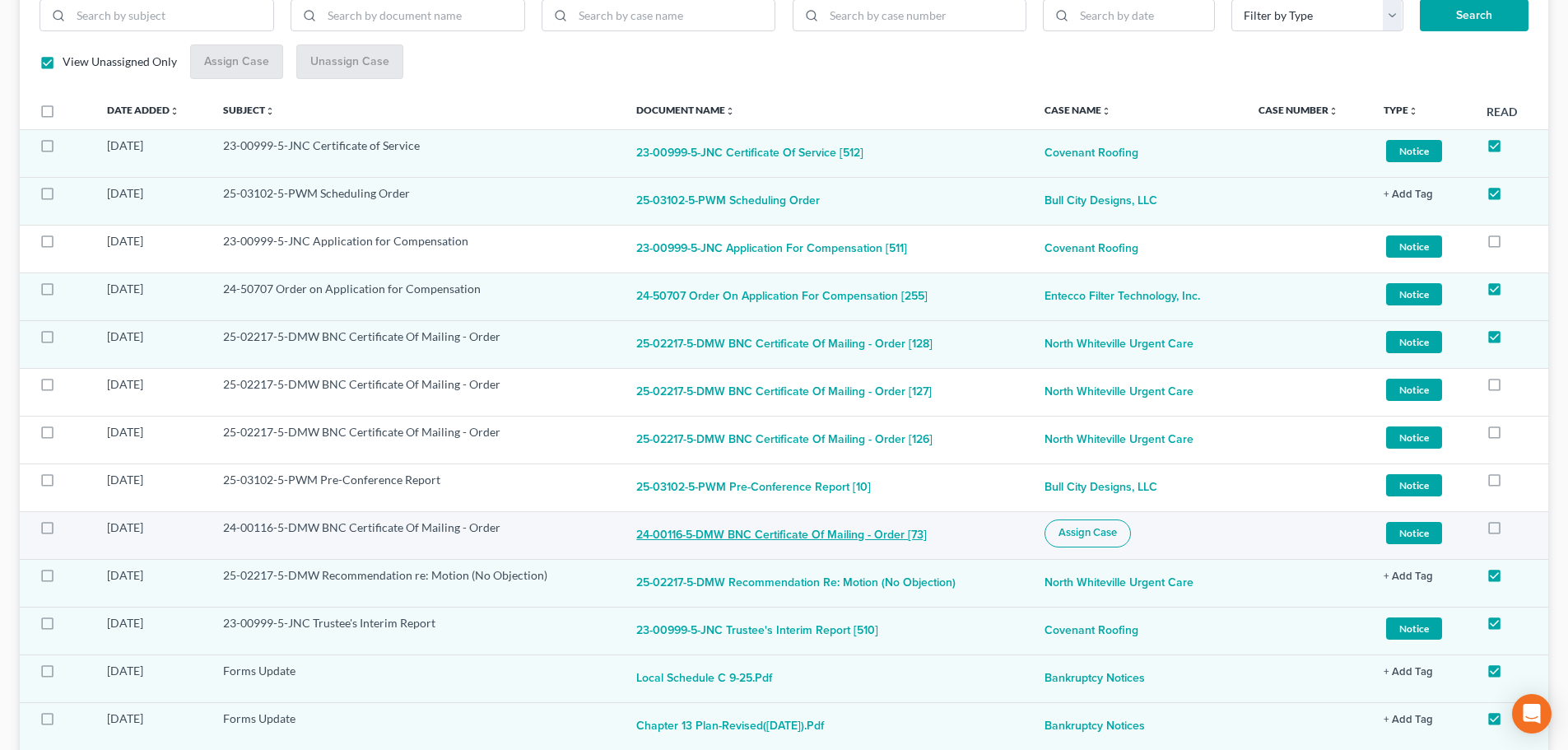
click at [754, 538] on button "24-00116-5-DMW BNC Certificate Of Mailing - Order [73]" at bounding box center [782, 535] width 291 height 33
checkbox input "true"
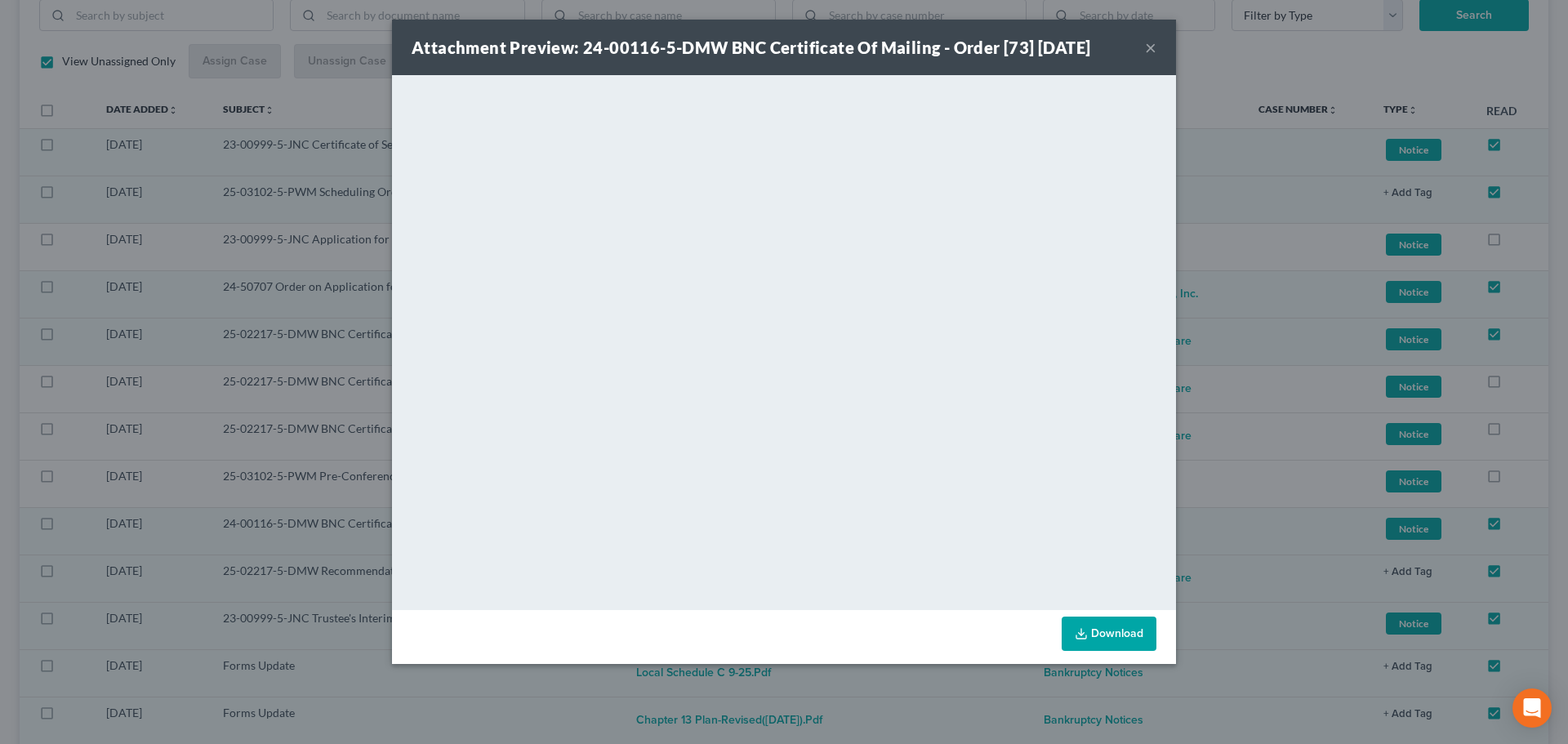
click at [1150, 43] on button "×" at bounding box center [1151, 47] width 12 height 20
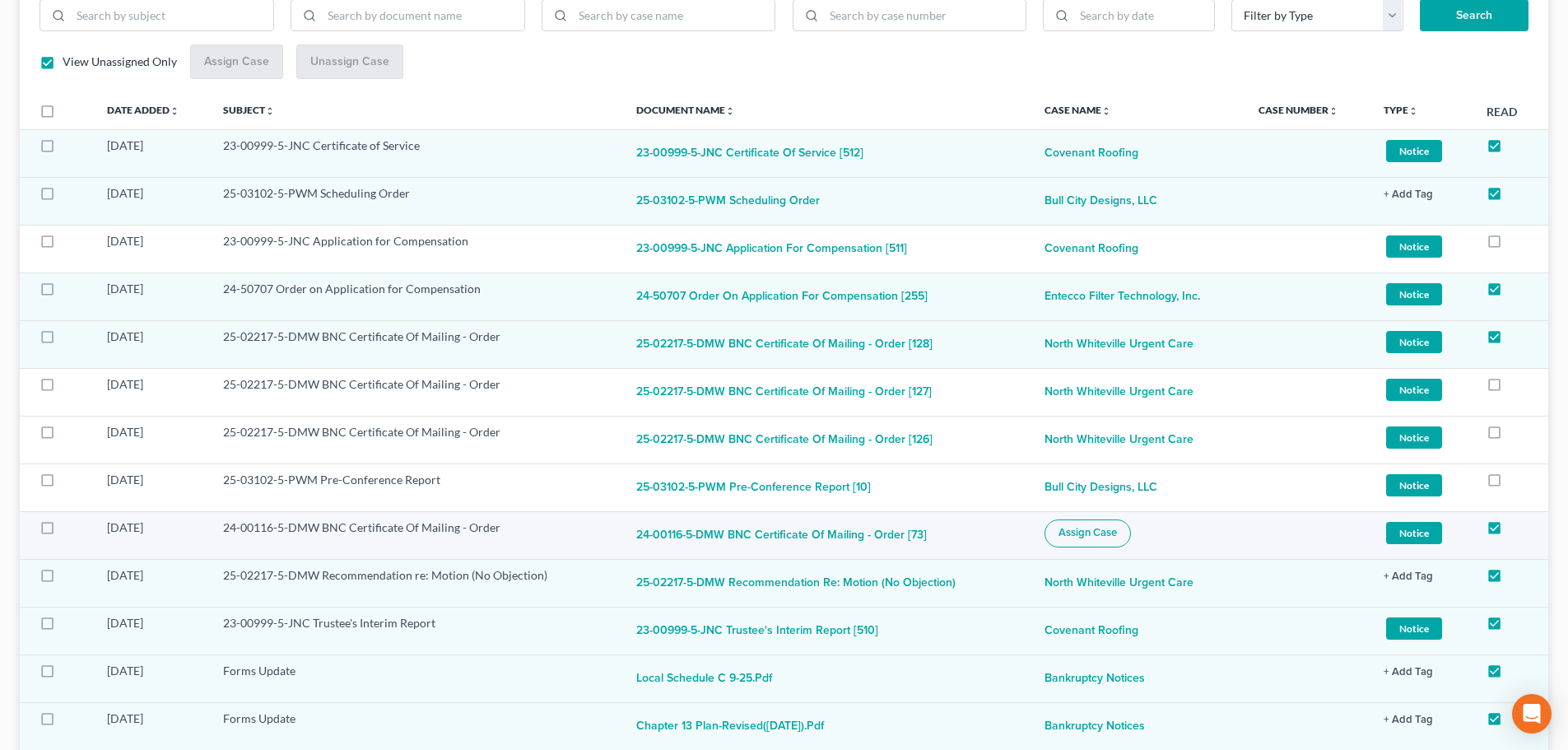
click at [1067, 537] on span "Assign Case" at bounding box center [1087, 532] width 58 height 13
checkbox input "true"
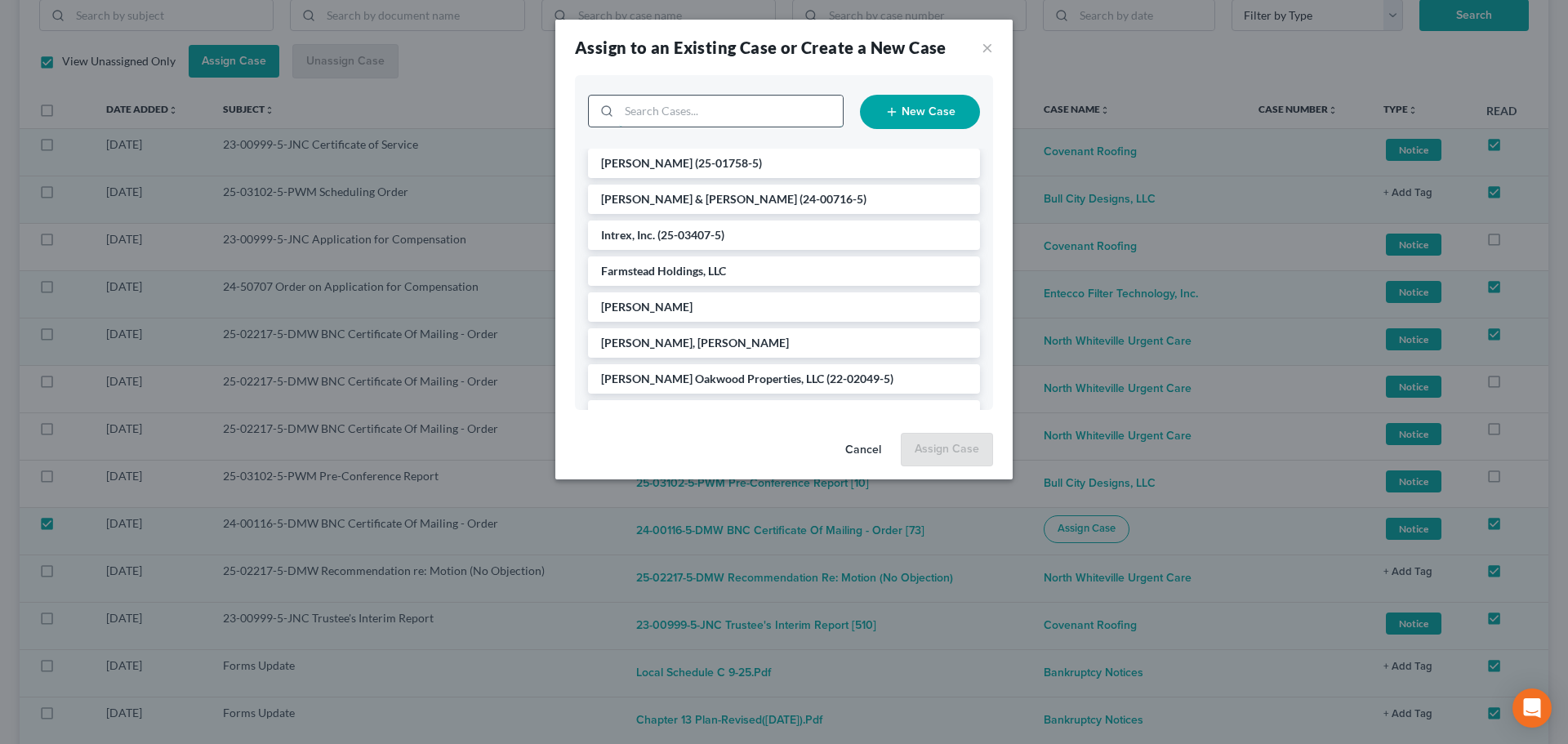
click at [788, 109] on input "search" at bounding box center [731, 111] width 224 height 31
type input "dnb"
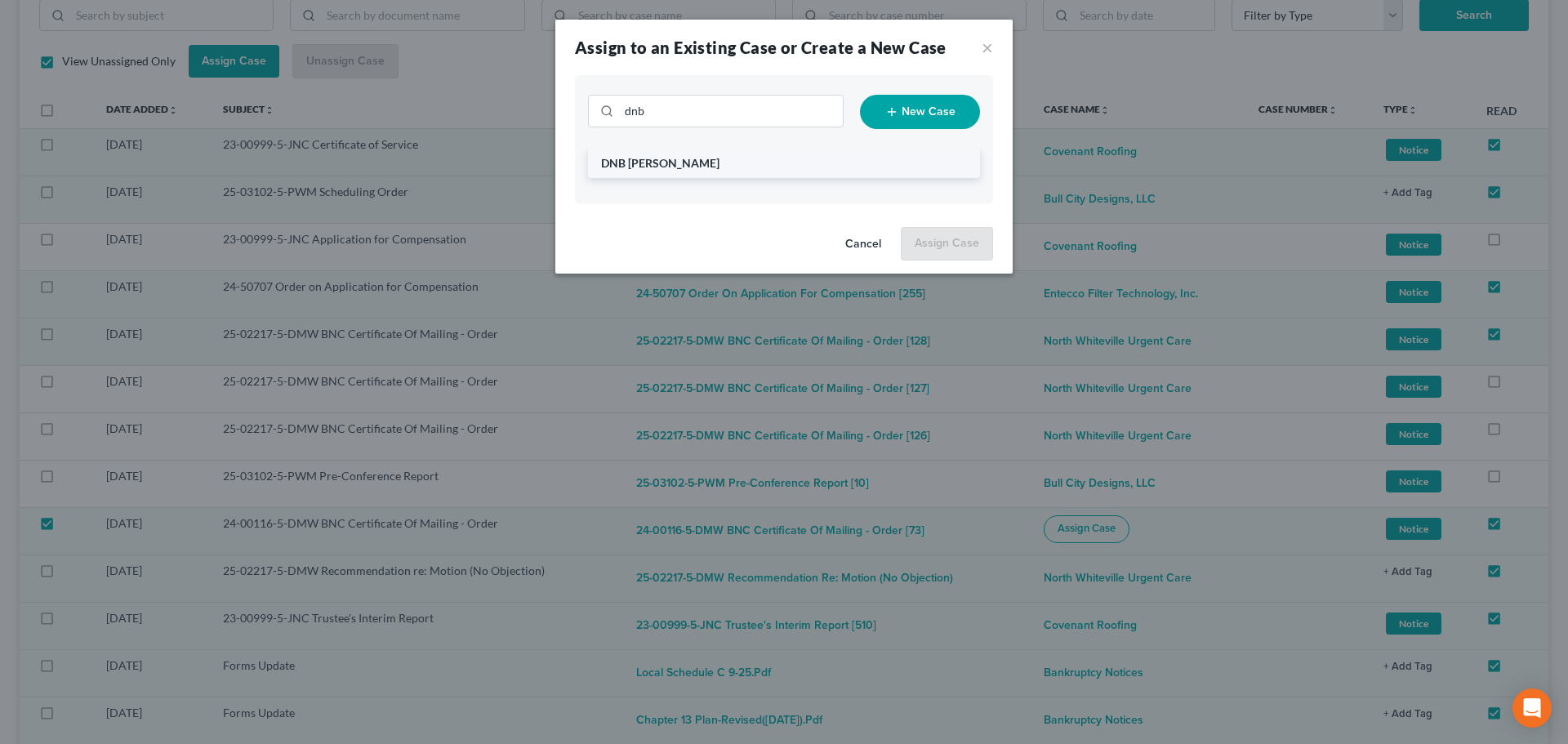
drag, startPoint x: 645, startPoint y: 168, endPoint x: 681, endPoint y: 164, distance: 36.2
click at [646, 168] on span "DNB [PERSON_NAME]" at bounding box center [659, 163] width 119 height 14
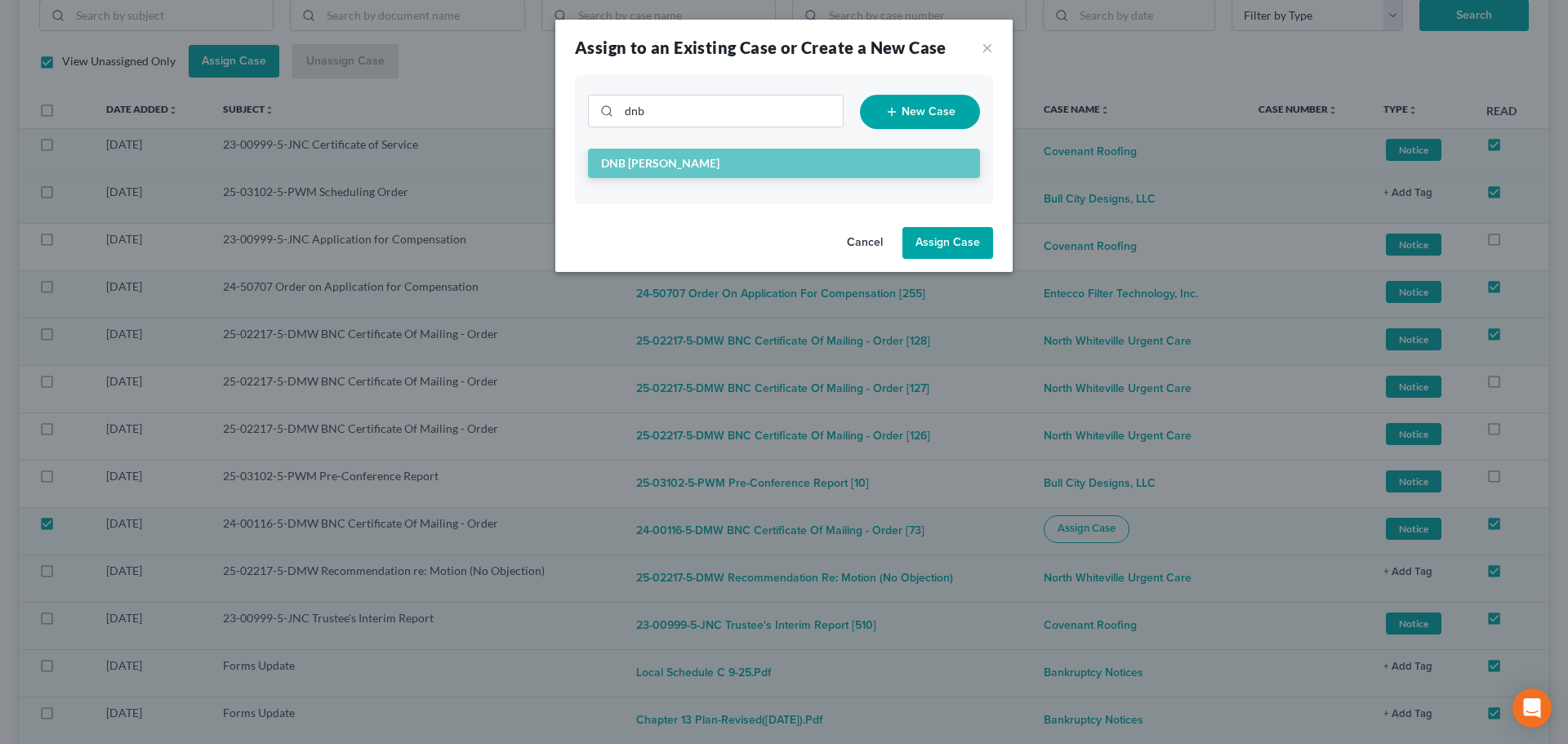
click at [953, 239] on button "Assign Case" at bounding box center [947, 242] width 90 height 32
checkbox input "false"
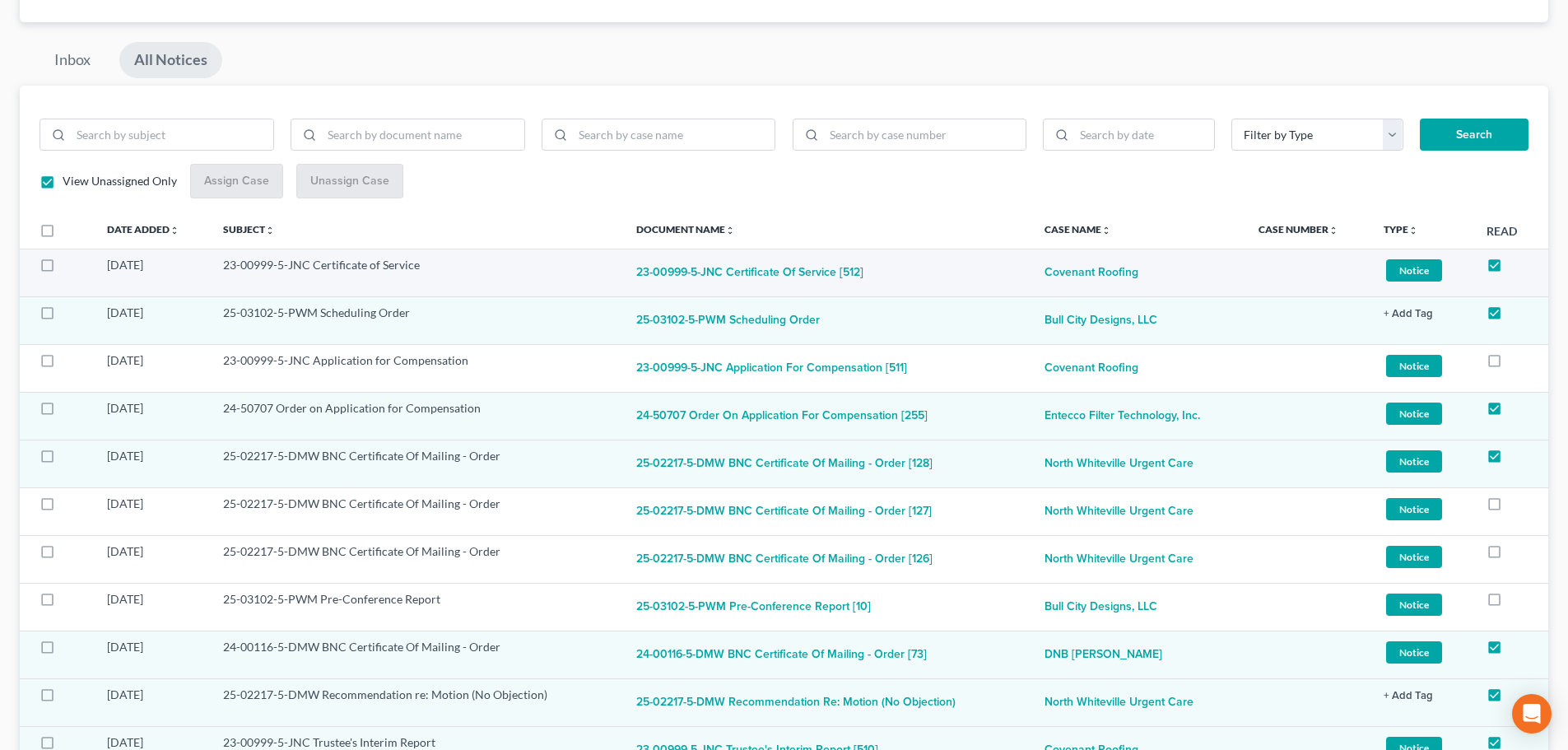
scroll to position [0, 0]
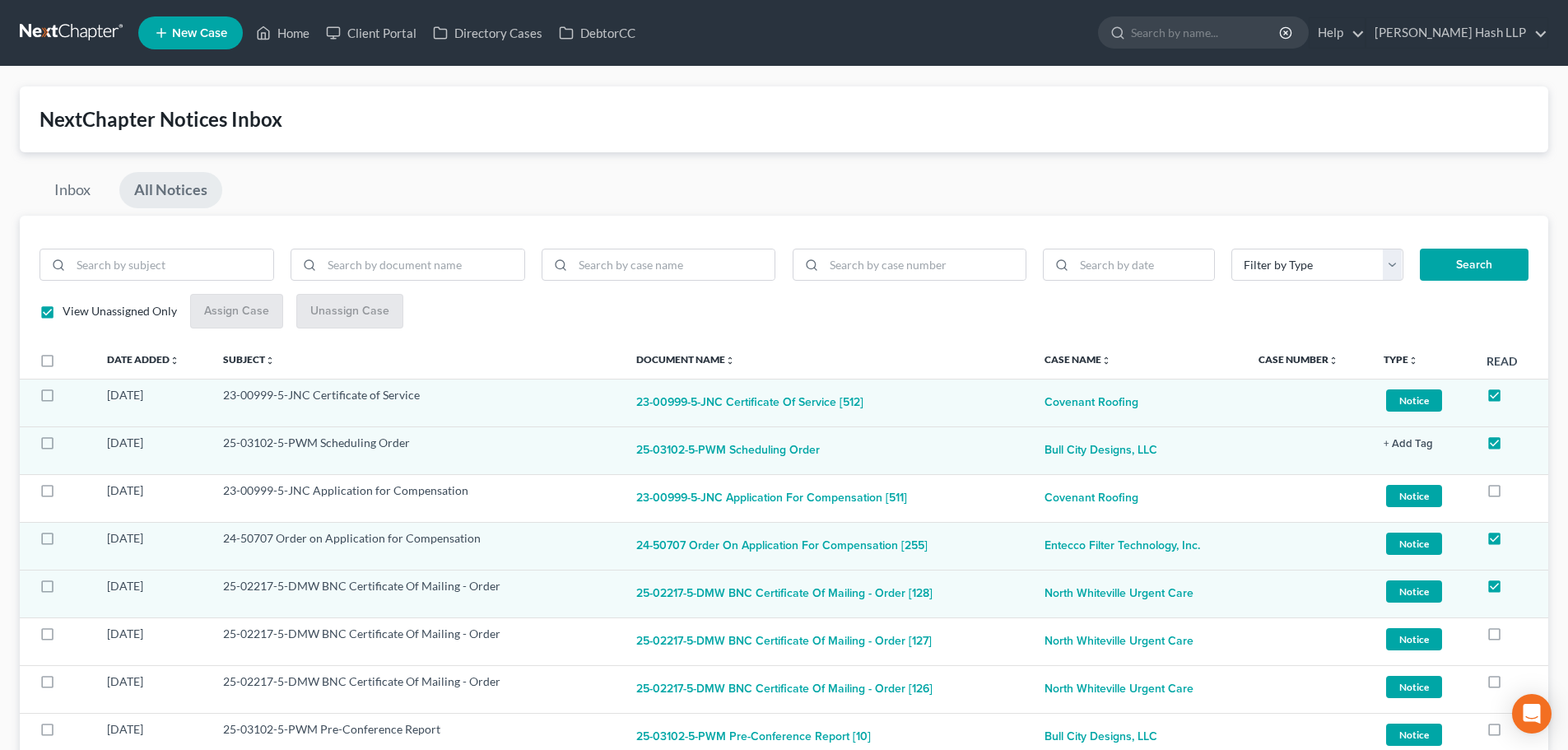
click at [169, 184] on link "All Notices" at bounding box center [171, 190] width 103 height 37
checkbox input "false"
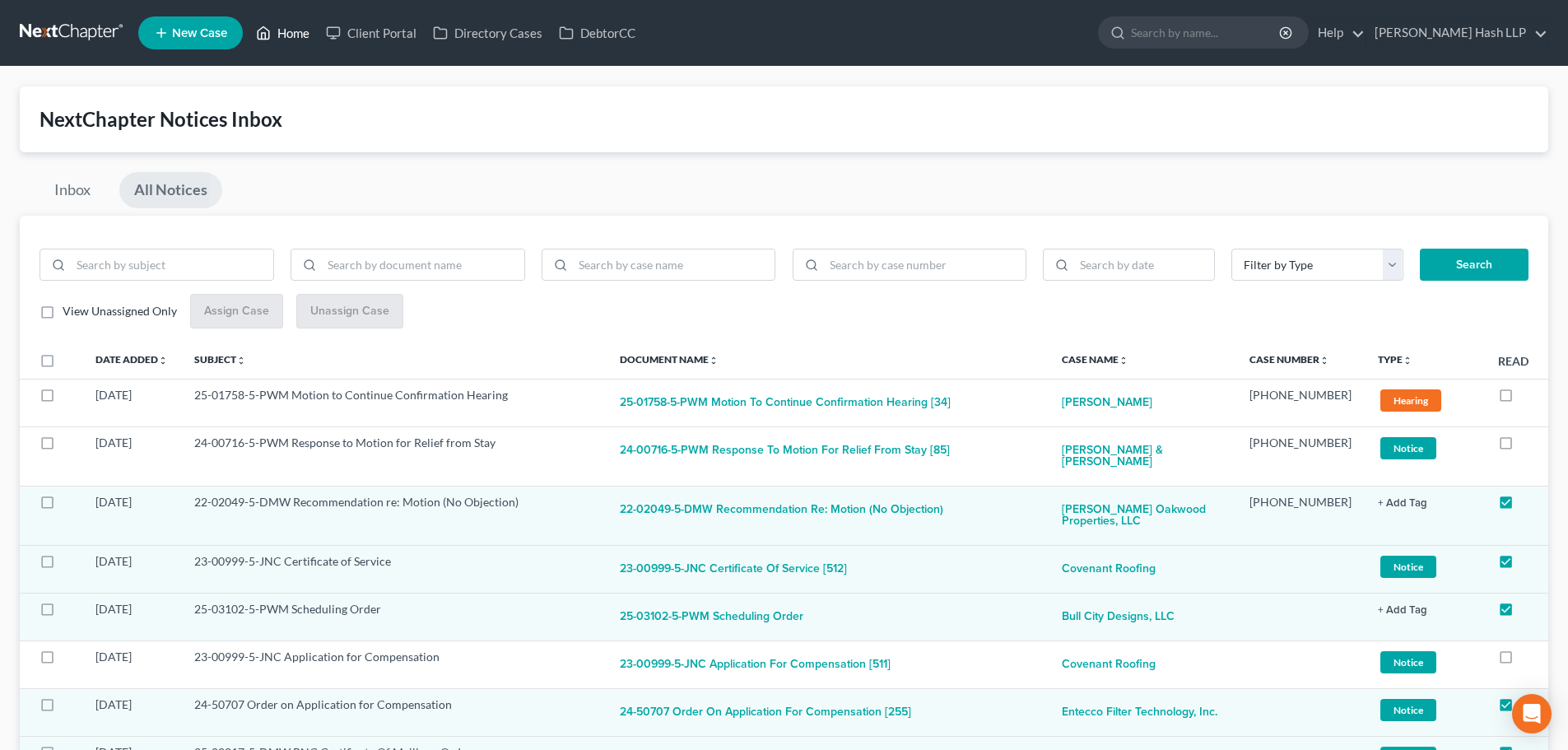
click at [302, 29] on link "Home" at bounding box center [282, 33] width 70 height 30
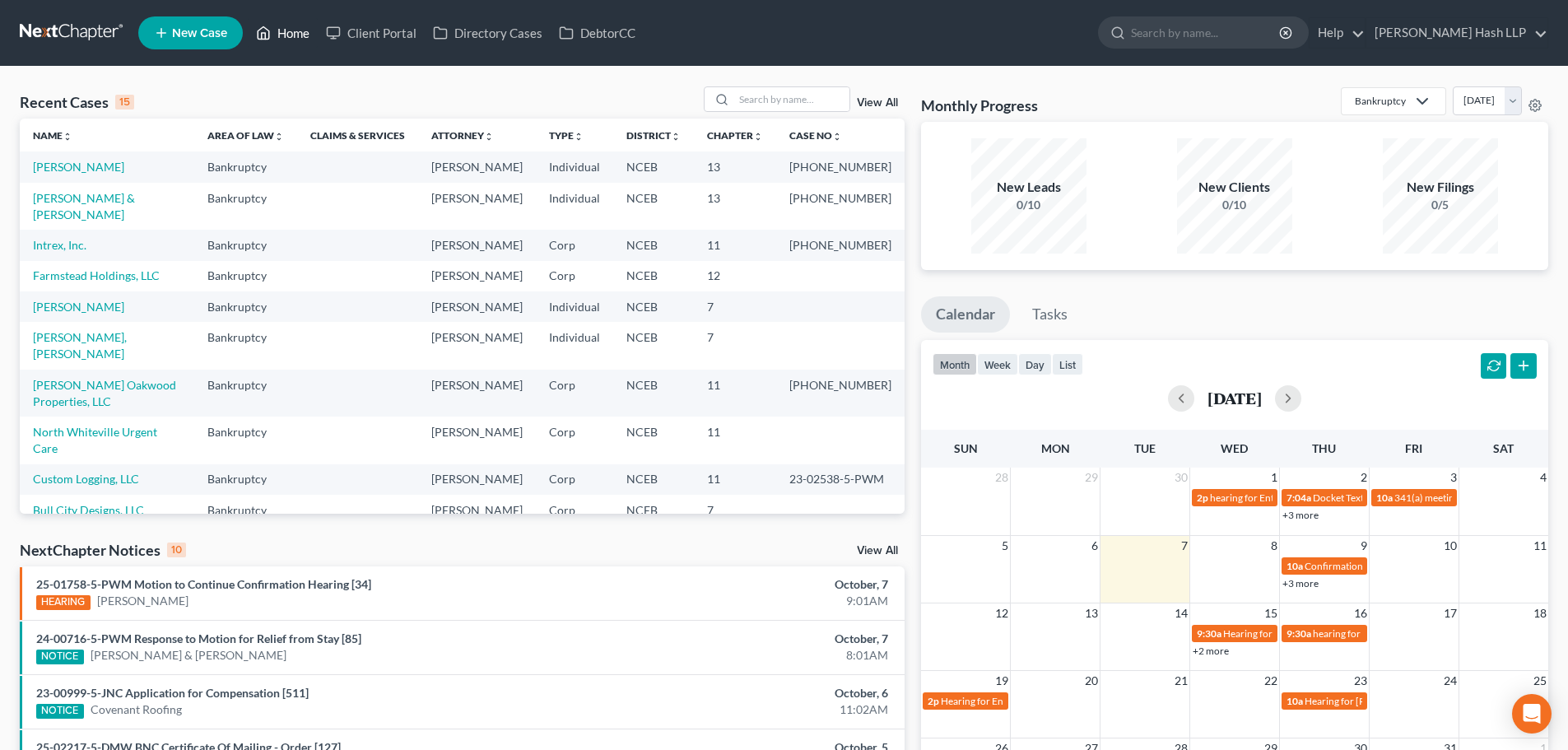
click at [291, 28] on link "Home" at bounding box center [282, 33] width 70 height 30
click at [111, 455] on link "North Whiteville Urgent Care" at bounding box center [95, 439] width 125 height 31
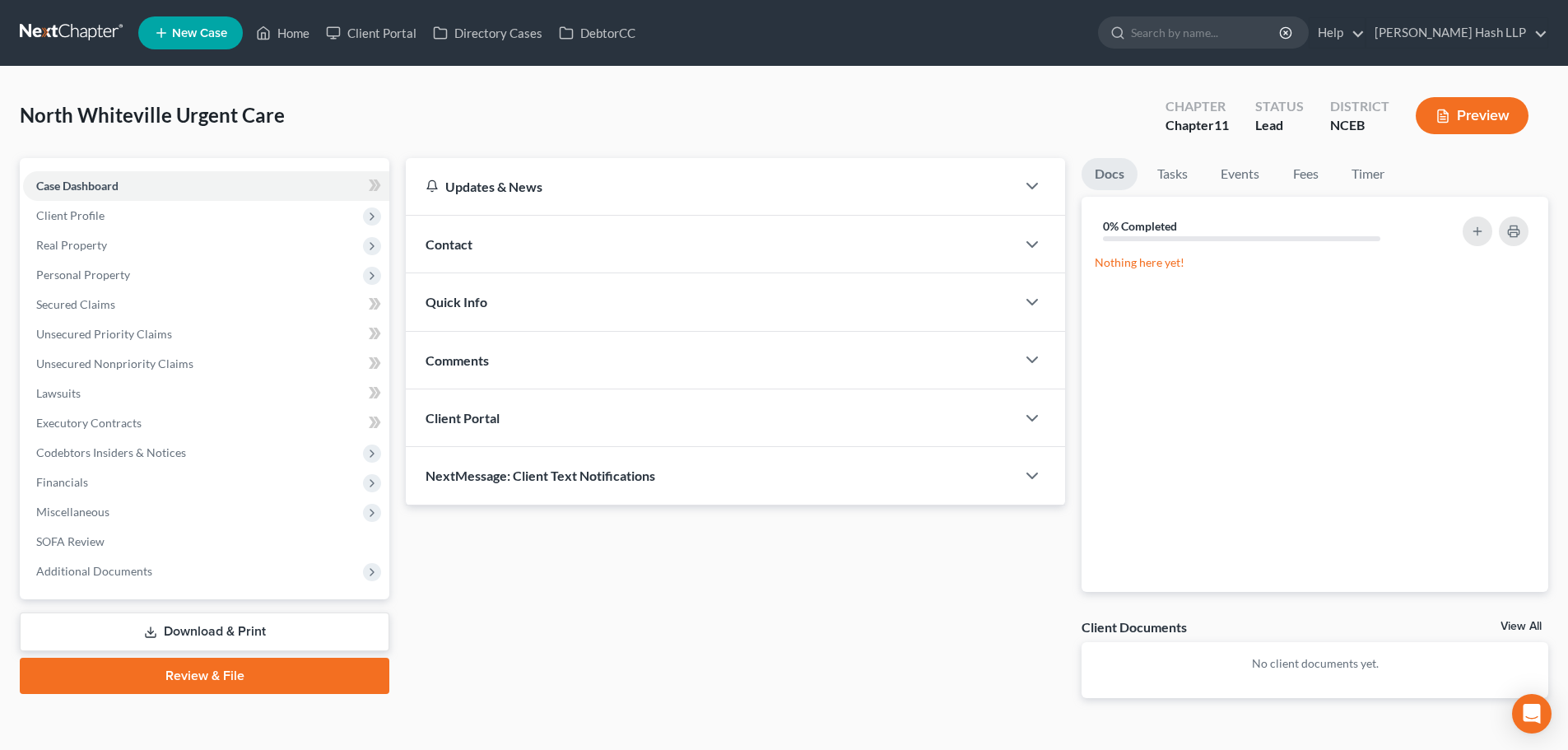
drag, startPoint x: 134, startPoint y: 573, endPoint x: 7, endPoint y: 485, distance: 154.5
click at [135, 573] on span "Additional Documents" at bounding box center [94, 571] width 116 height 14
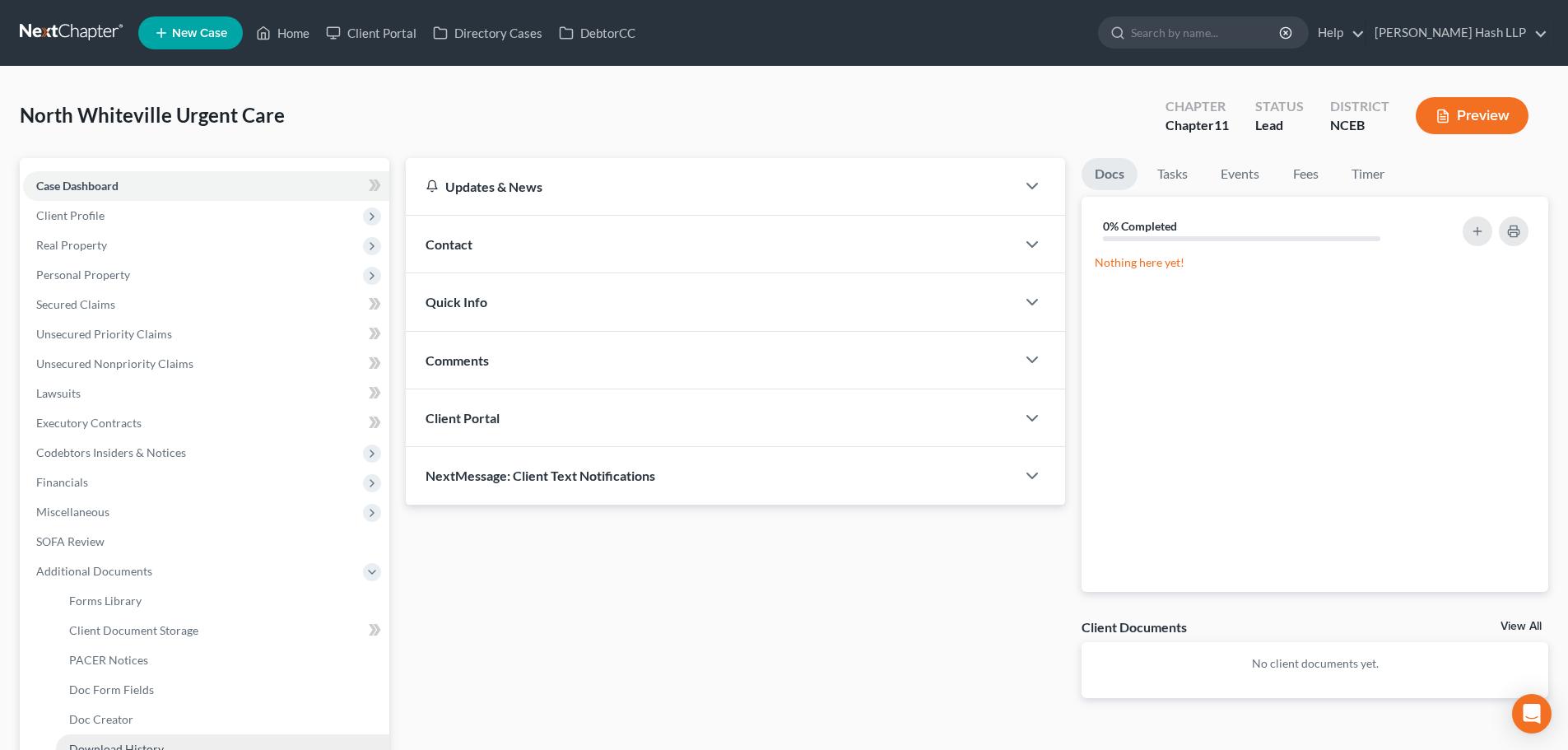
scroll to position [164, 0]
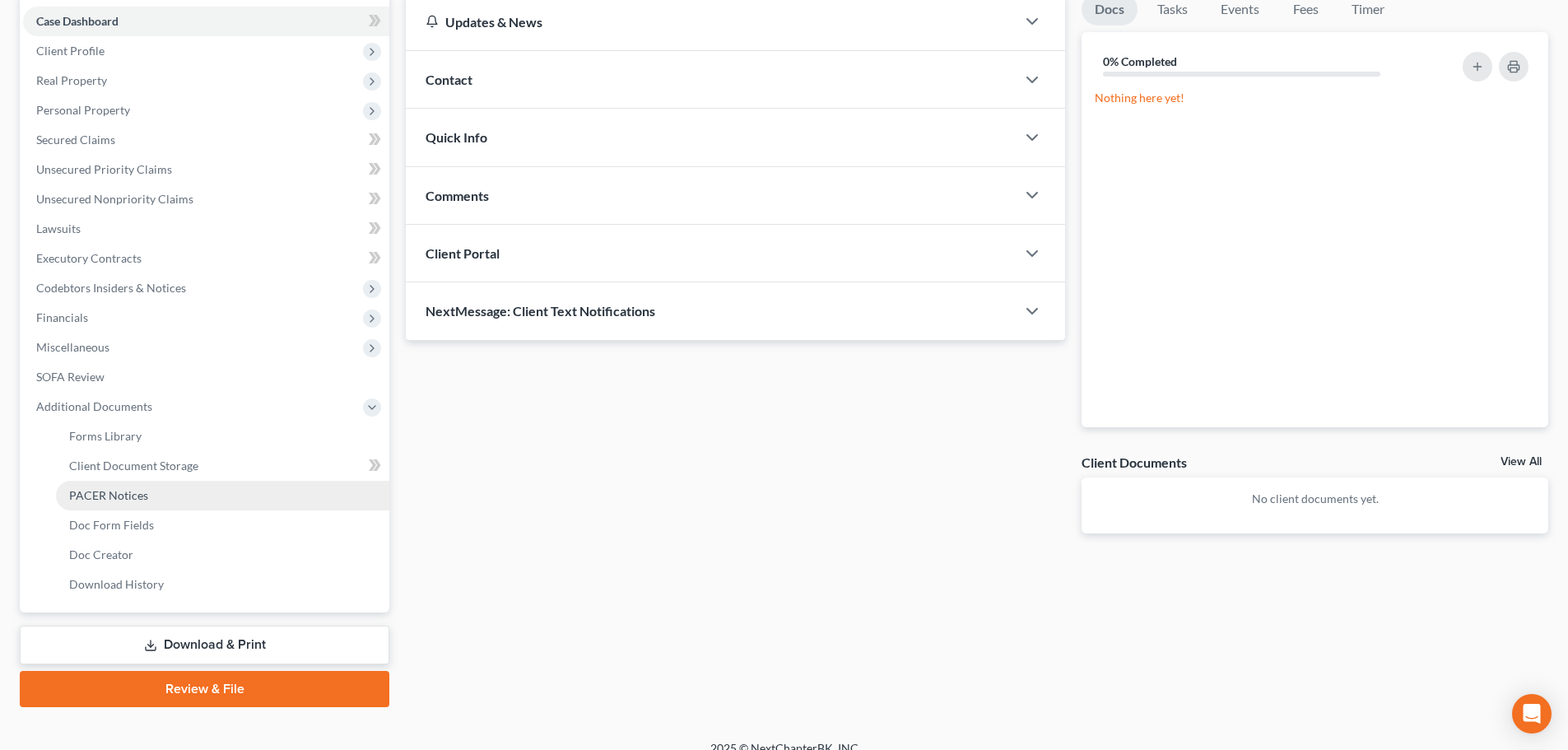
click at [131, 496] on span "PACER Notices" at bounding box center [109, 495] width 79 height 14
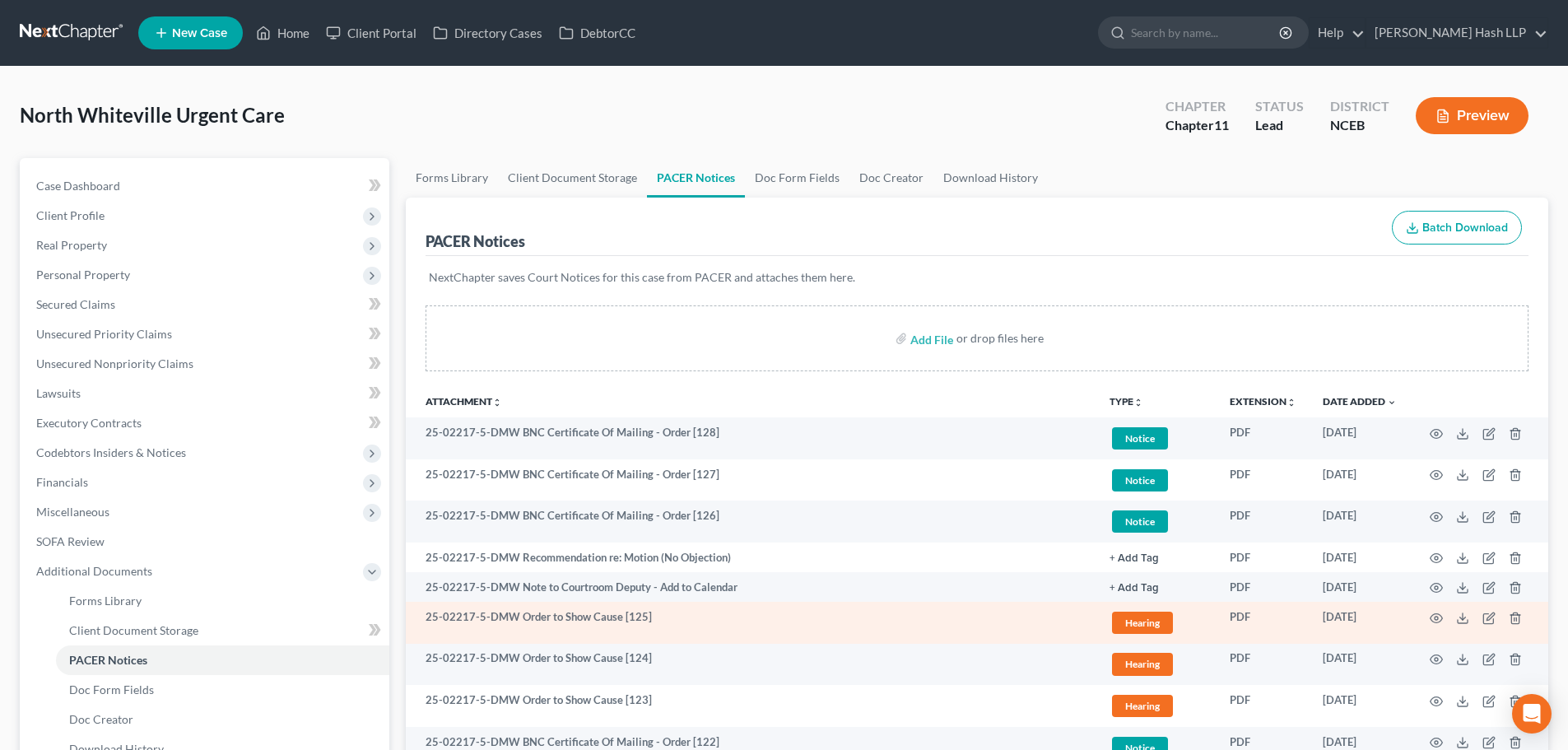
scroll to position [82, 0]
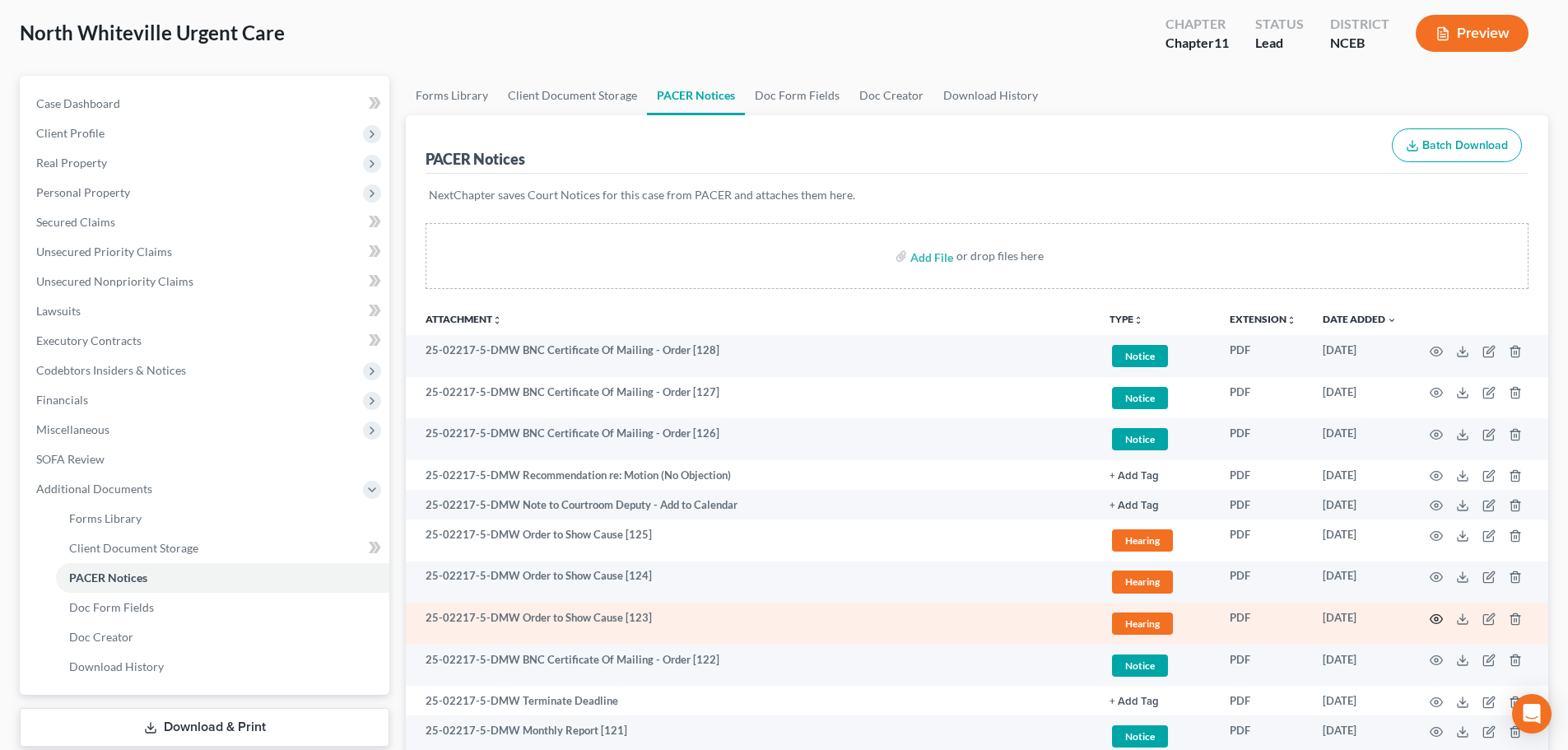
click at [1436, 615] on icon "button" at bounding box center [1435, 618] width 13 height 13
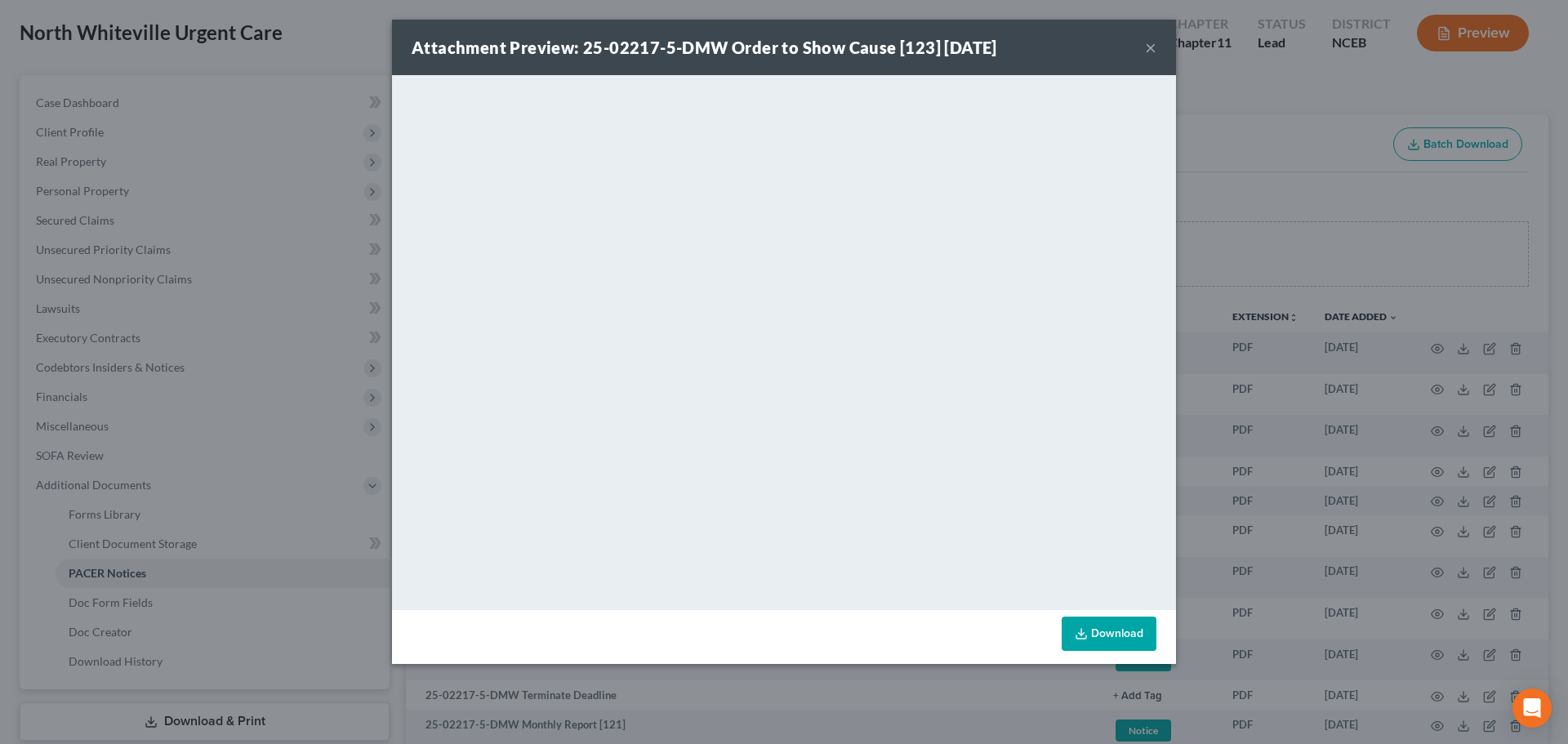
click at [1150, 47] on button "×" at bounding box center [1151, 47] width 12 height 20
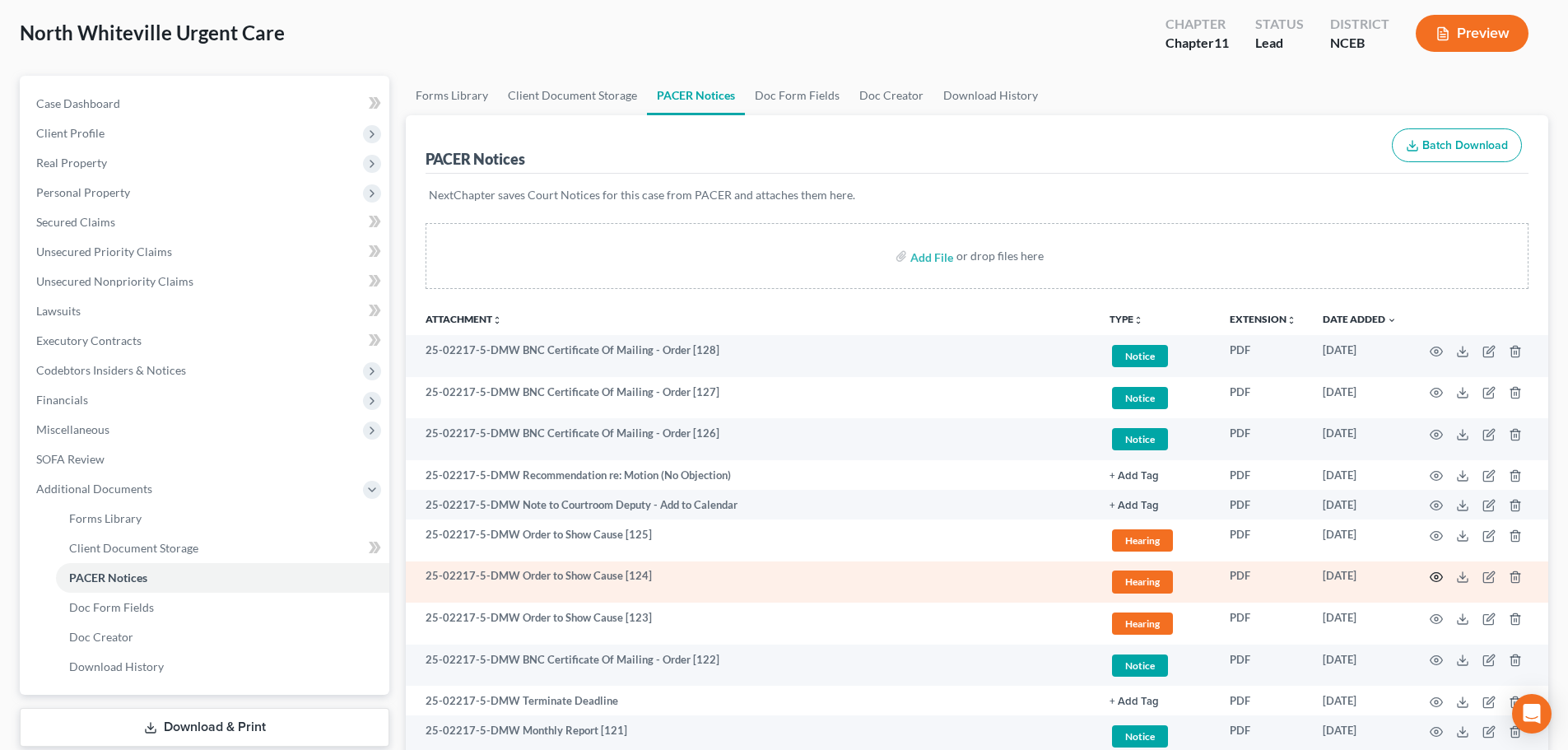
click at [1435, 574] on icon "button" at bounding box center [1435, 577] width 13 height 13
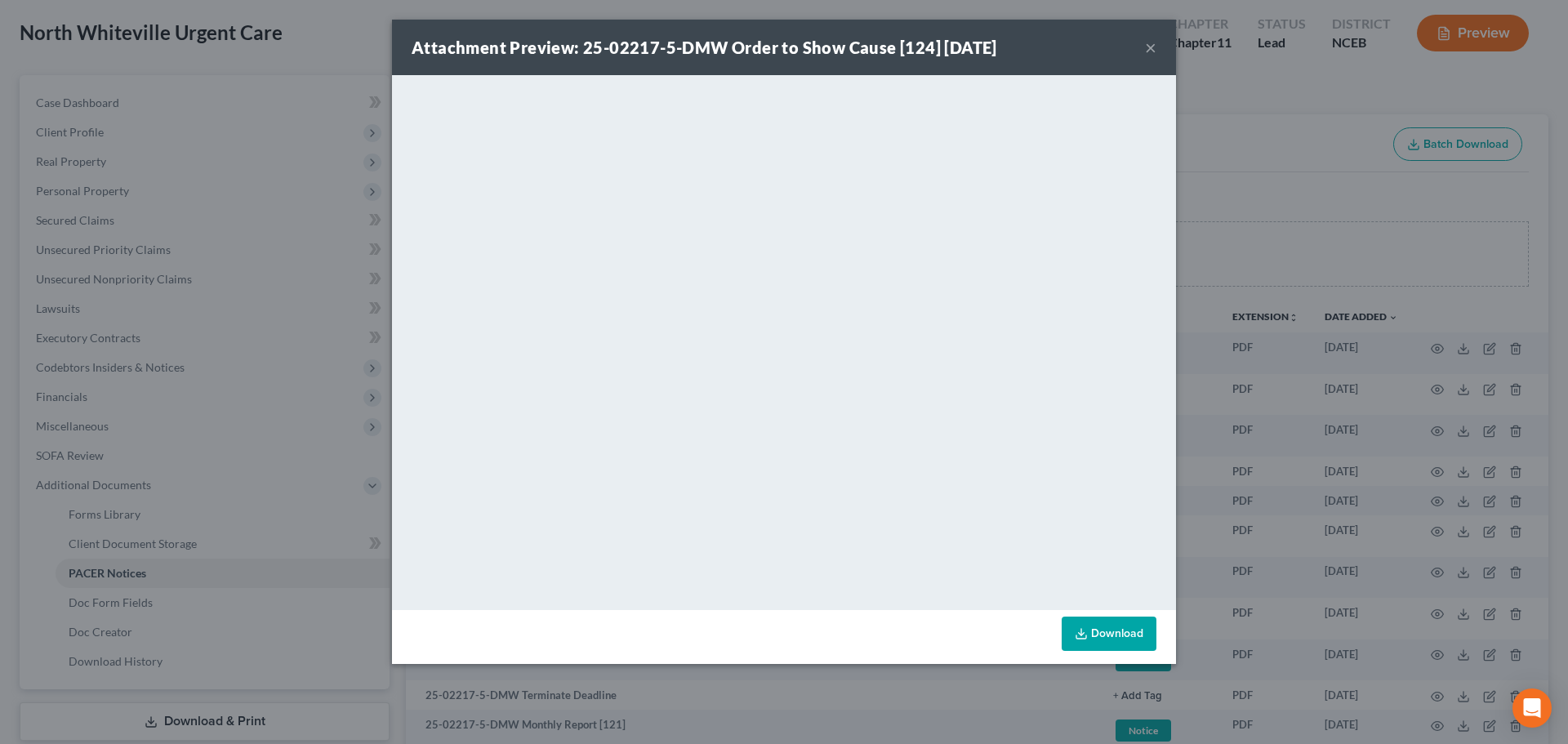
click at [1154, 43] on button "×" at bounding box center [1151, 47] width 12 height 20
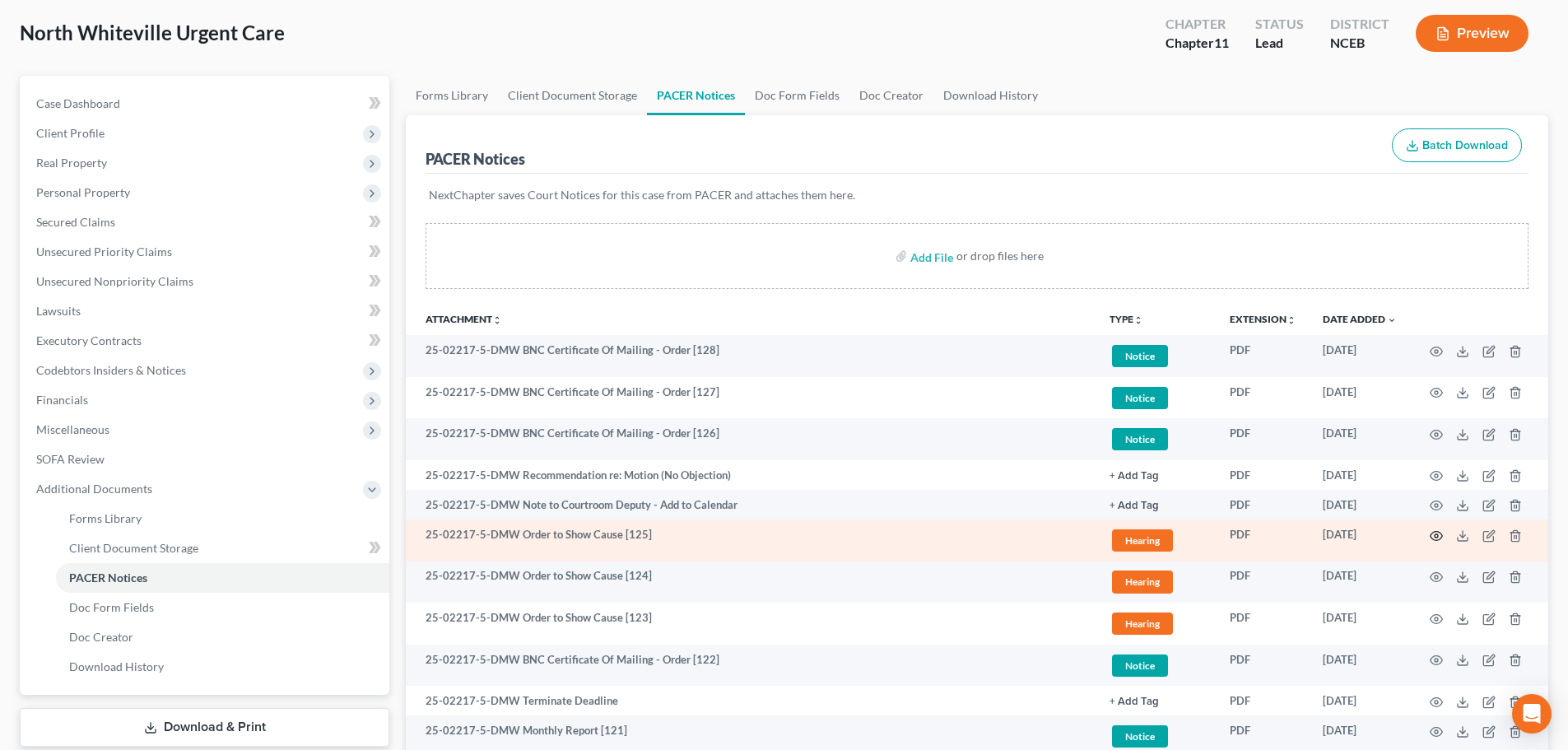
click at [1433, 533] on icon "button" at bounding box center [1435, 535] width 13 height 13
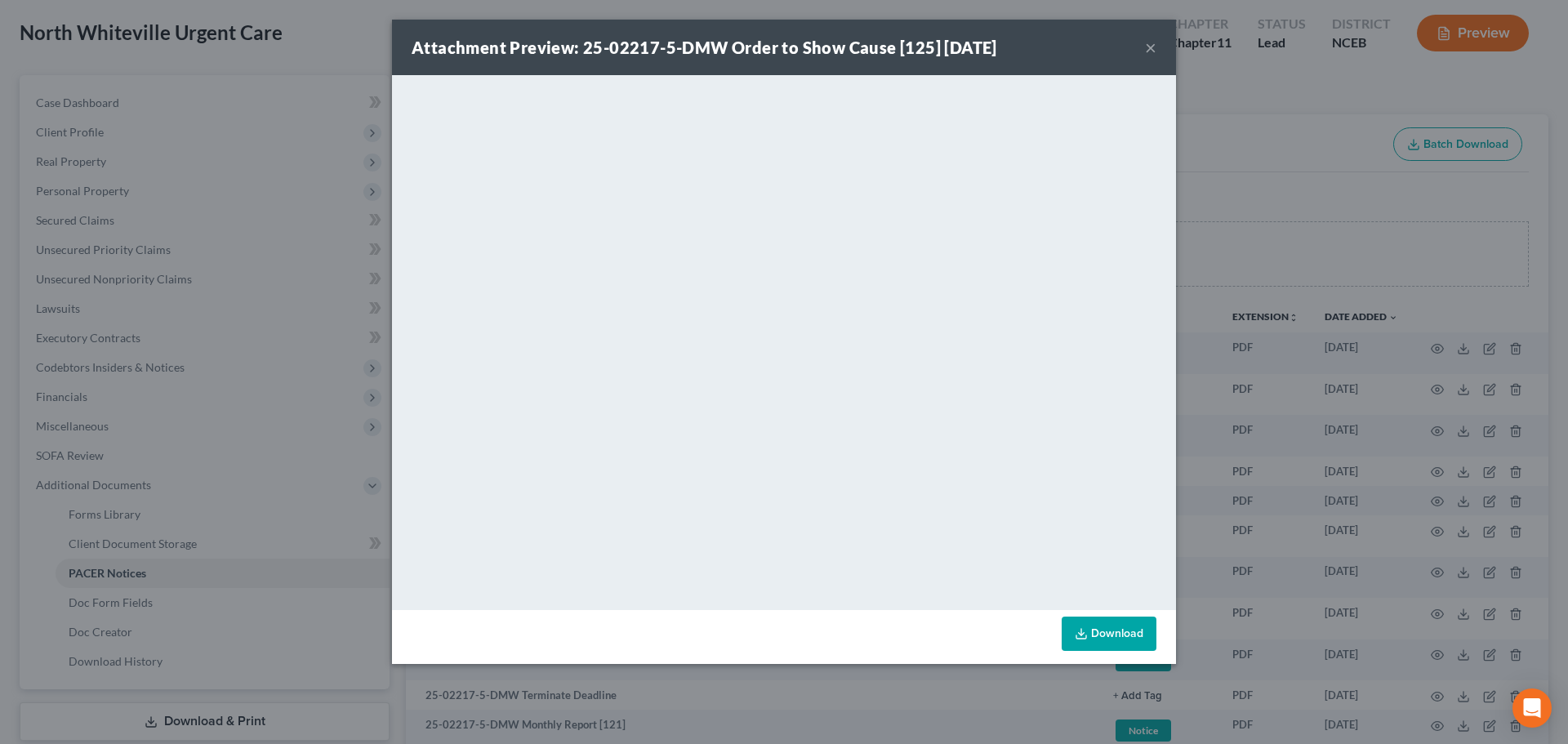
drag, startPoint x: 1149, startPoint y: 48, endPoint x: 1101, endPoint y: 84, distance: 60.0
click at [1150, 47] on button "×" at bounding box center [1151, 47] width 12 height 20
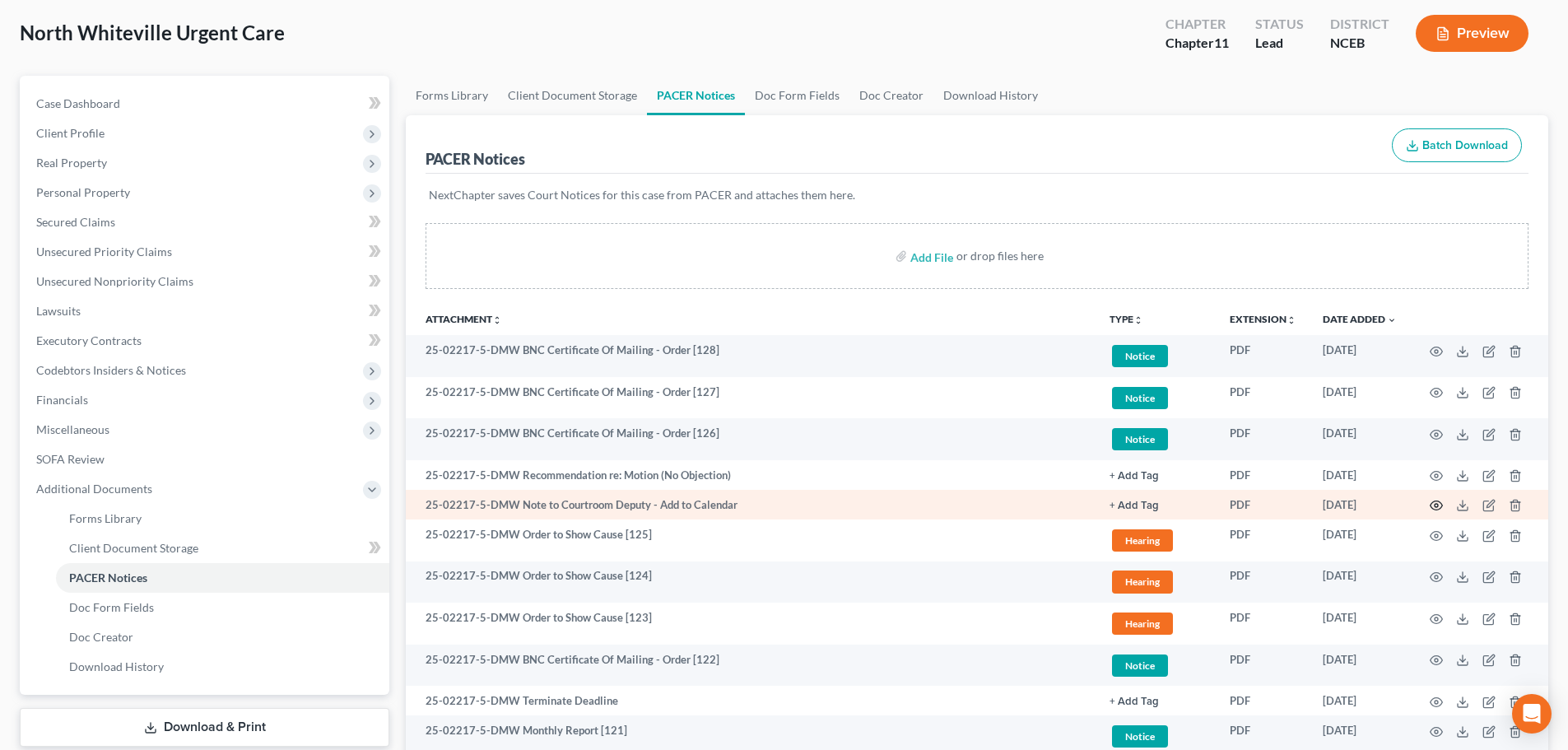
click at [1436, 504] on circle "button" at bounding box center [1435, 505] width 3 height 3
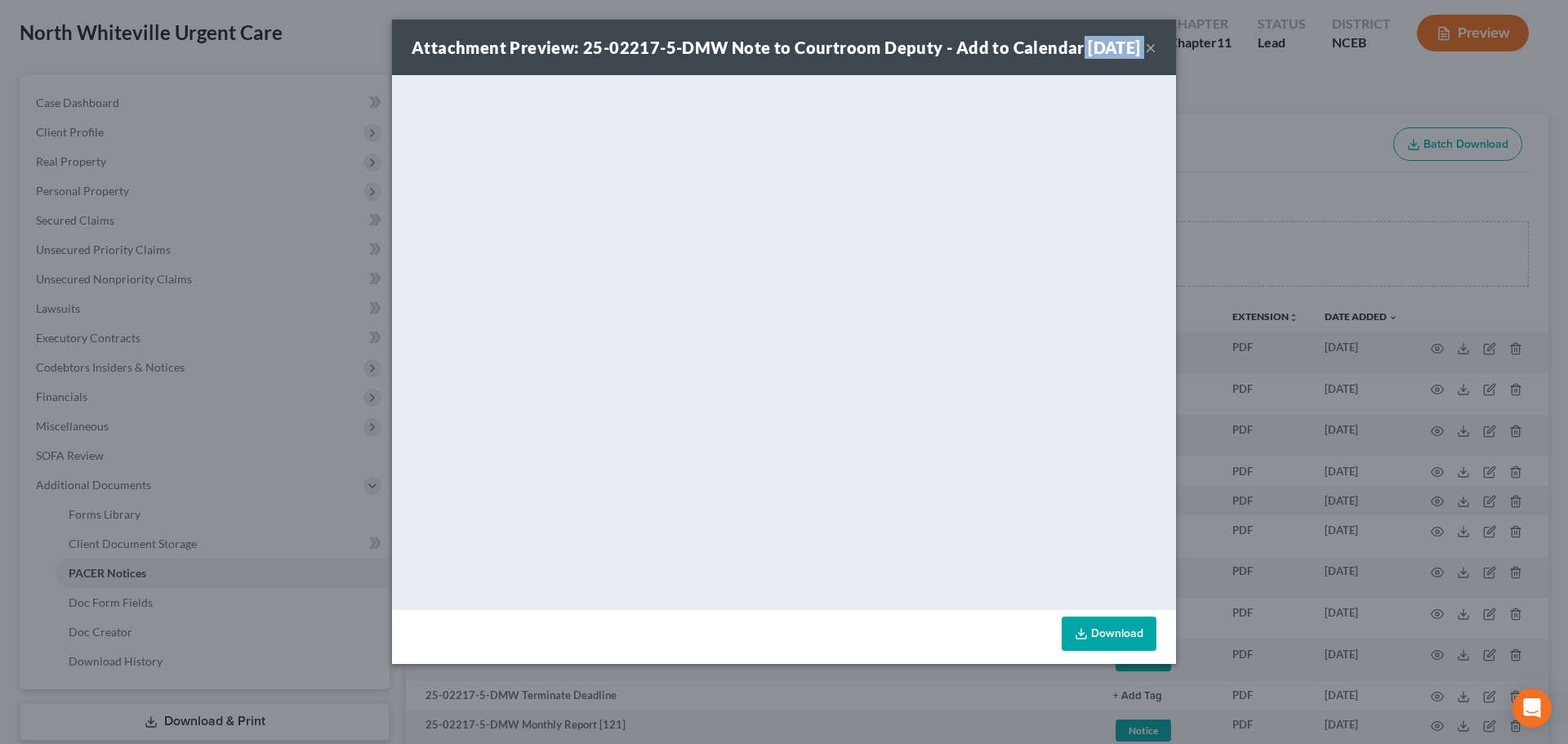
click at [1145, 54] on div "Attachment Preview: 25-02217-5-DMW Note to Courtroom Deputy - Add to Calendar […" at bounding box center [783, 47] width 784 height 56
click at [1147, 57] on button "×" at bounding box center [1151, 47] width 12 height 20
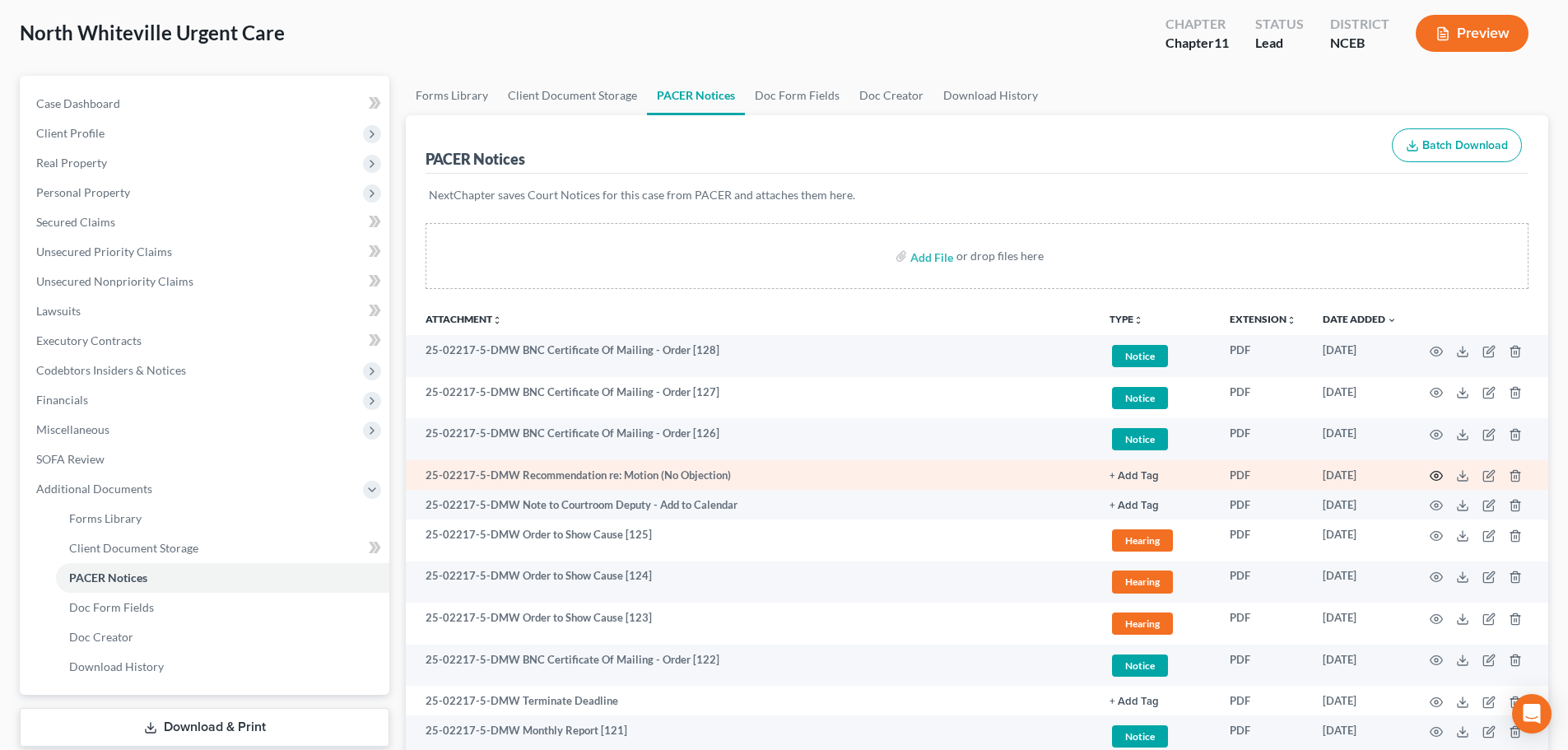
click at [1434, 472] on icon "button" at bounding box center [1436, 476] width 12 height 9
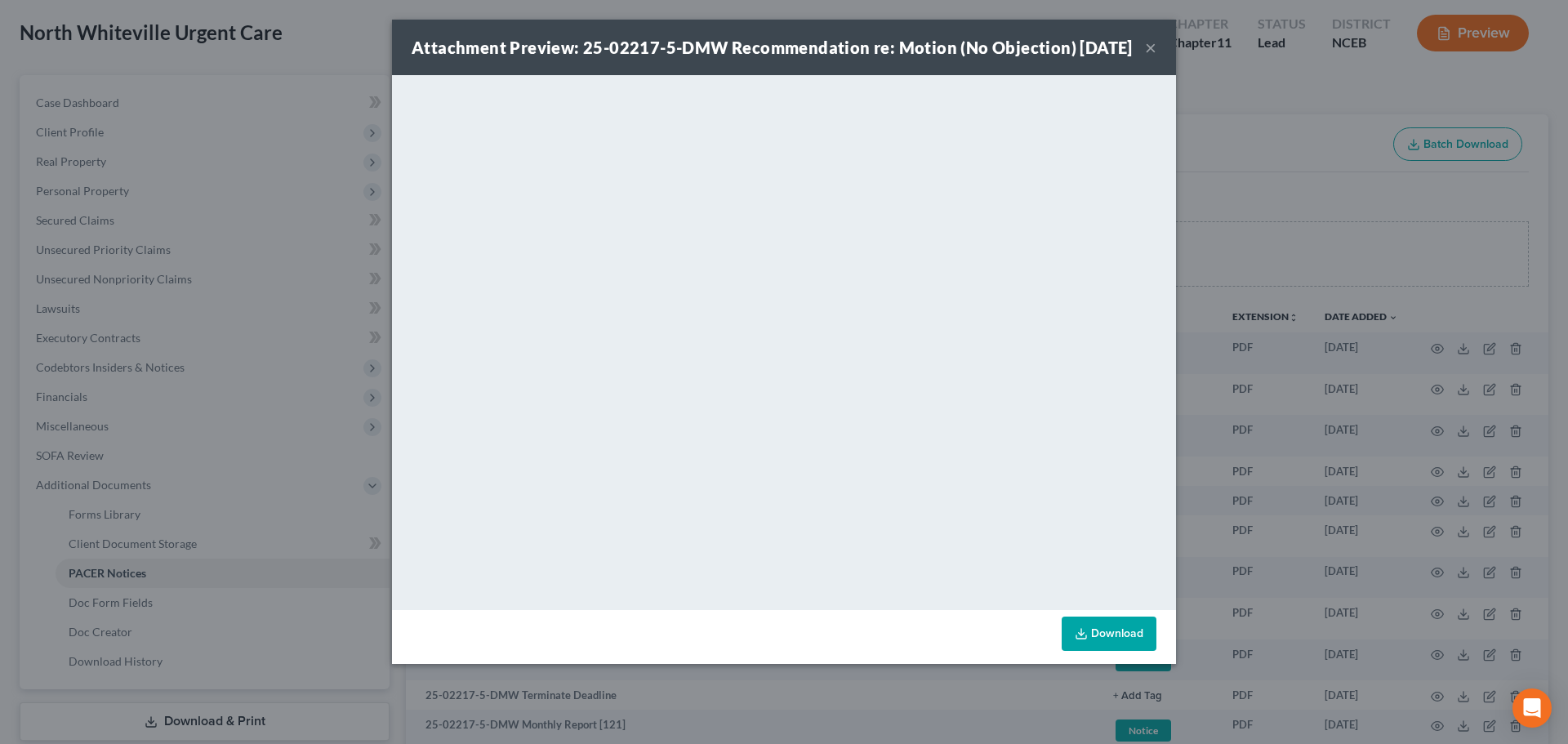
click at [1148, 57] on button "×" at bounding box center [1151, 47] width 12 height 20
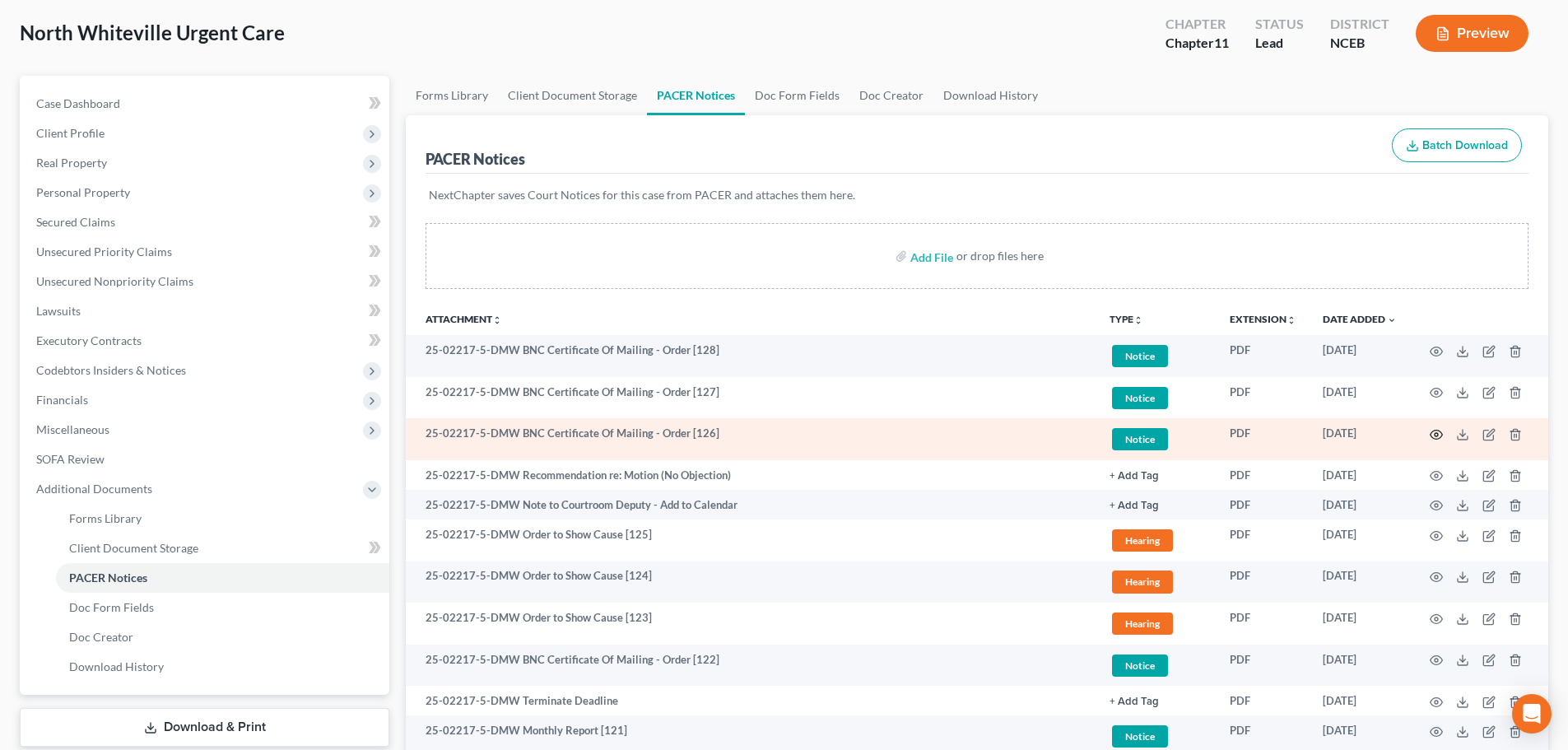
click at [1437, 434] on icon "button" at bounding box center [1435, 434] width 13 height 13
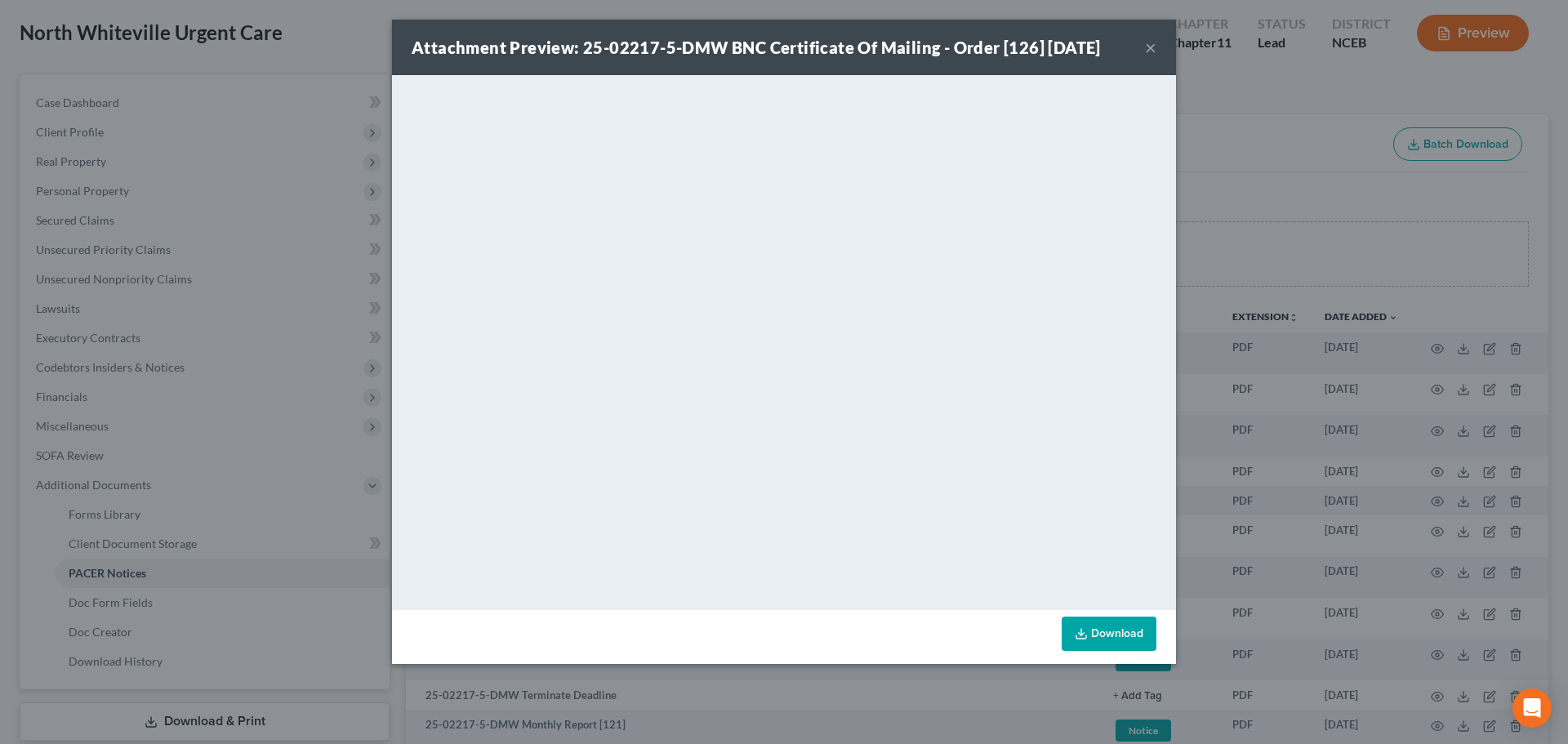
click at [1148, 46] on button "×" at bounding box center [1151, 47] width 12 height 20
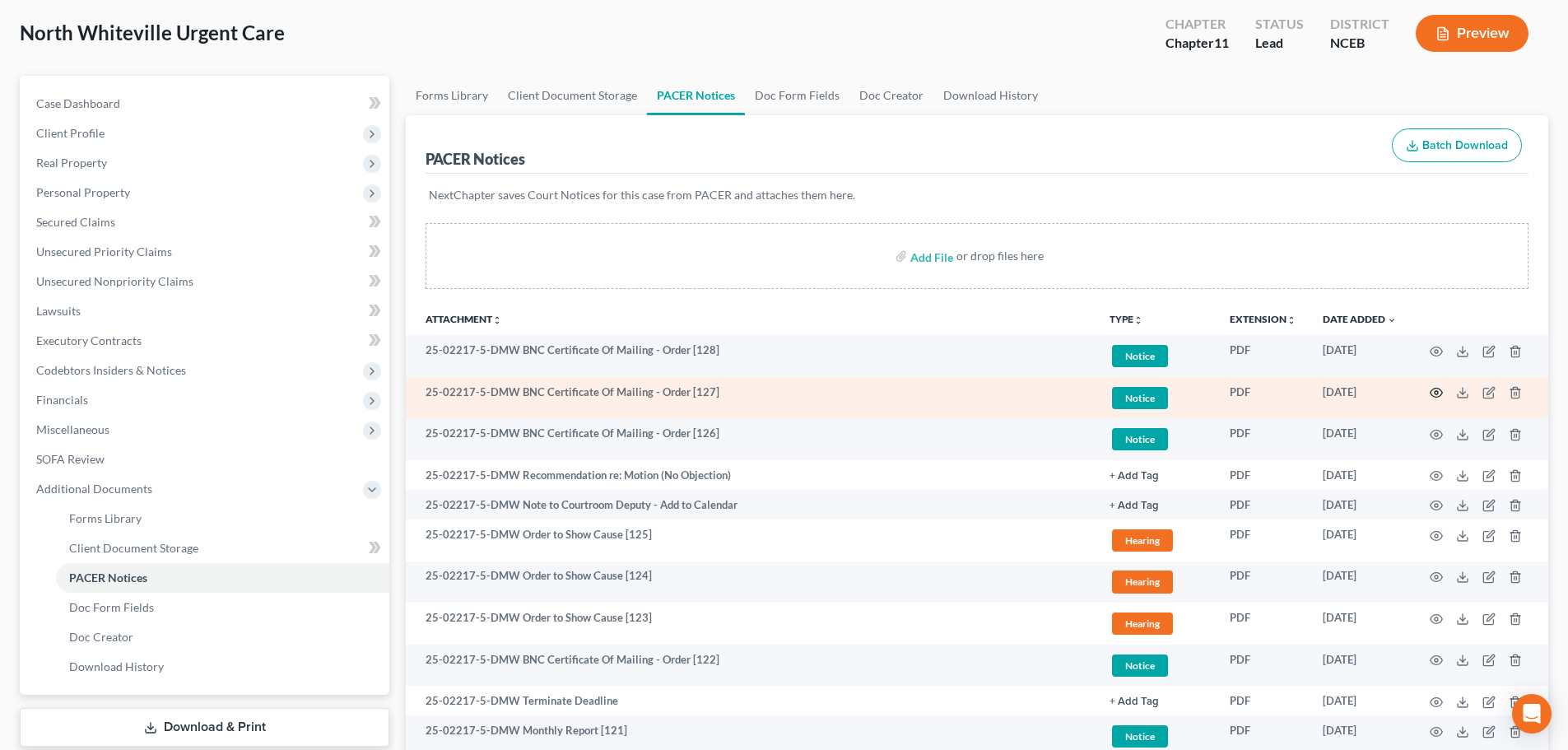
click at [1436, 395] on icon "button" at bounding box center [1435, 392] width 13 height 13
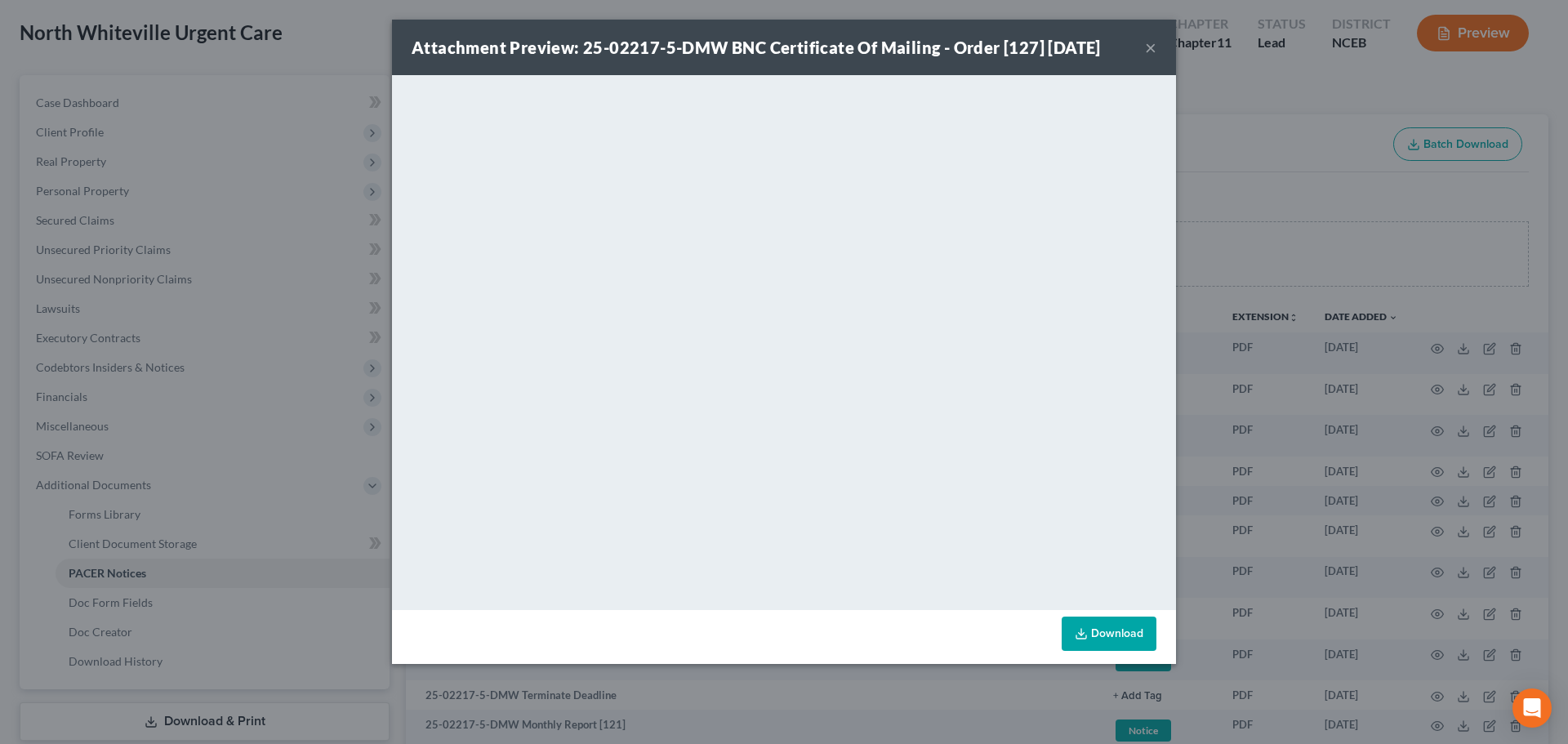
click at [1149, 46] on button "×" at bounding box center [1151, 47] width 12 height 20
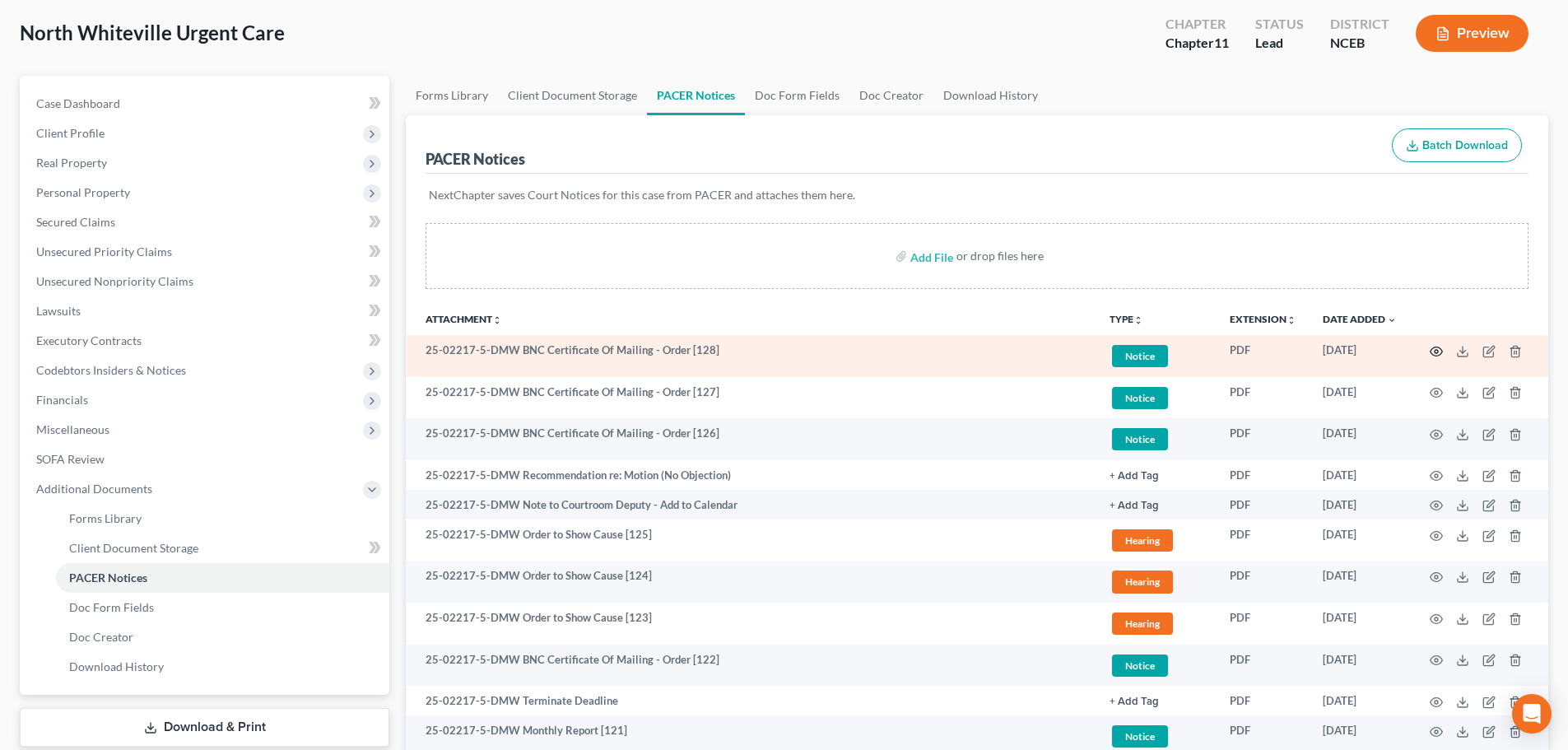
click at [1433, 348] on icon "button" at bounding box center [1436, 350] width 12 height 9
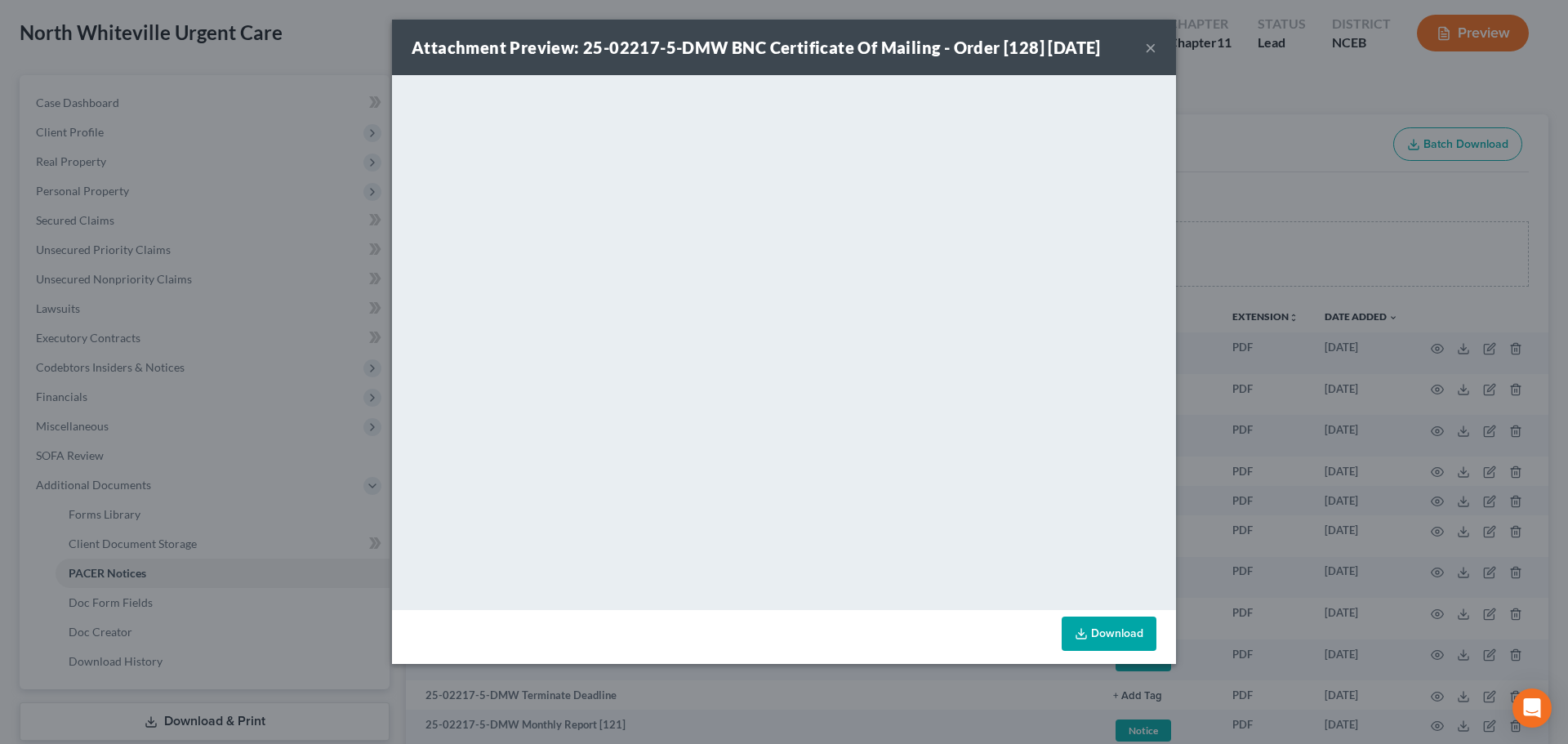
click at [1153, 46] on button "×" at bounding box center [1151, 47] width 12 height 20
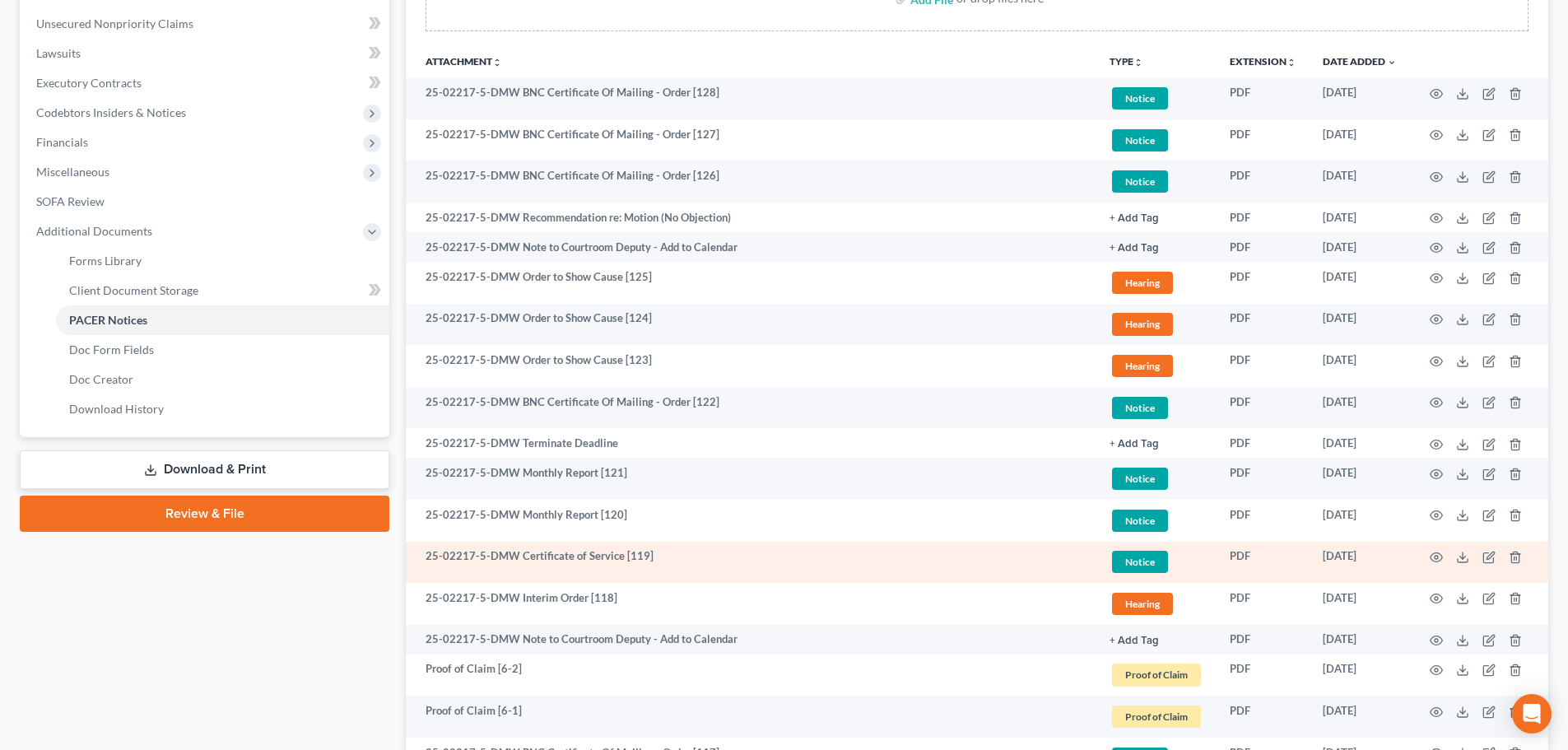
scroll to position [412, 0]
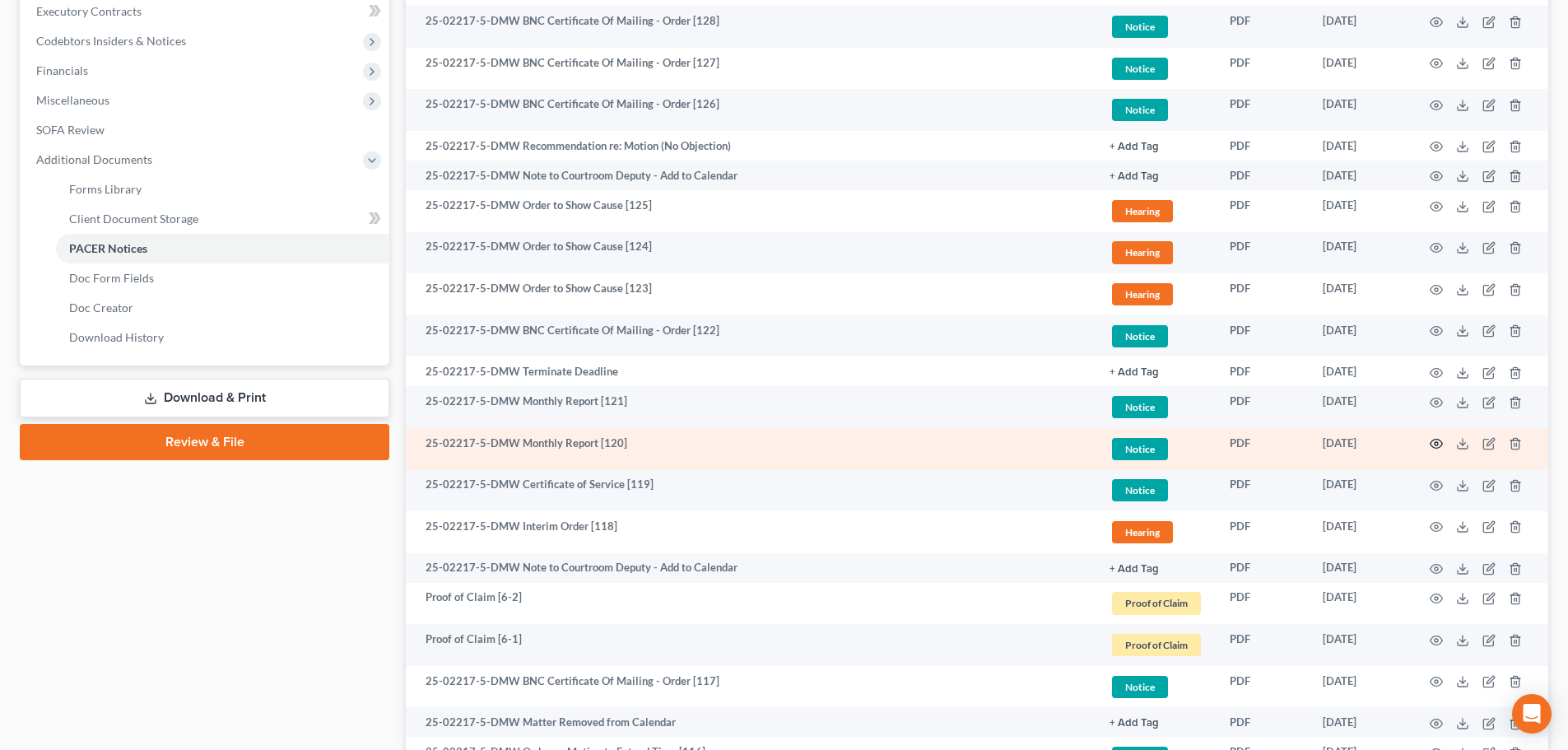
click at [1438, 443] on circle "button" at bounding box center [1435, 443] width 3 height 3
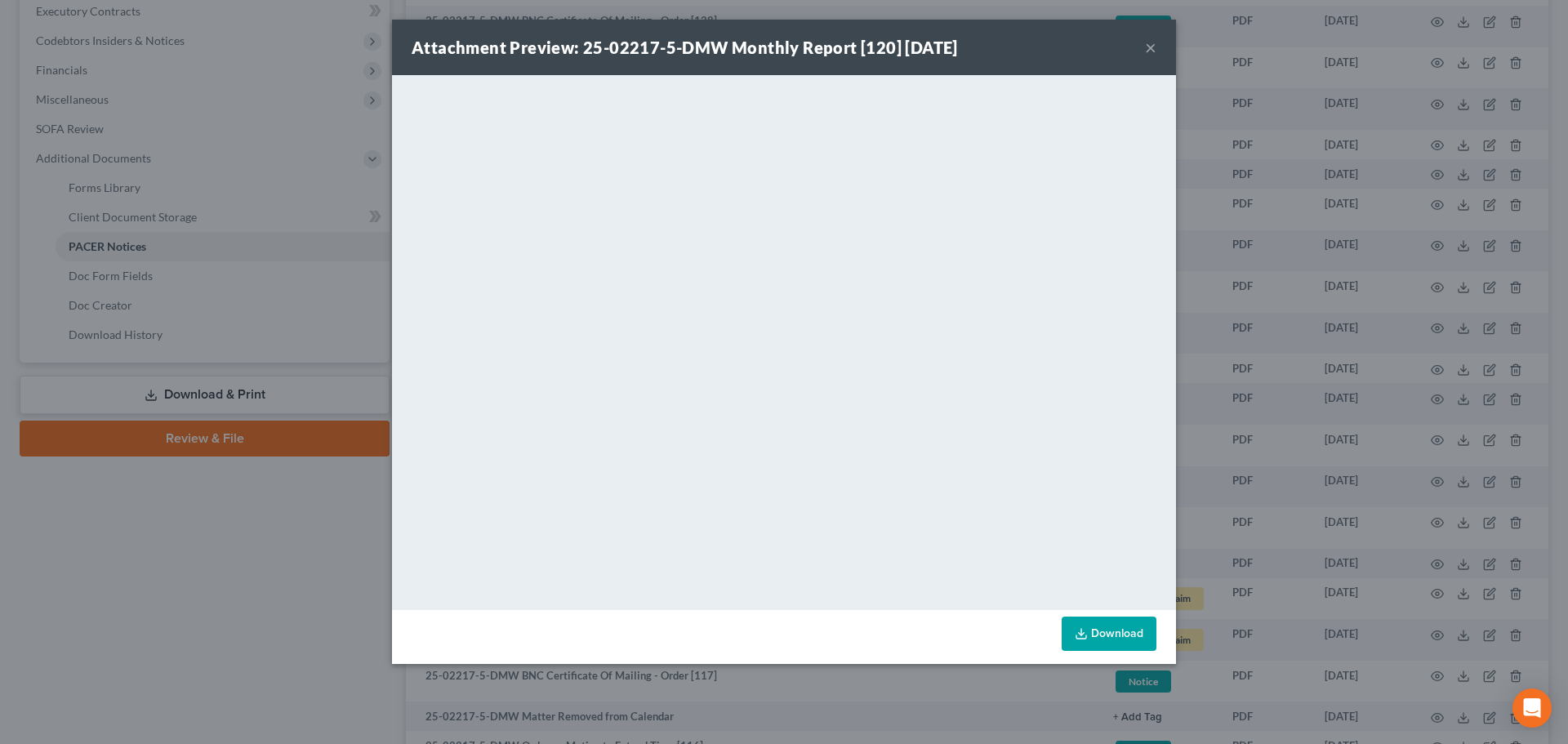
click at [1153, 44] on button "×" at bounding box center [1151, 47] width 12 height 20
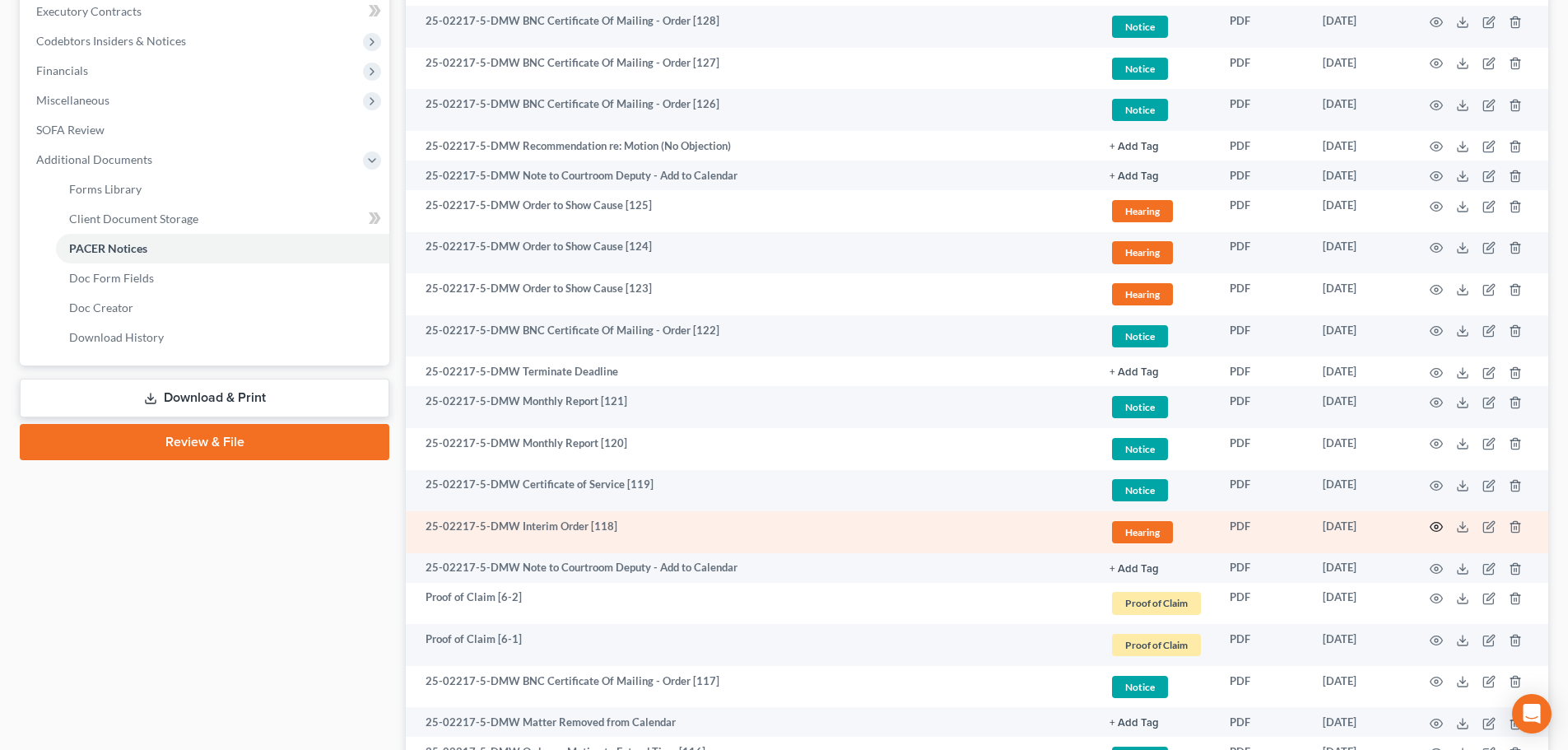
click at [1438, 525] on icon "button" at bounding box center [1435, 526] width 13 height 13
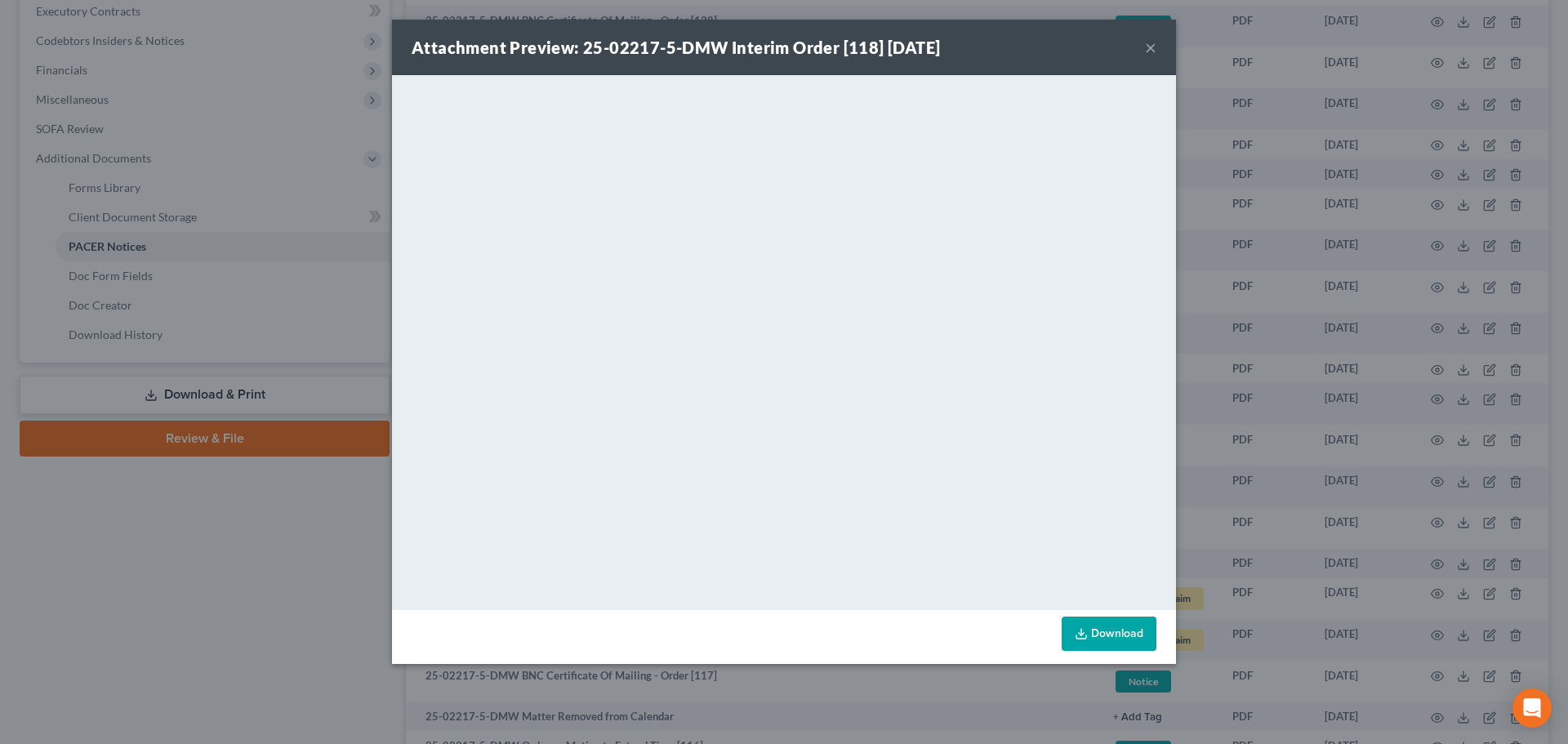
click at [1152, 46] on button "×" at bounding box center [1151, 47] width 12 height 20
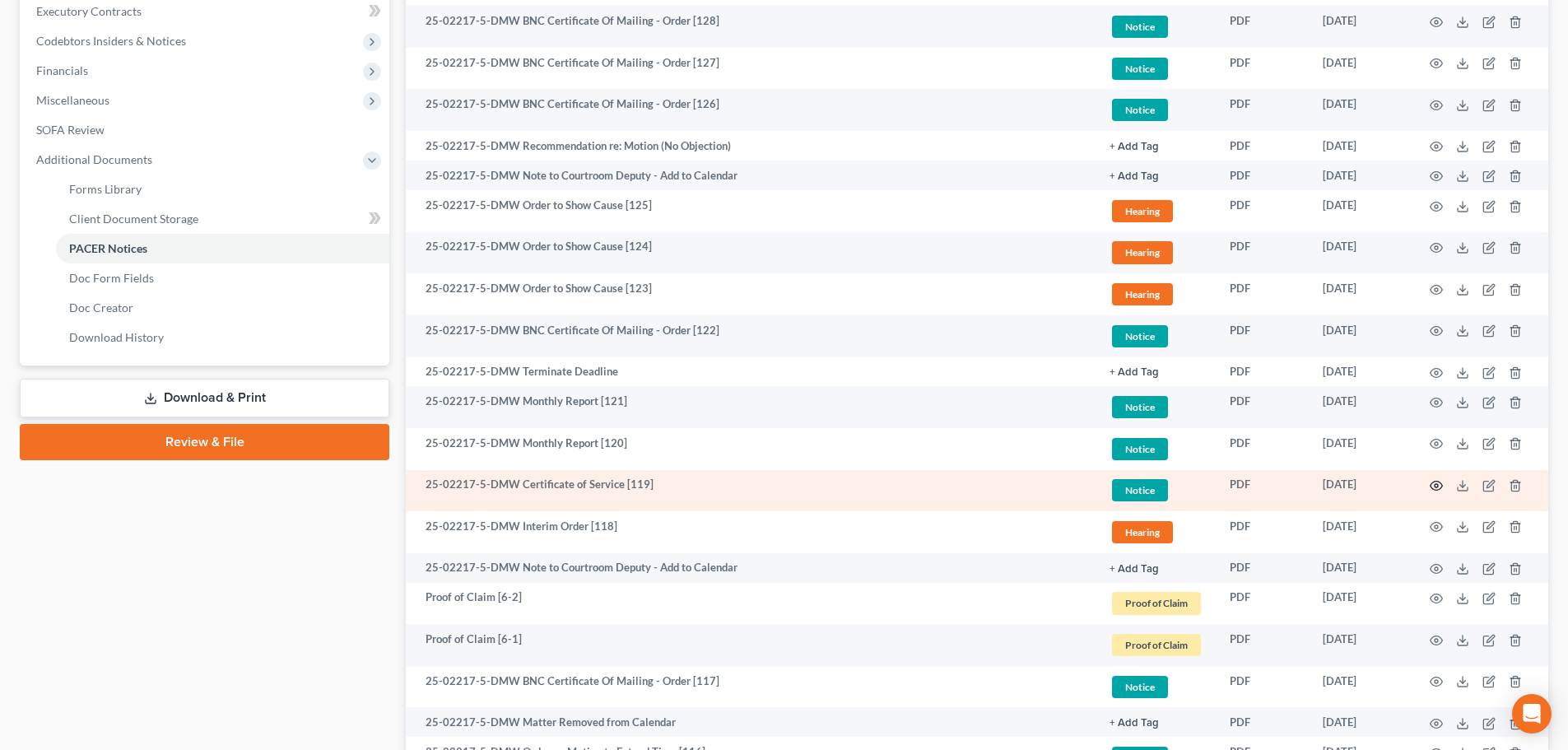
click at [1434, 484] on icon "button" at bounding box center [1435, 485] width 13 height 13
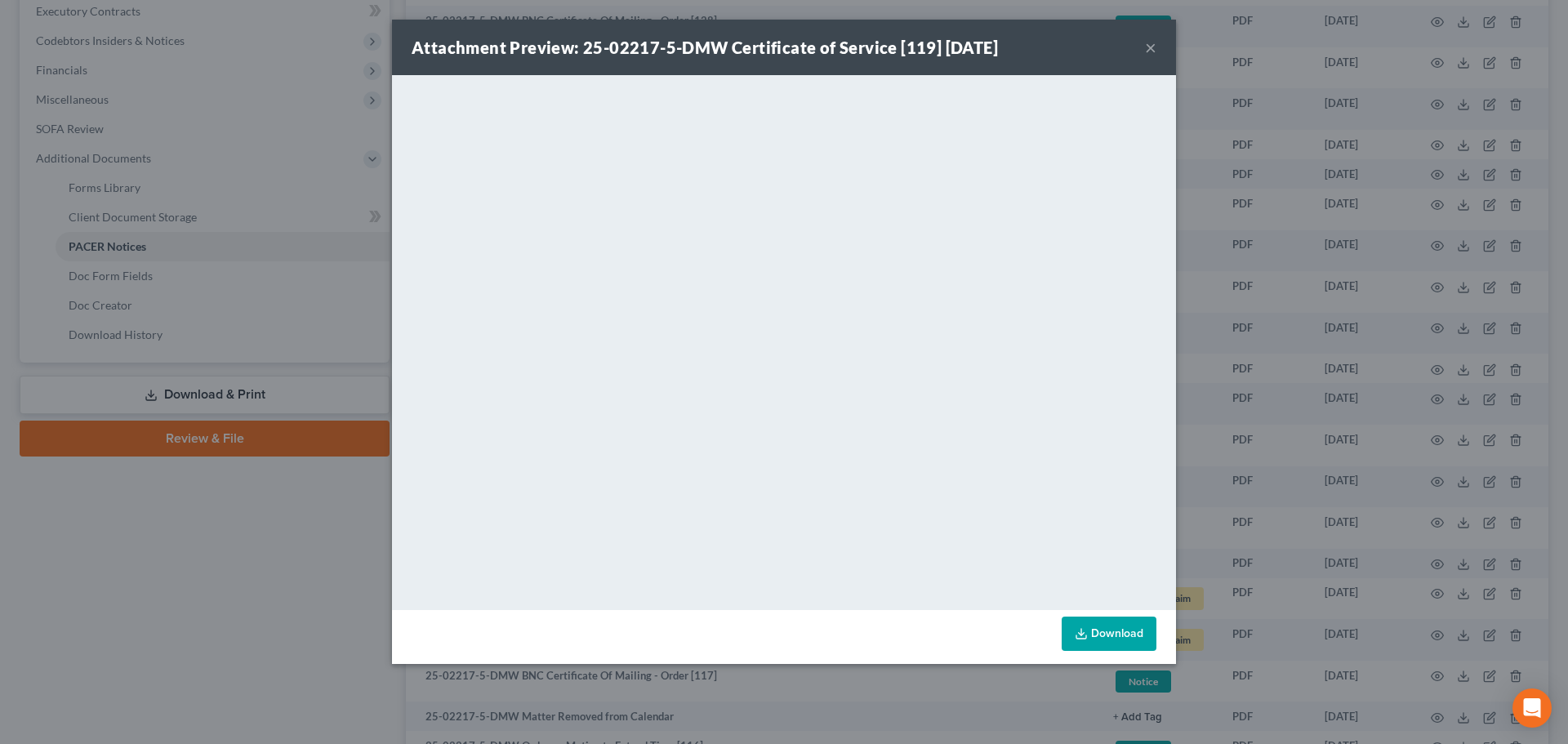
click at [1150, 50] on button "×" at bounding box center [1151, 47] width 12 height 20
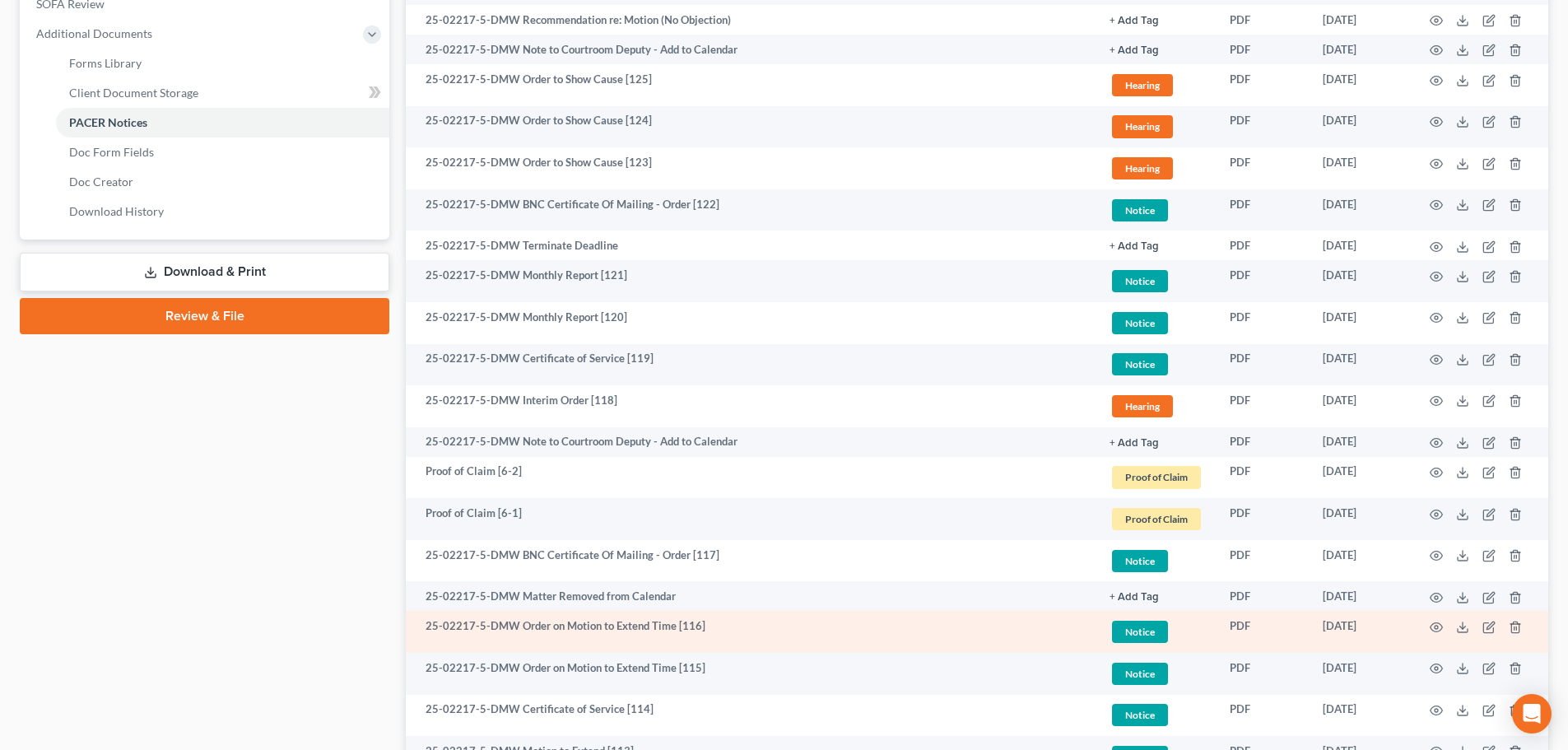
scroll to position [576, 0]
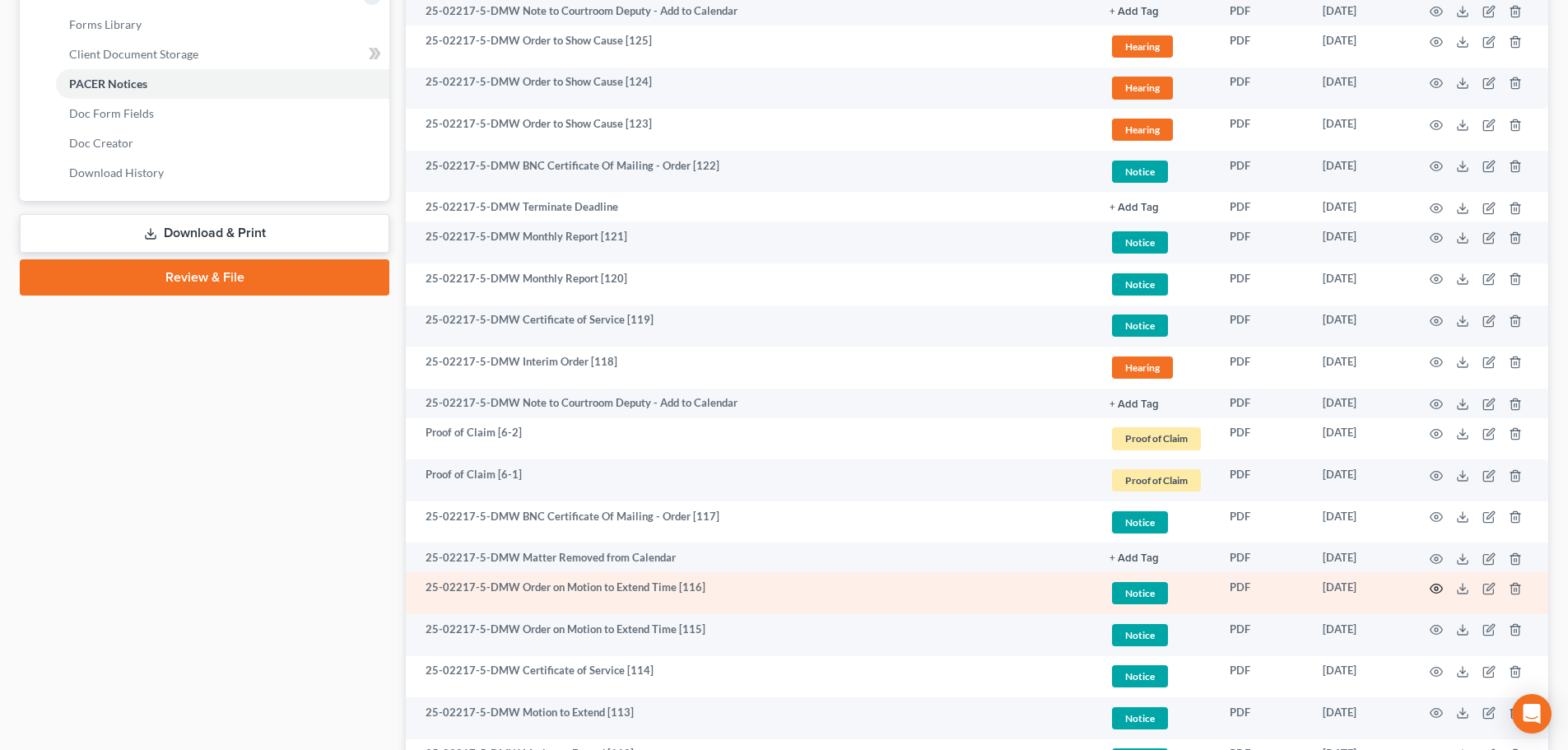
click at [1434, 589] on circle "button" at bounding box center [1435, 588] width 3 height 3
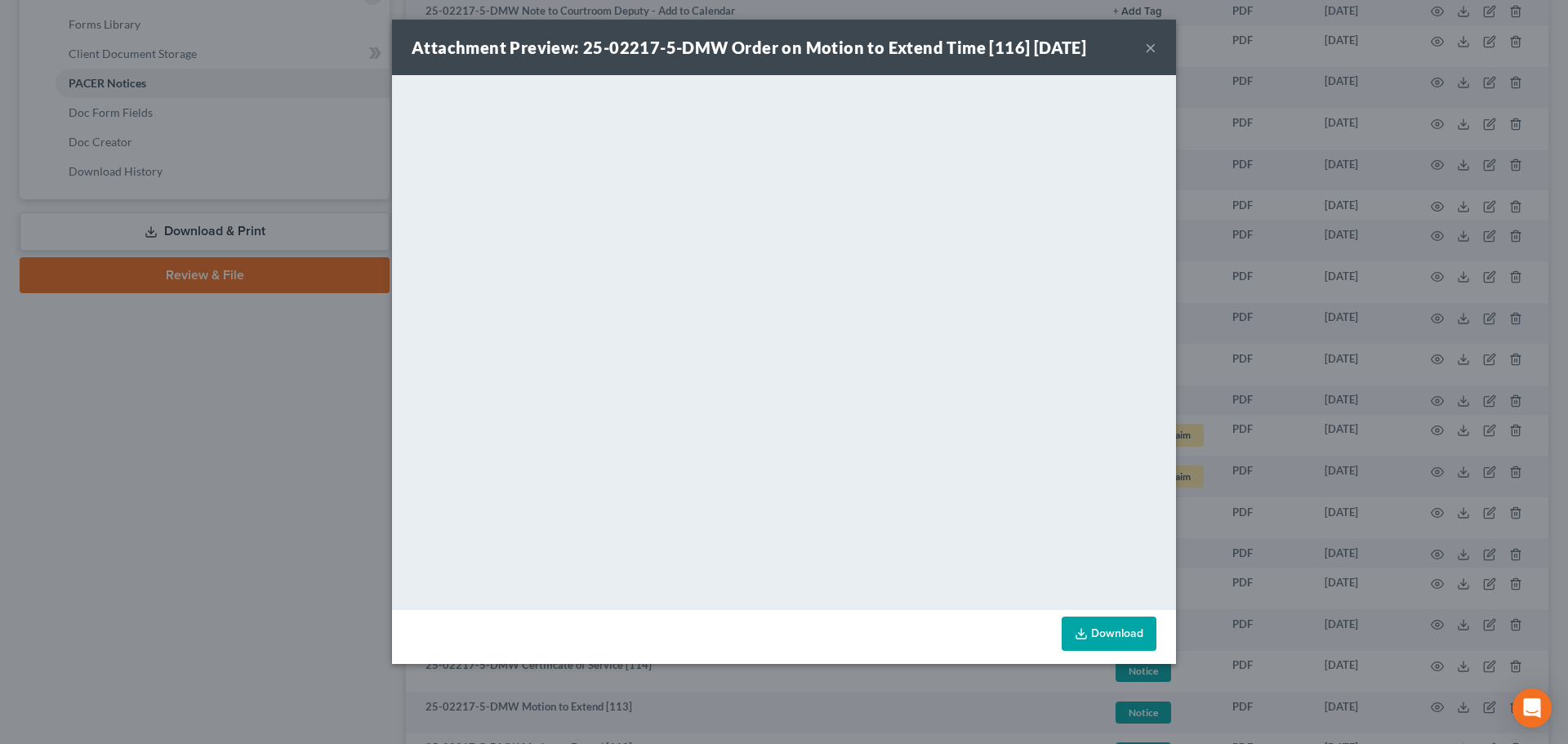
click at [1151, 46] on button "×" at bounding box center [1151, 47] width 12 height 20
